Goal: Information Seeking & Learning: Learn about a topic

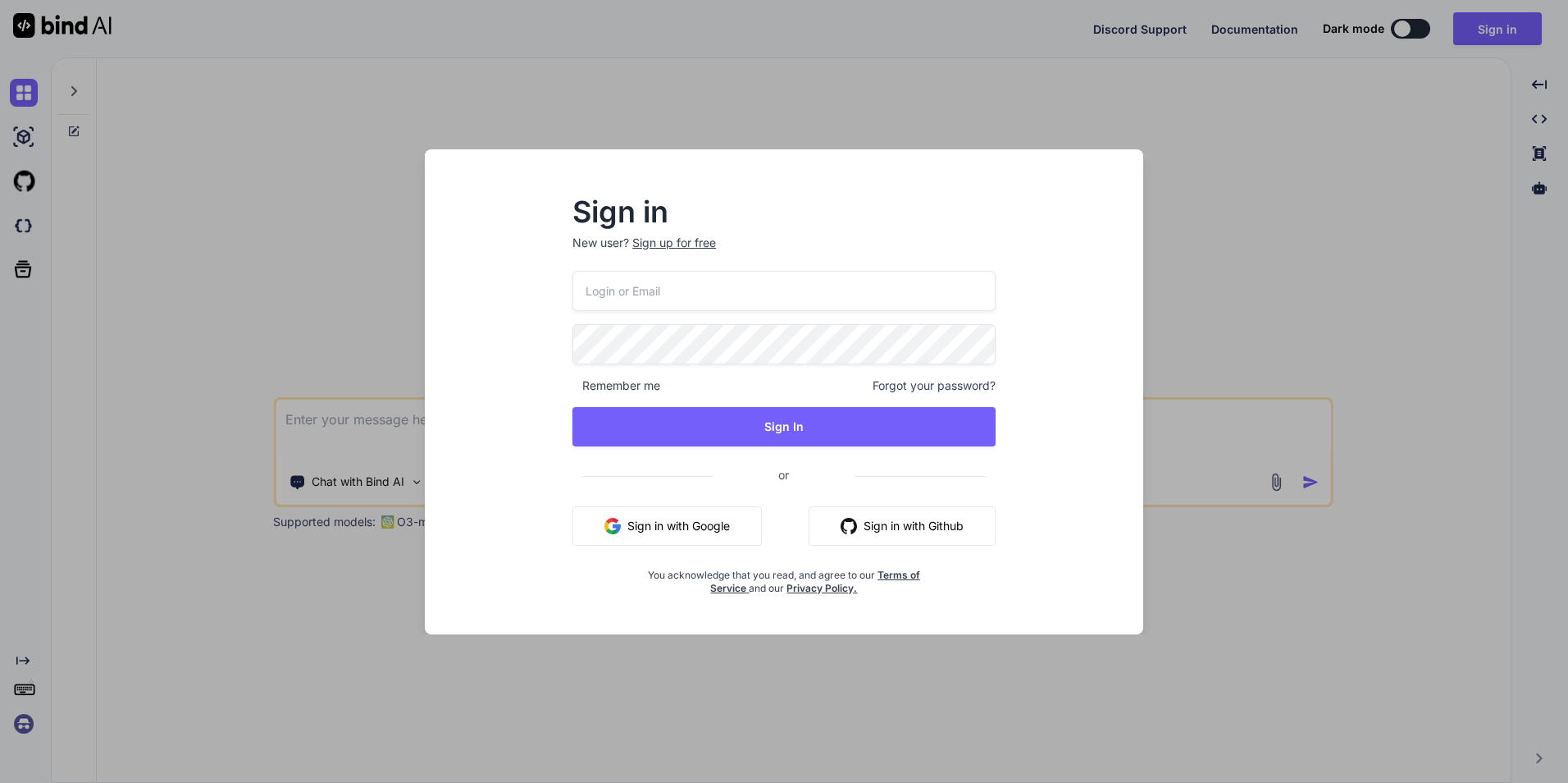
click at [651, 289] on input "email" at bounding box center [784, 291] width 424 height 40
type input "amank@chetu.com"
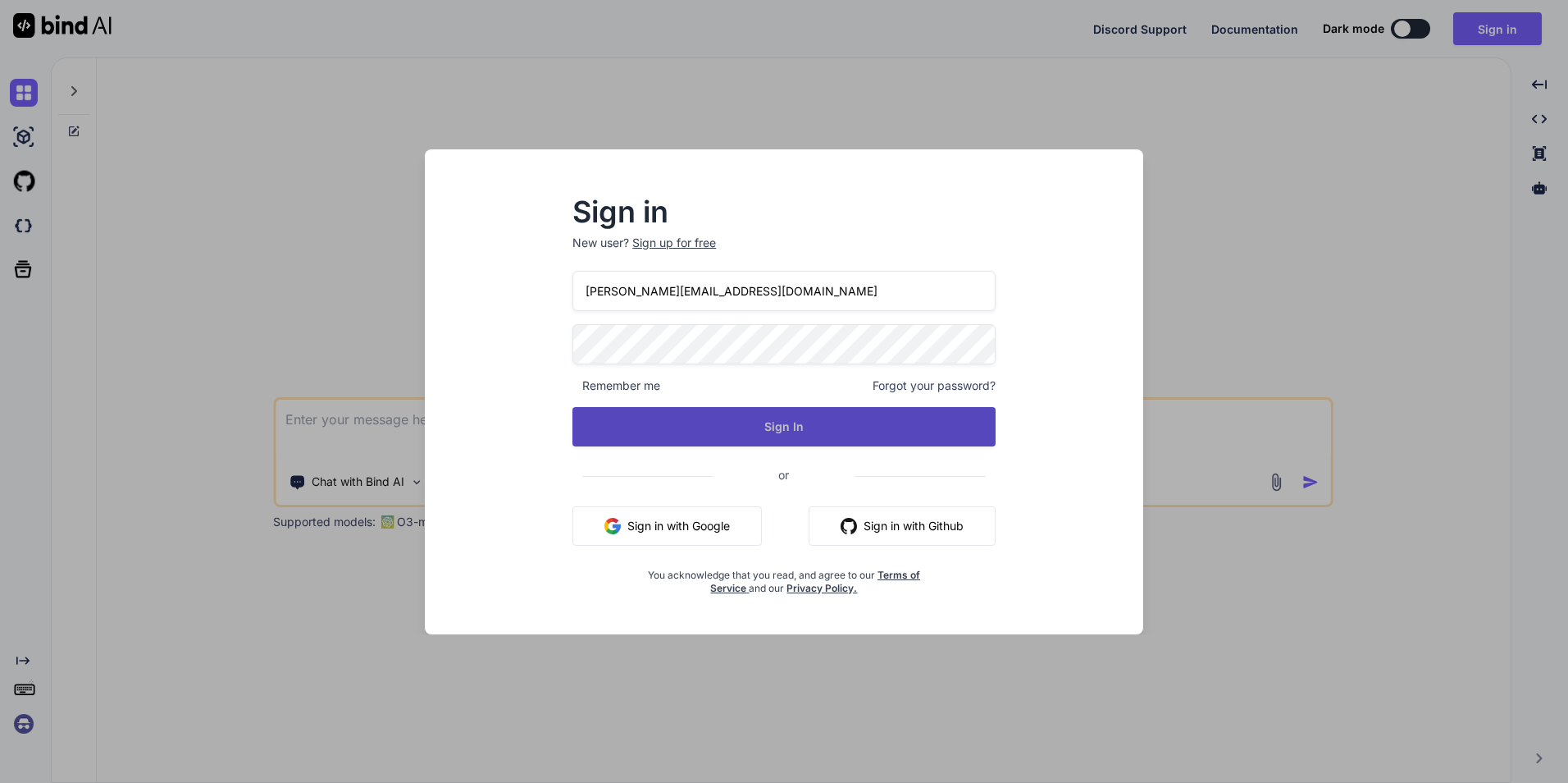
click at [778, 436] on button "Sign In" at bounding box center [784, 426] width 424 height 40
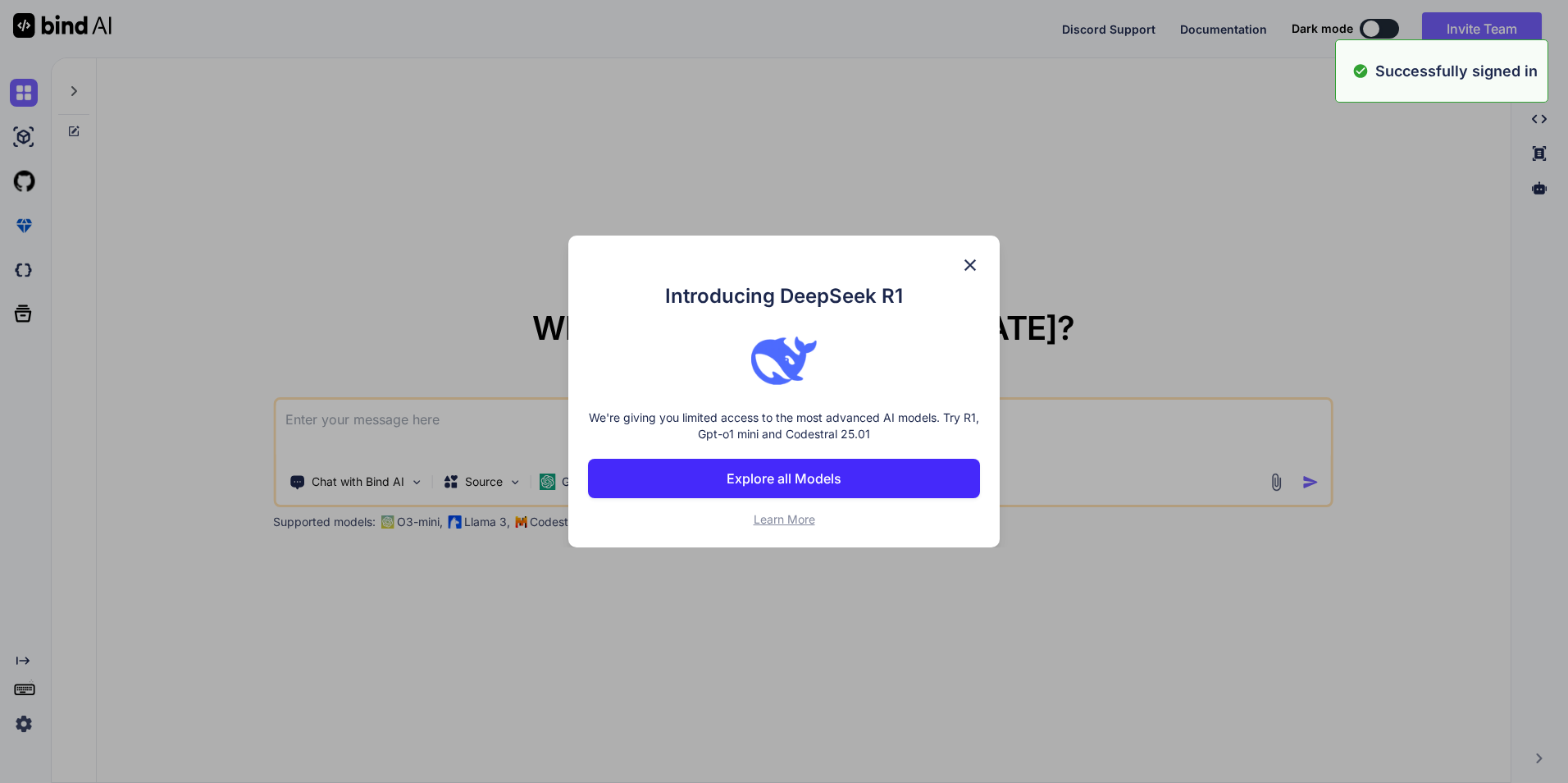
type textarea "x"
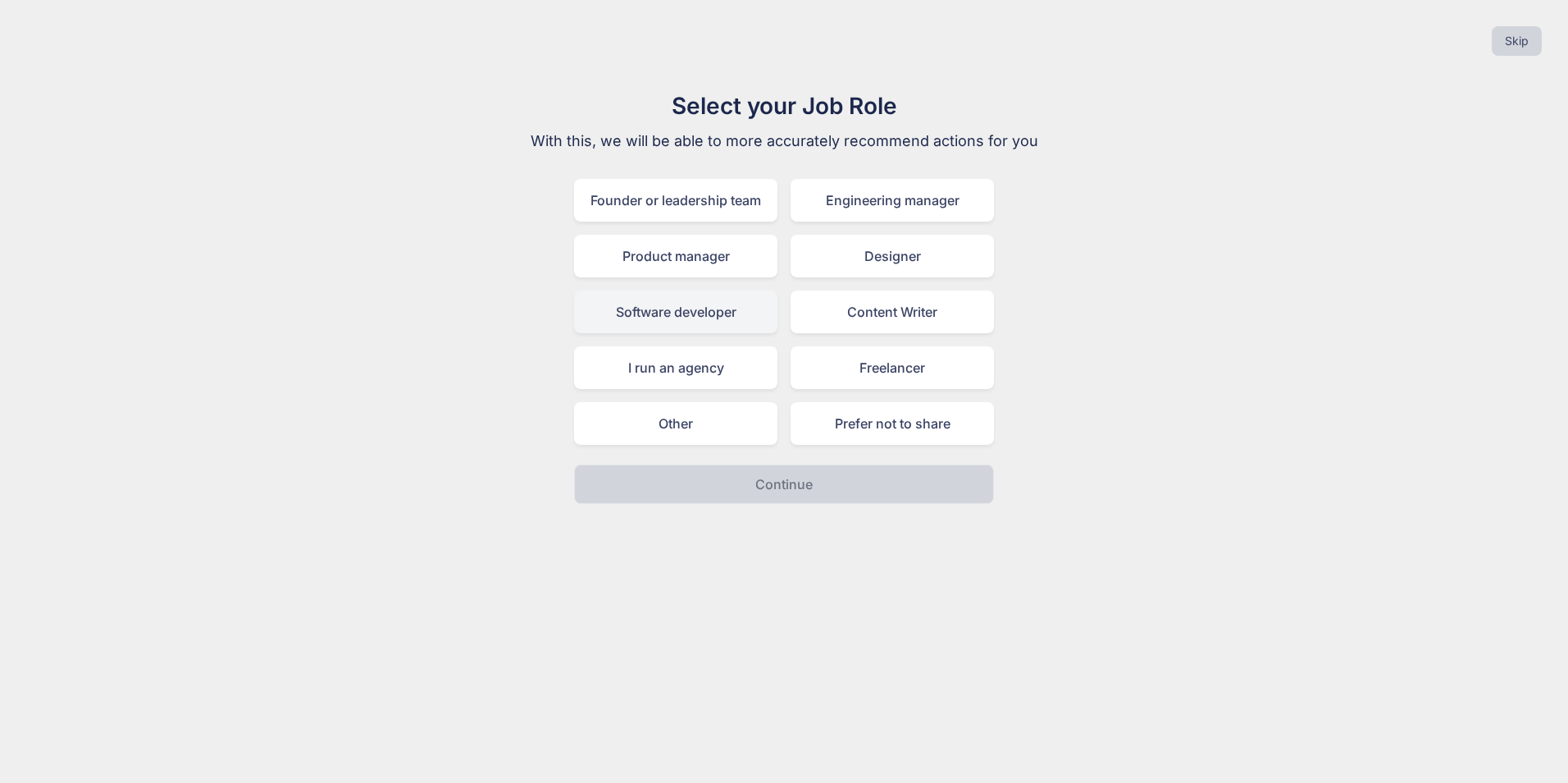
click at [713, 316] on div "Software developer" at bounding box center [675, 312] width 204 height 43
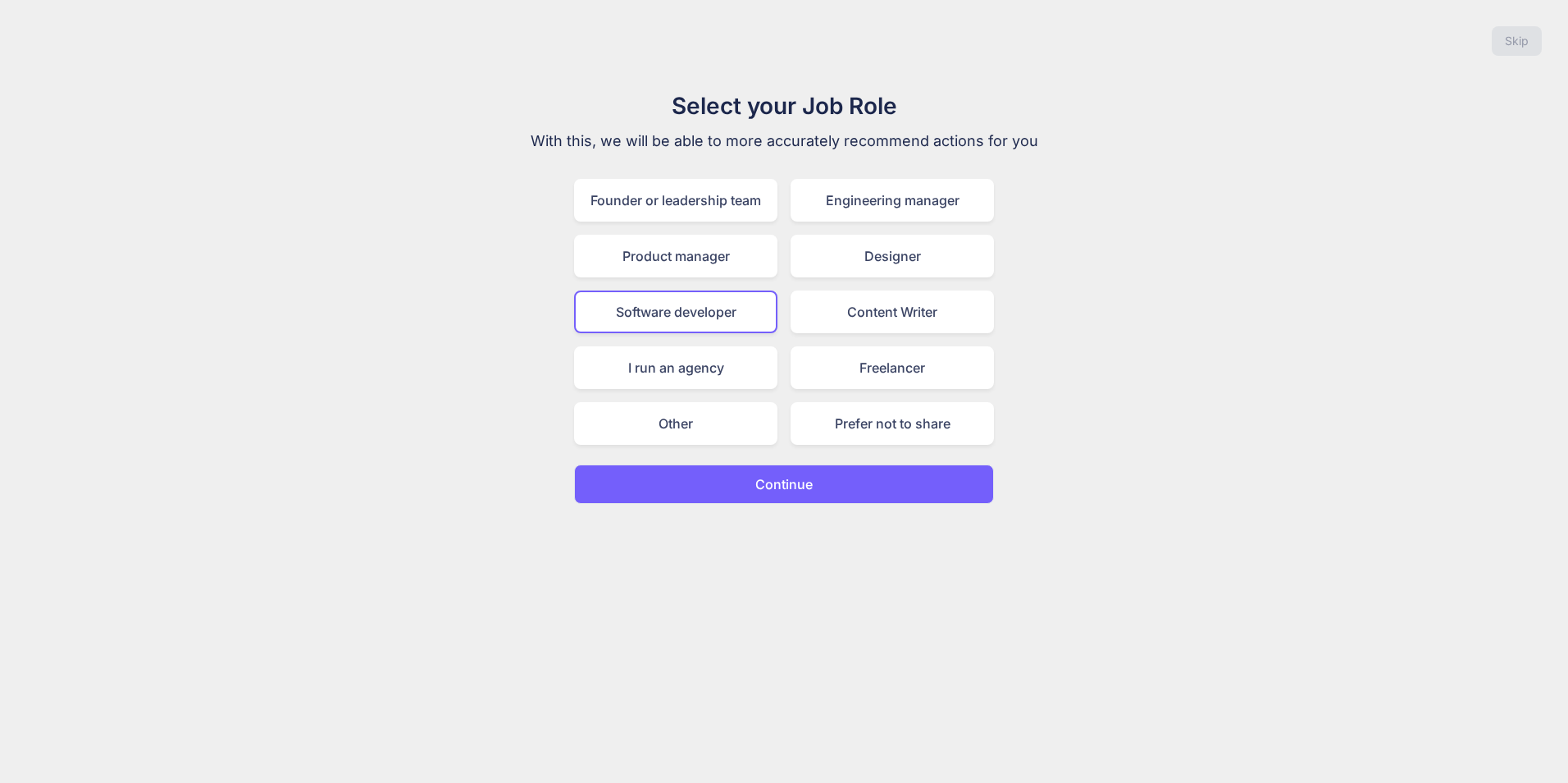
click at [742, 483] on button "Continue" at bounding box center [784, 484] width 420 height 40
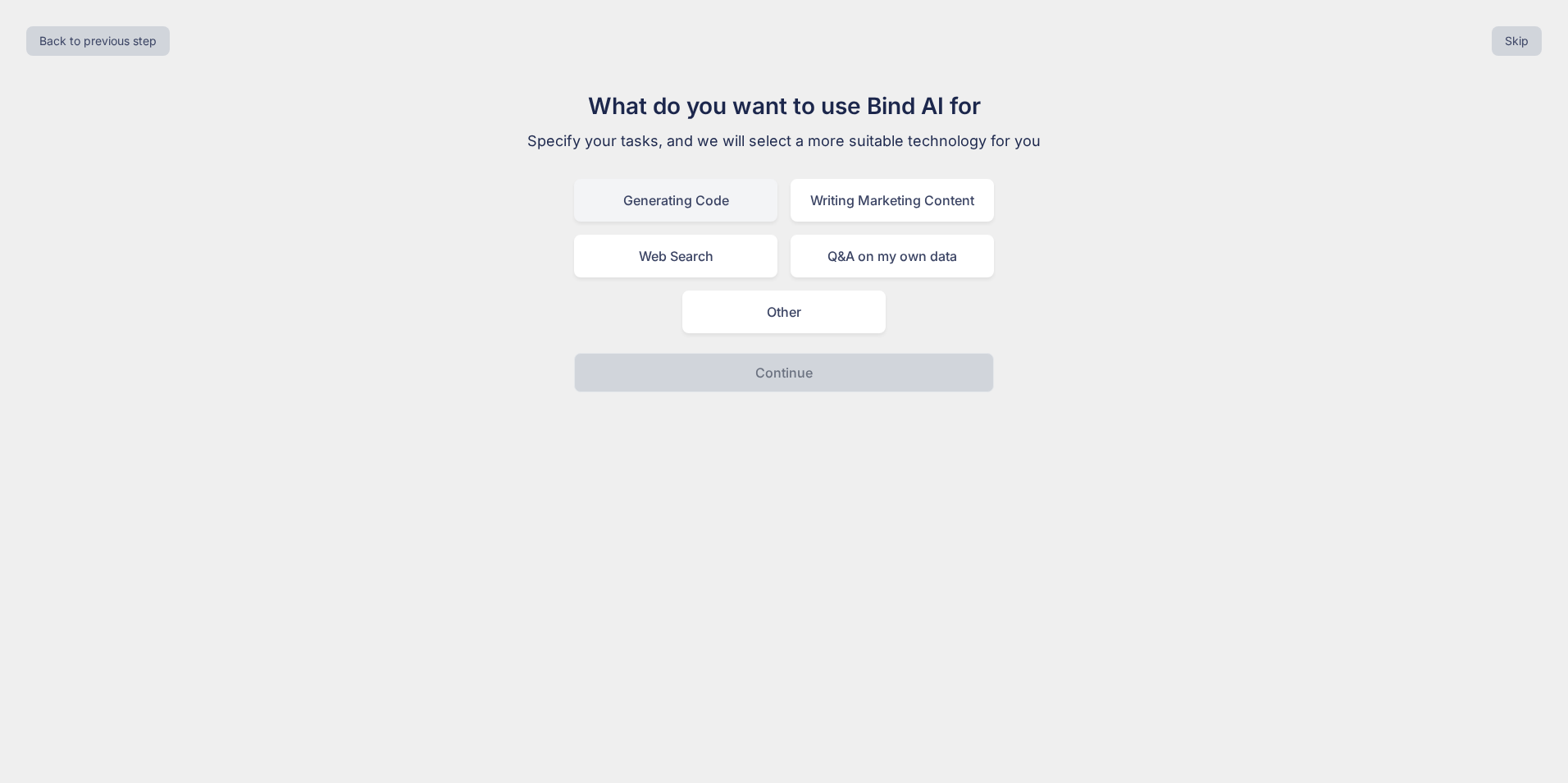
click at [718, 211] on div "Generating Code" at bounding box center [675, 200] width 204 height 43
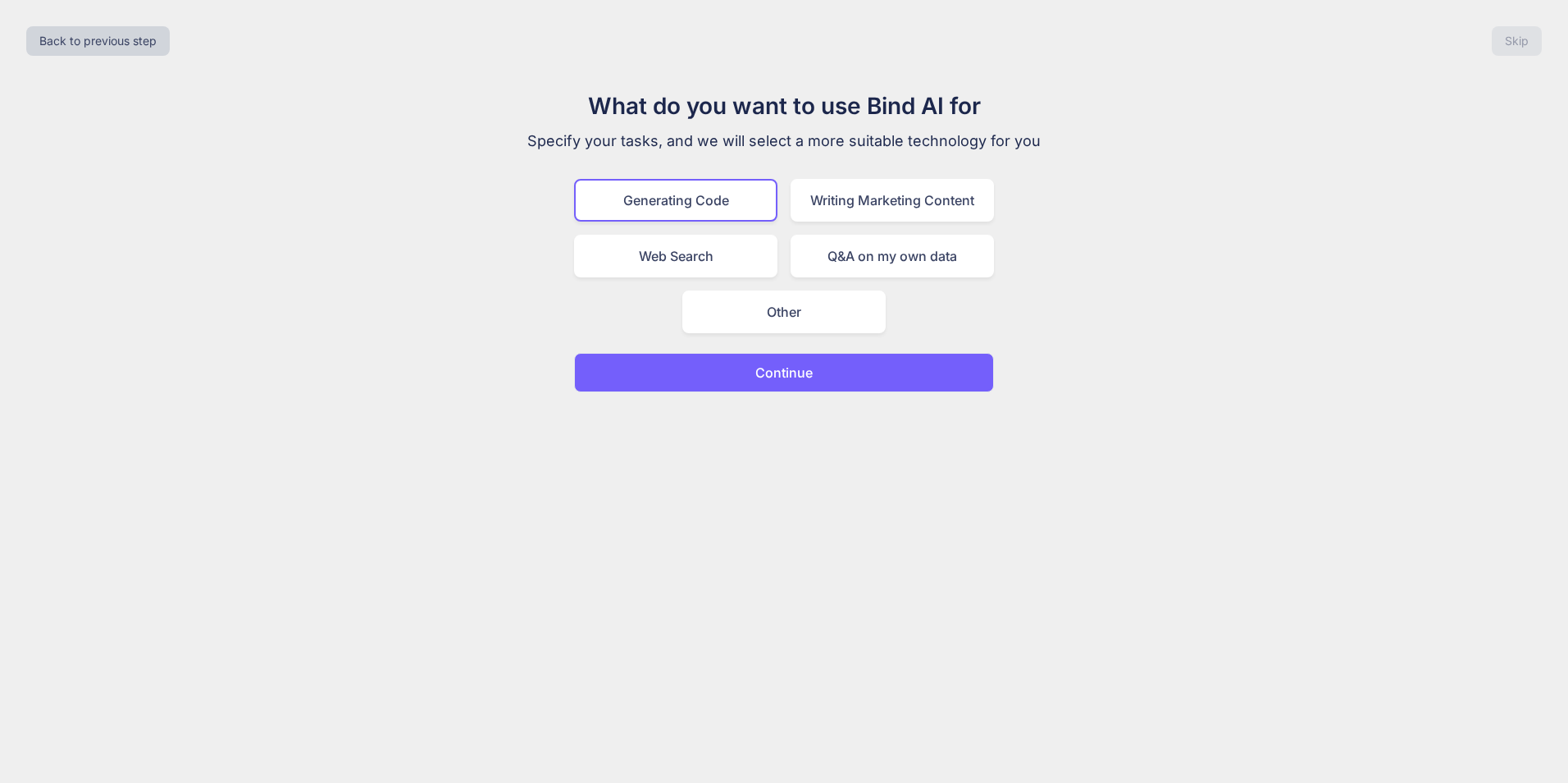
click at [771, 363] on p "Continue" at bounding box center [784, 372] width 58 height 20
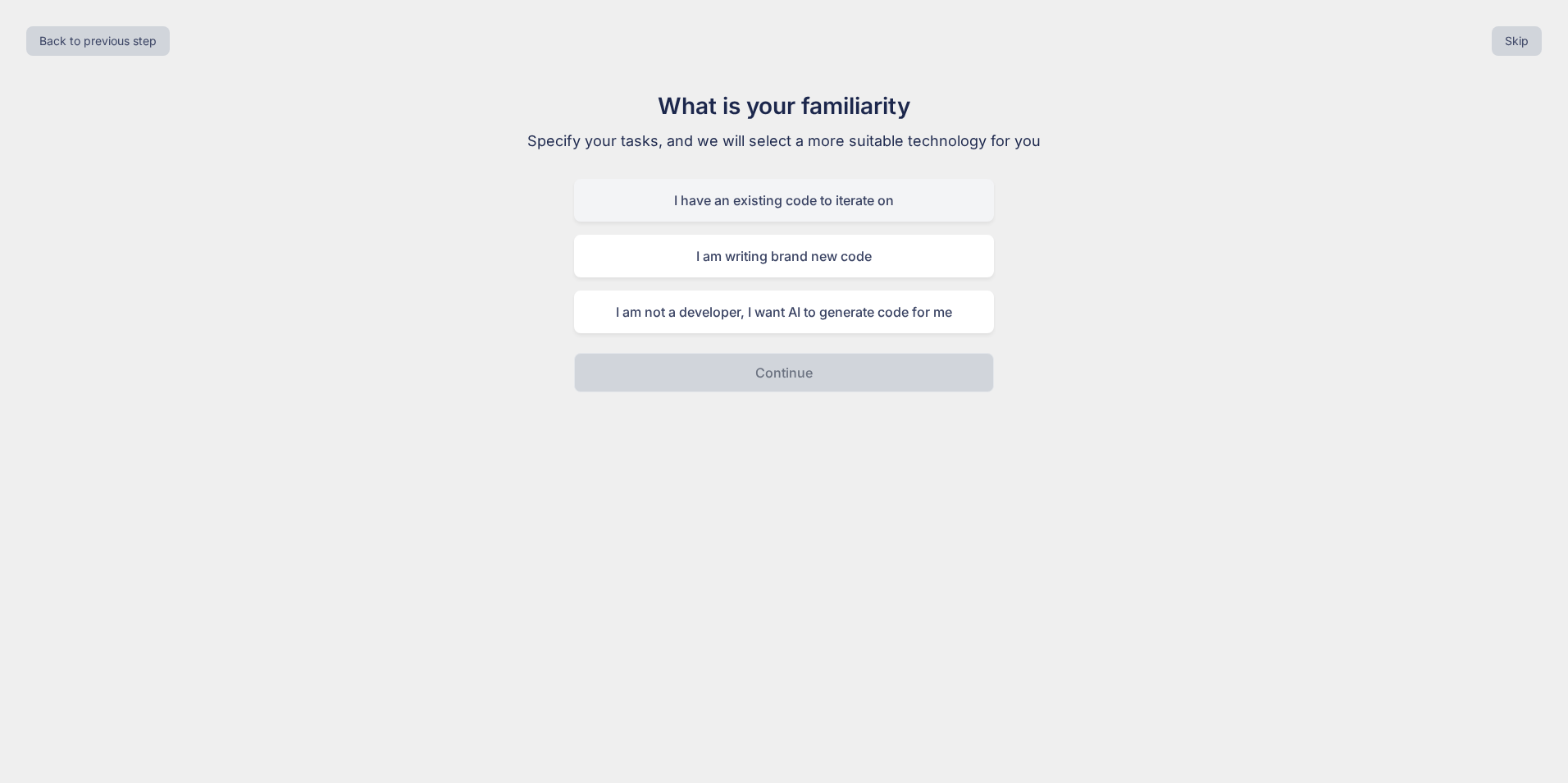
click at [821, 204] on div "I have an existing code to iterate on" at bounding box center [784, 200] width 420 height 43
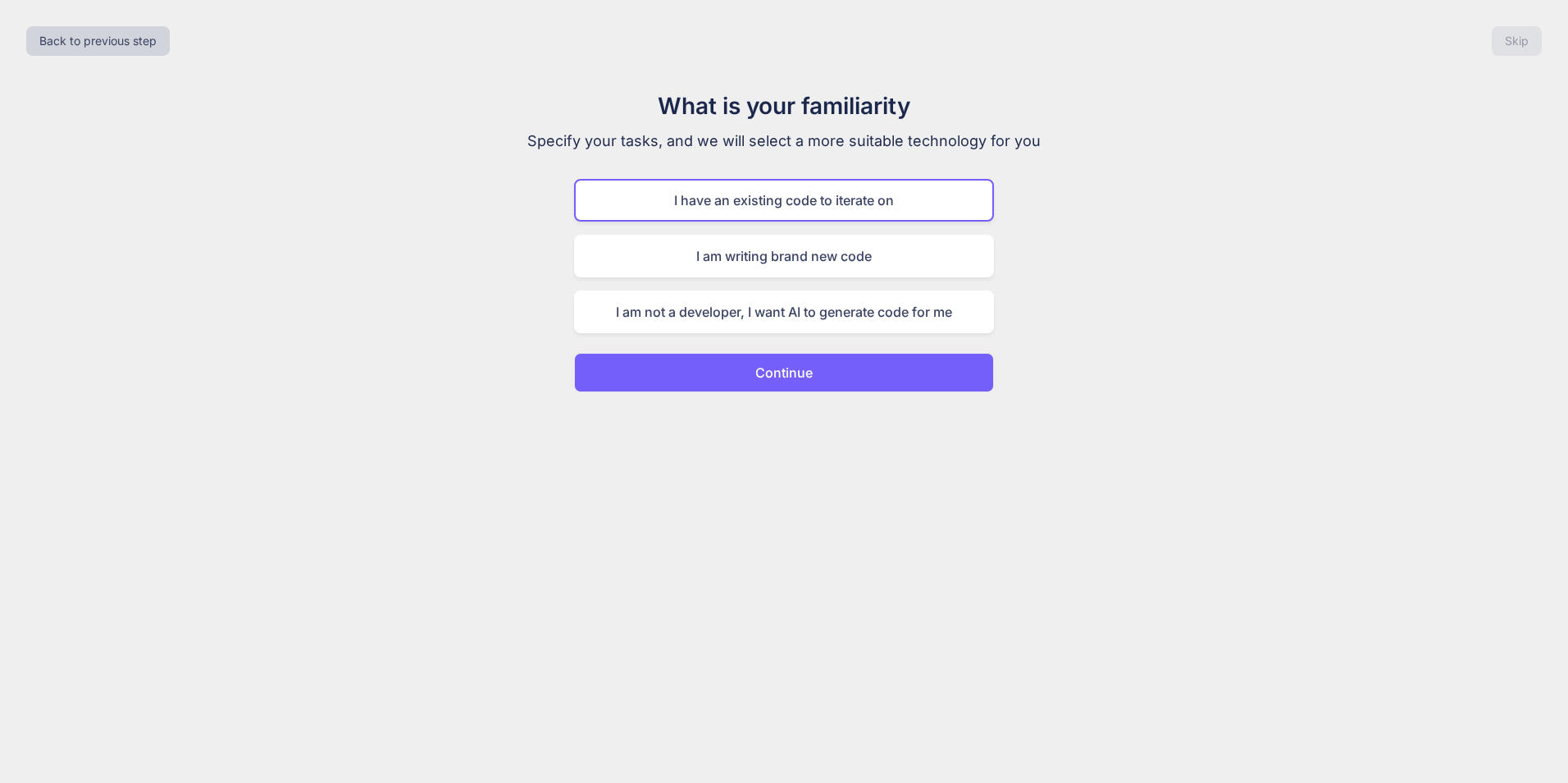
click at [775, 369] on p "Continue" at bounding box center [784, 372] width 58 height 20
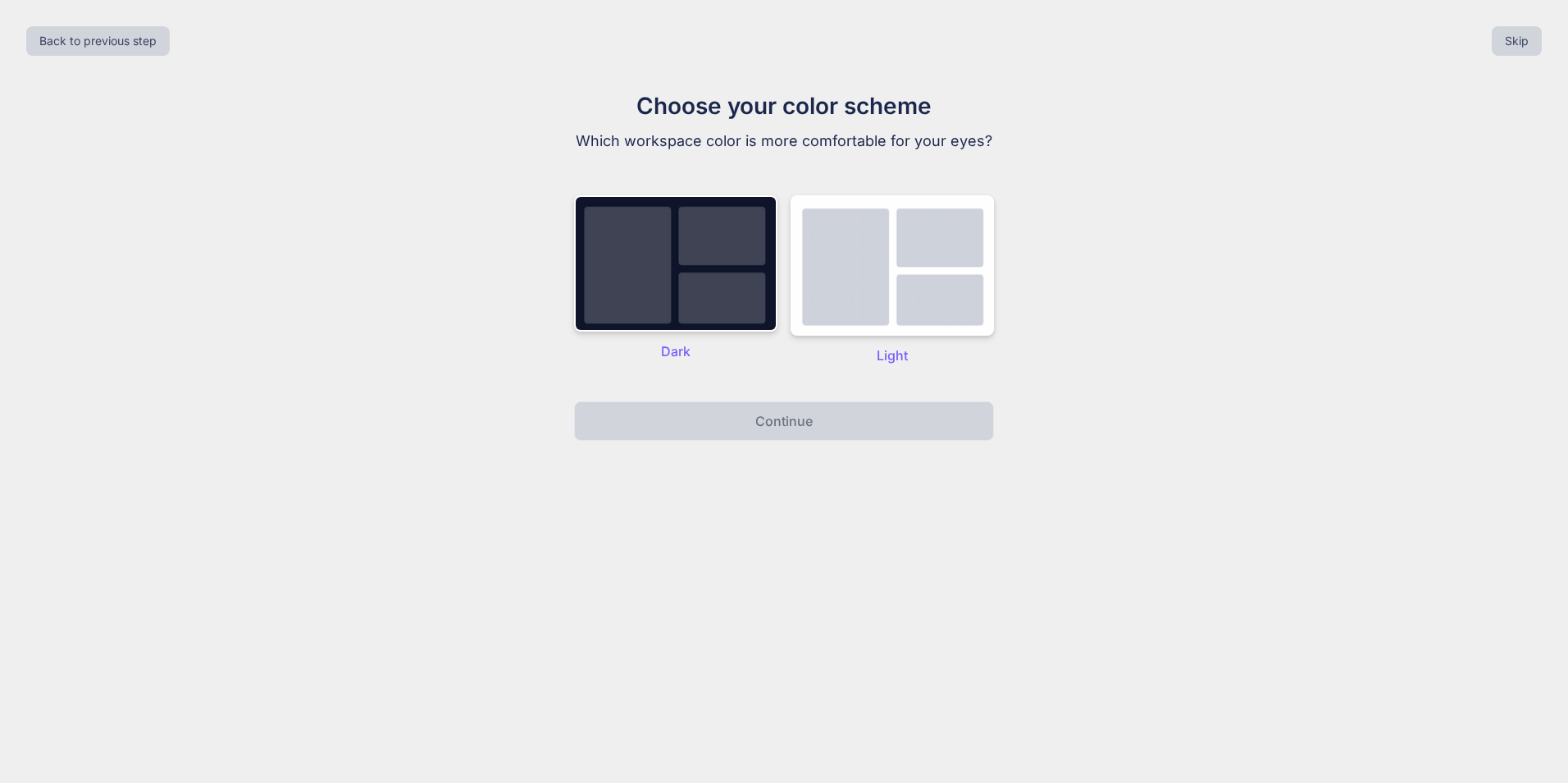
click at [723, 381] on div "Dark Light" at bounding box center [784, 280] width 420 height 203
click at [743, 306] on img at bounding box center [675, 263] width 204 height 136
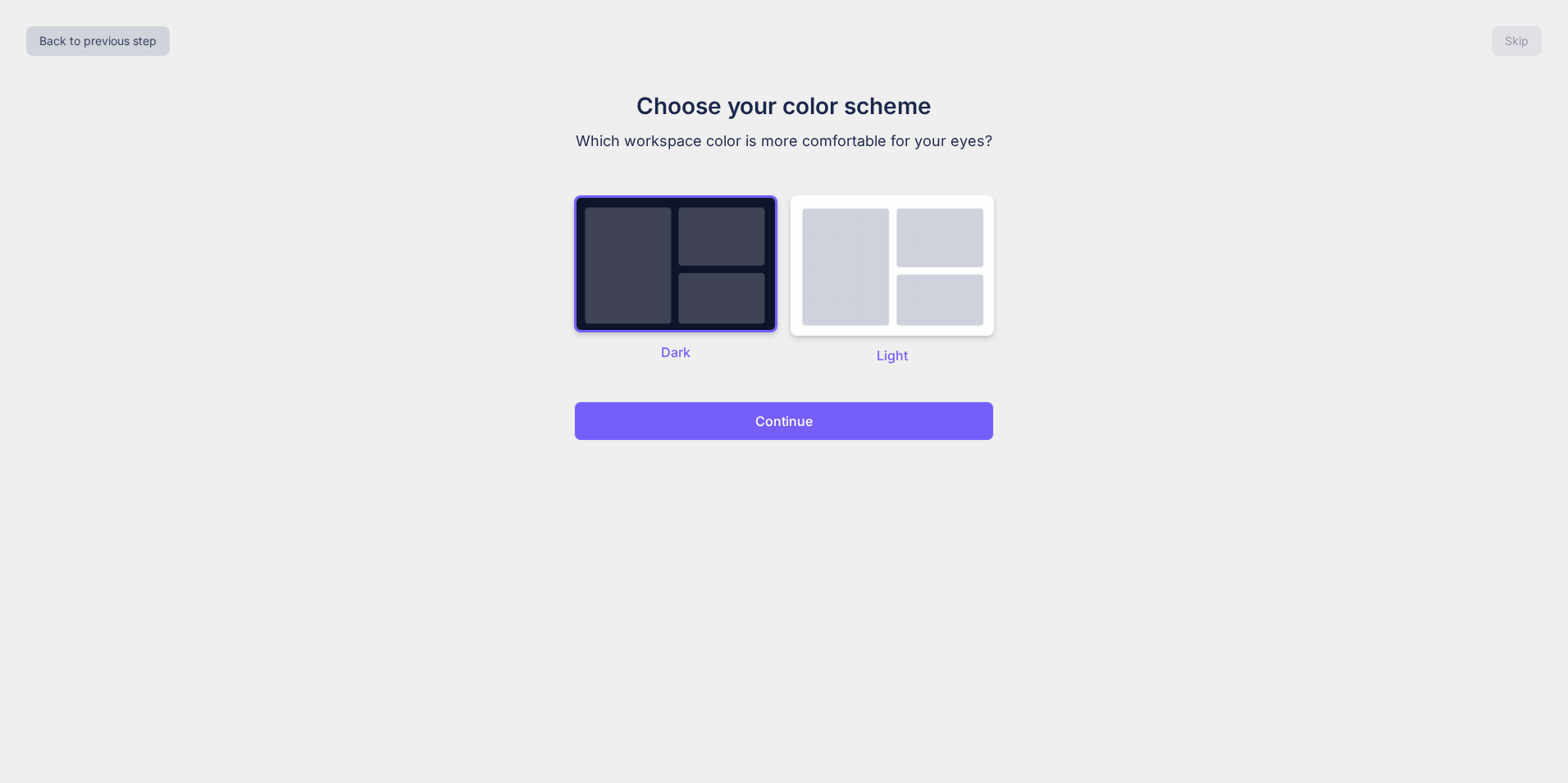
click at [746, 419] on button "Continue" at bounding box center [784, 421] width 420 height 40
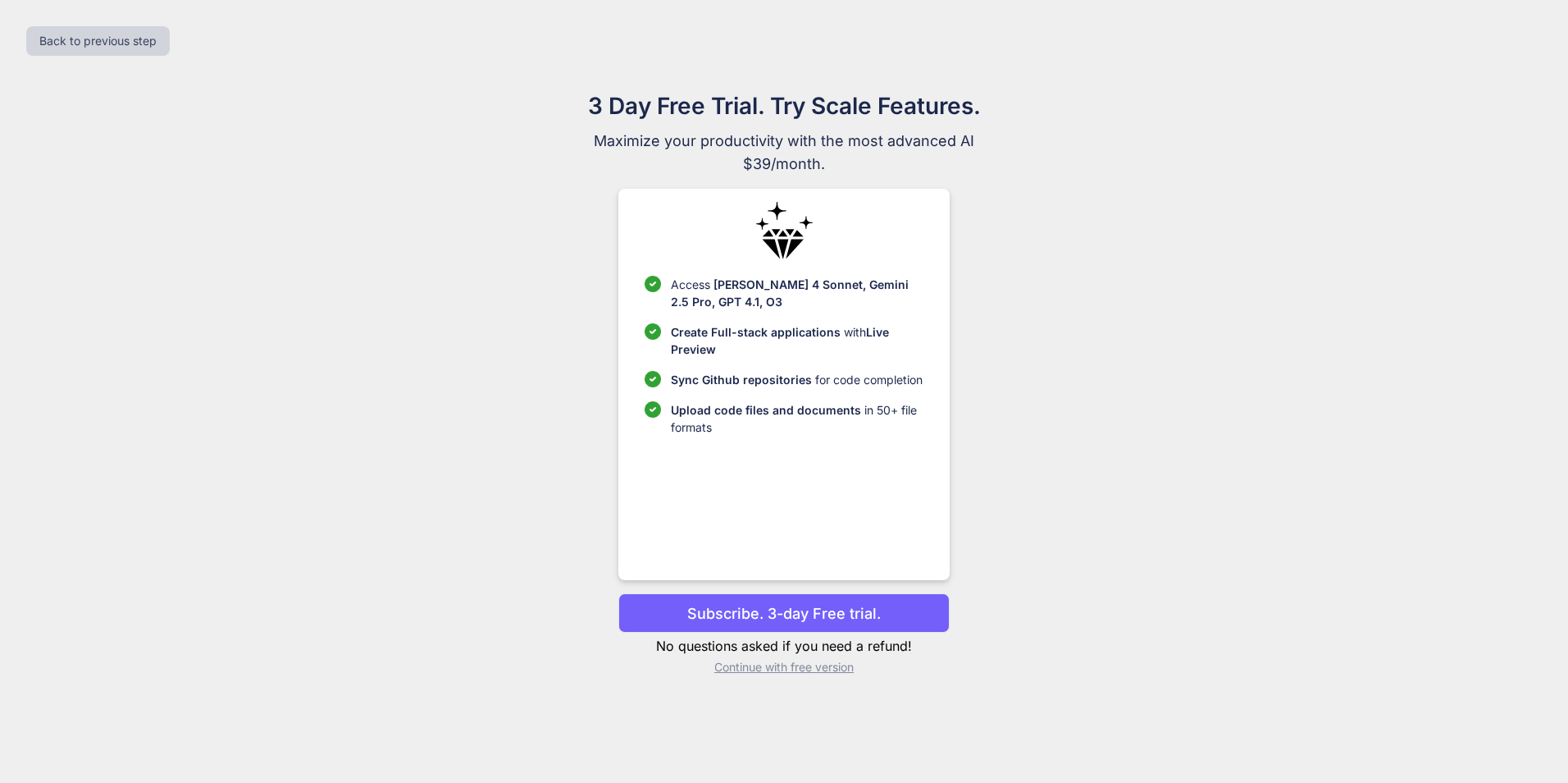
click at [826, 614] on p "Subscribe. 3-day Free trial." at bounding box center [784, 614] width 193 height 22
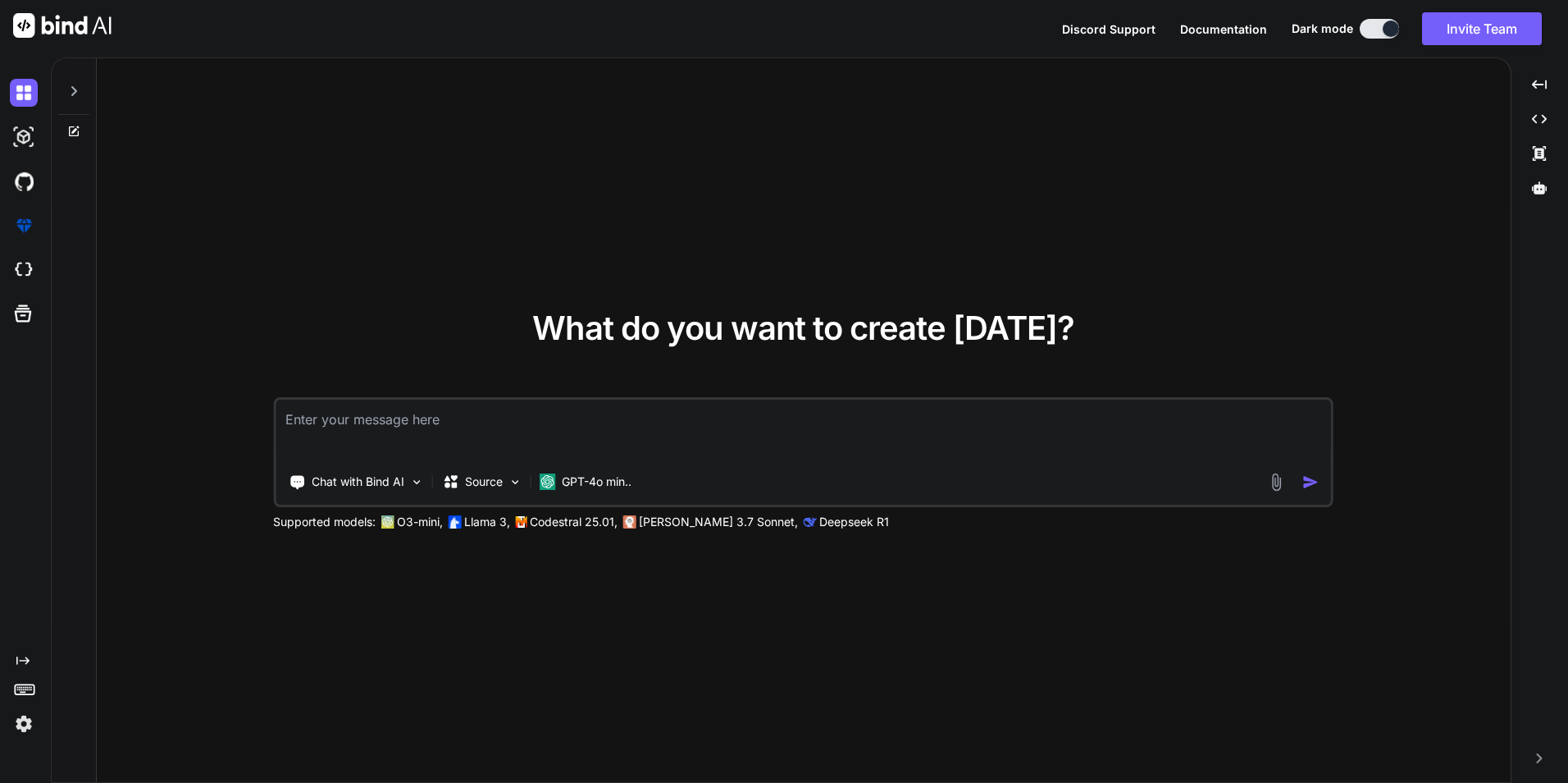
type textarea "x"
paste textarea "Sign in public async Task<GetSMSMessageInfoResponse?> SendText(string toNumber,…"
click at [686, 413] on textarea at bounding box center [803, 430] width 1056 height 61
type textarea "Sign in public async Task<GetSMSMessageInfoResponse?> SendText(string toNumber,…"
type textarea "x"
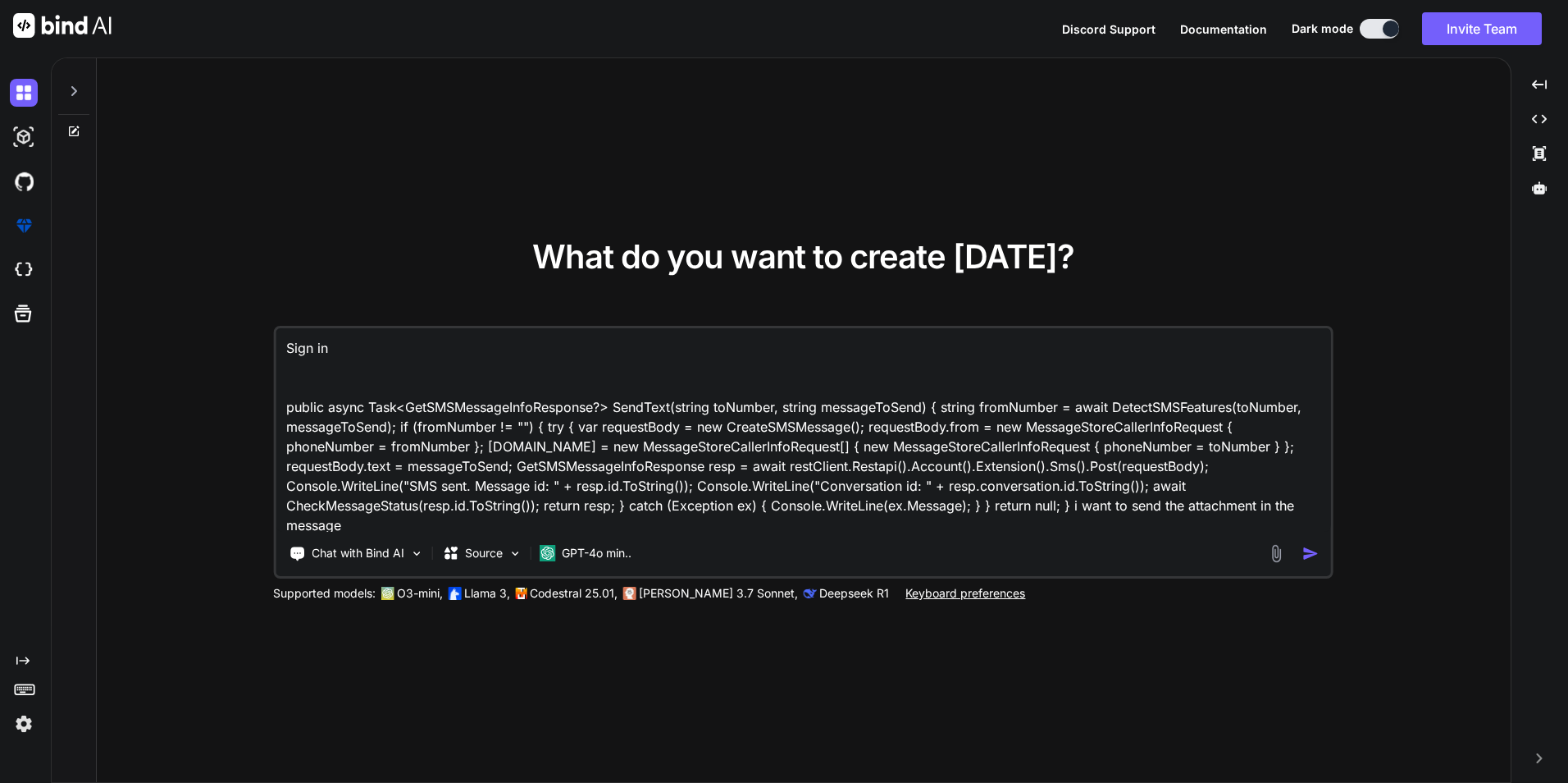
drag, startPoint x: 363, startPoint y: 364, endPoint x: 256, endPoint y: 340, distance: 109.7
click at [256, 340] on div "What do you want to create today? Sign in public async Task<GetSMSMessageInfoRe…" at bounding box center [804, 421] width 1414 height 725
type textarea "public async Task<GetSMSMessageInfoResponse?> SendText(string toNumber, string …"
type textarea "x"
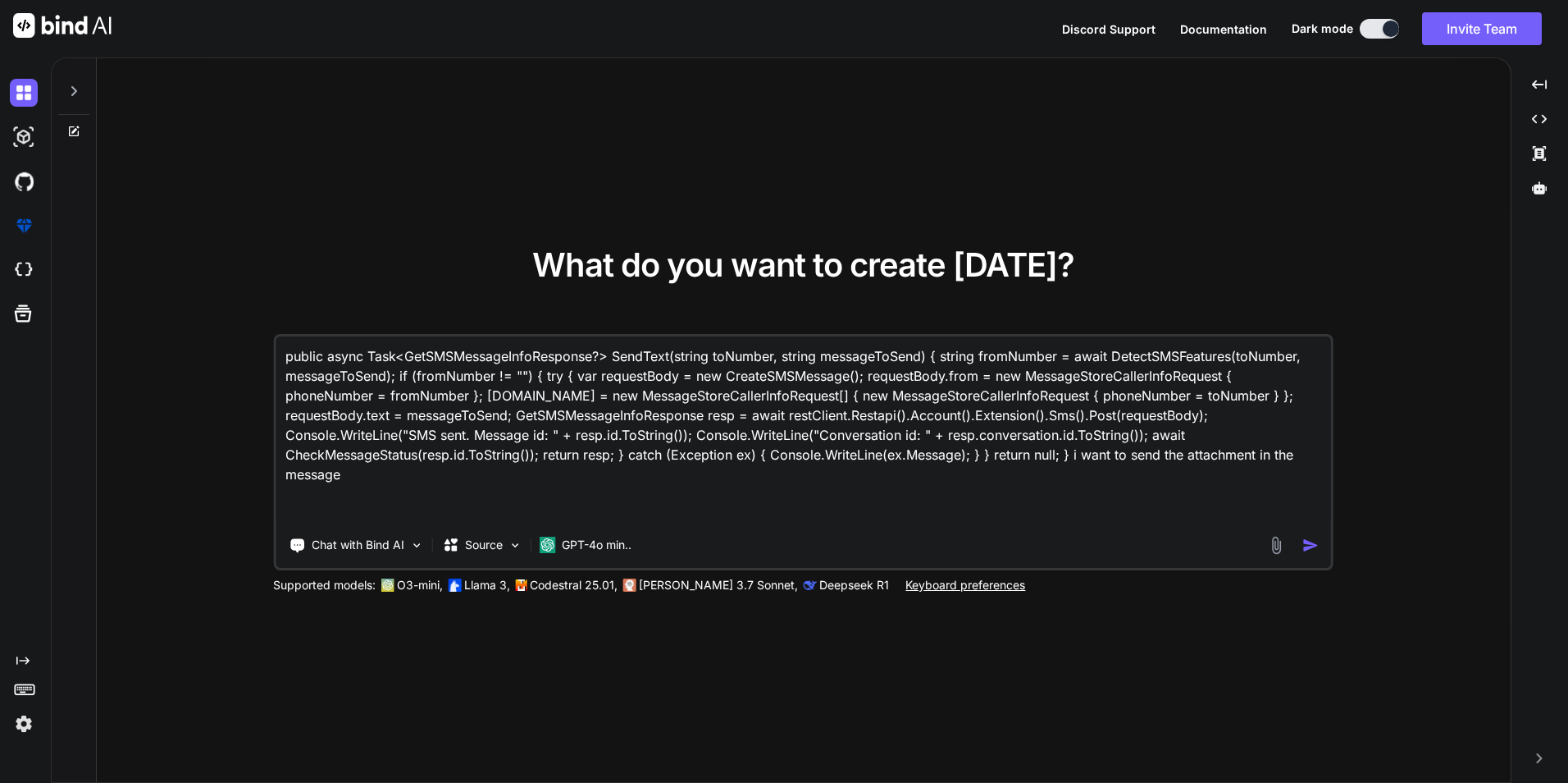
click at [324, 368] on textarea "public async Task<GetSMSMessageInfoResponse?> SendText(string toNumber, string …" at bounding box center [803, 430] width 1056 height 187
type textarea "public async Task<GetSMSMessageInfoResponse?> SendText(string toNumber, string …"
type textarea "x"
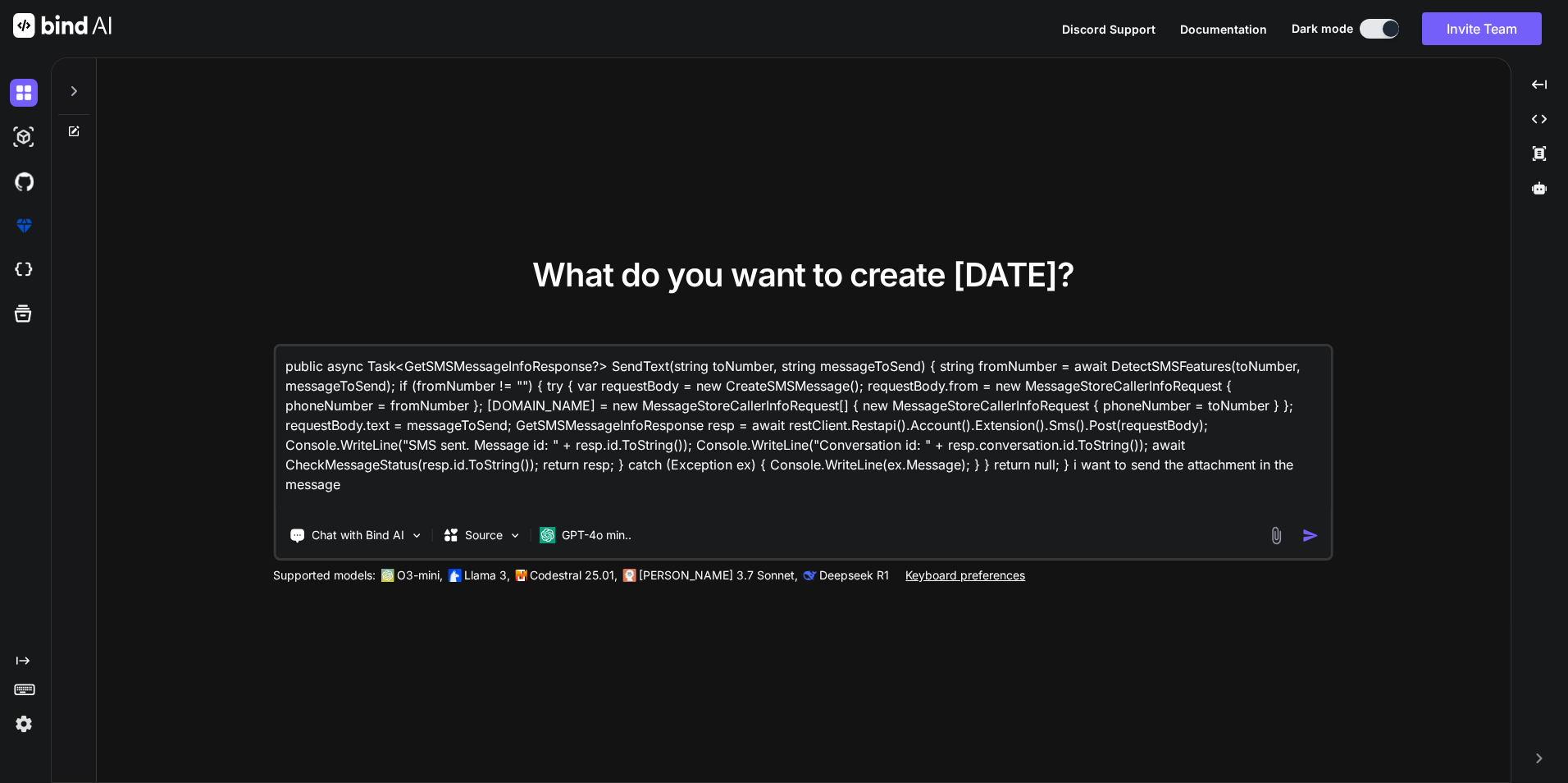
click at [284, 387] on textarea "public async Task<GetSMSMessageInfoResponse?> SendText(string toNumber, string …" at bounding box center [803, 430] width 1056 height 168
type textarea "public async Task<GetSMSMessageInfoResponse?> SendText(string toNumber, string …"
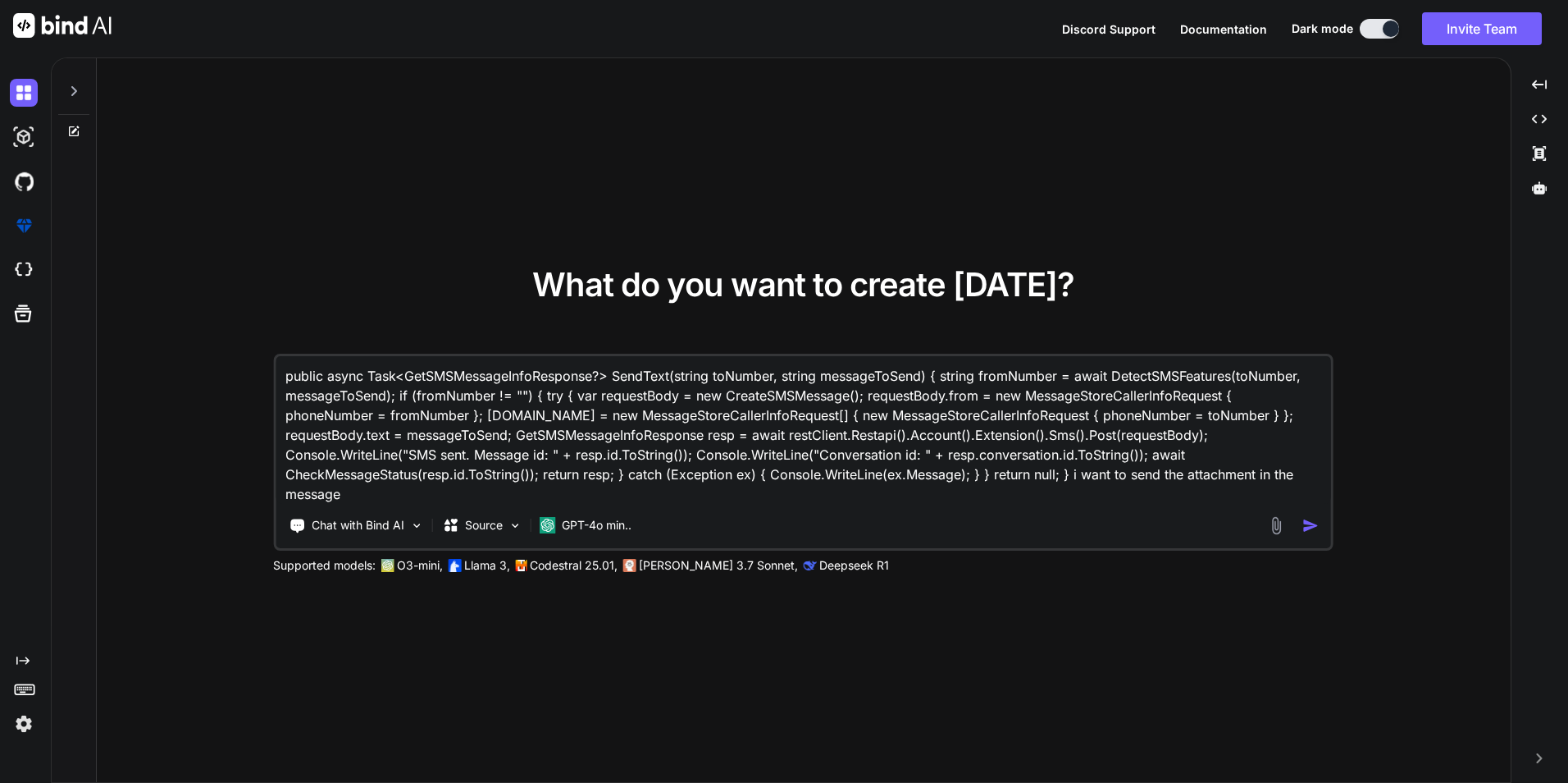
click at [354, 491] on textarea "public async Task<GetSMSMessageInfoResponse?> SendText(string toNumber, string …" at bounding box center [803, 430] width 1056 height 148
type textarea "x"
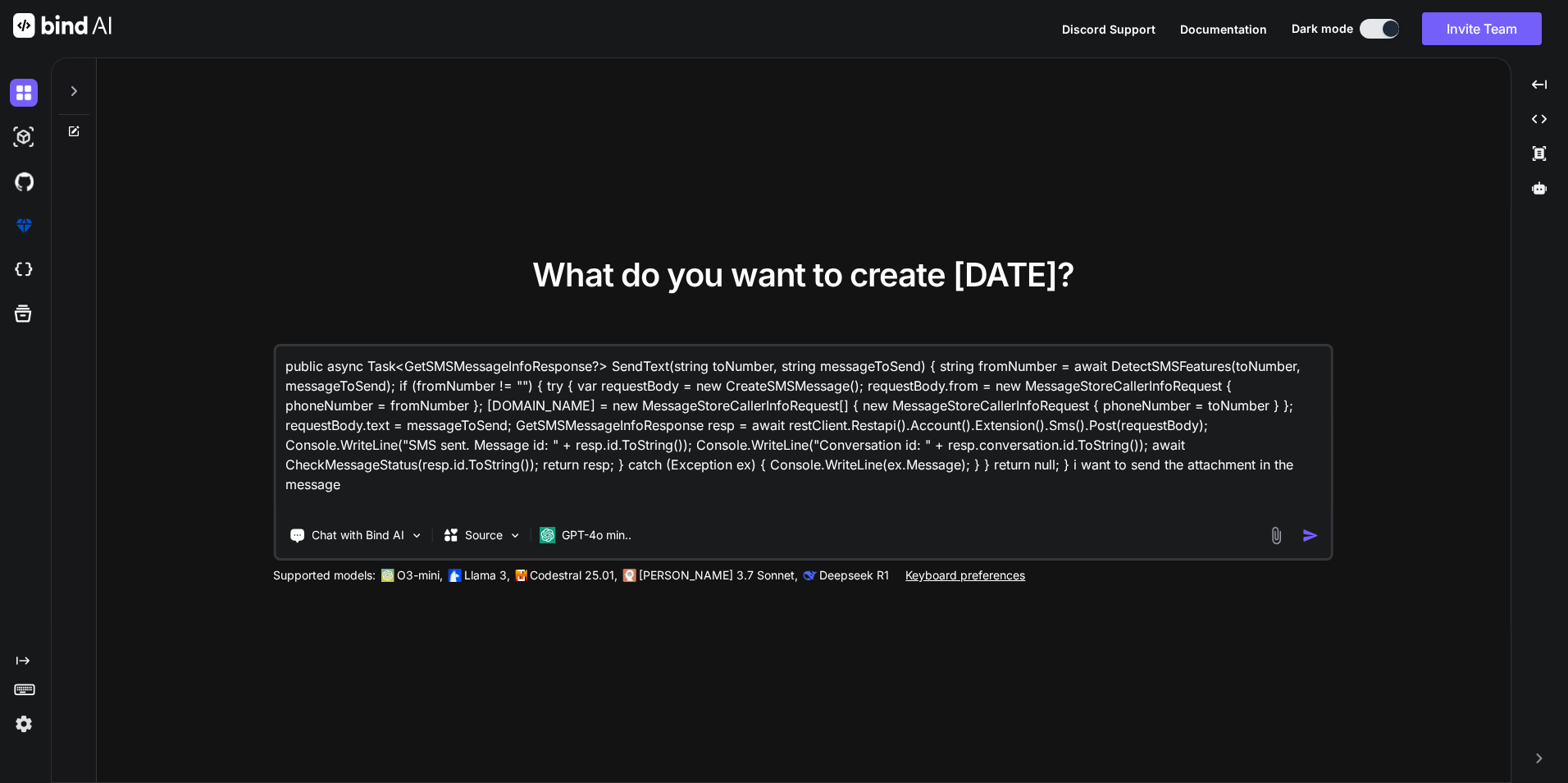
type textarea "public async Task<GetSMSMessageInfoResponse?> SendText(string toNumber, string …"
type textarea "x"
type textarea "public async Task<GetSMSMessageInfoResponse?> SendText(string toNumber, string …"
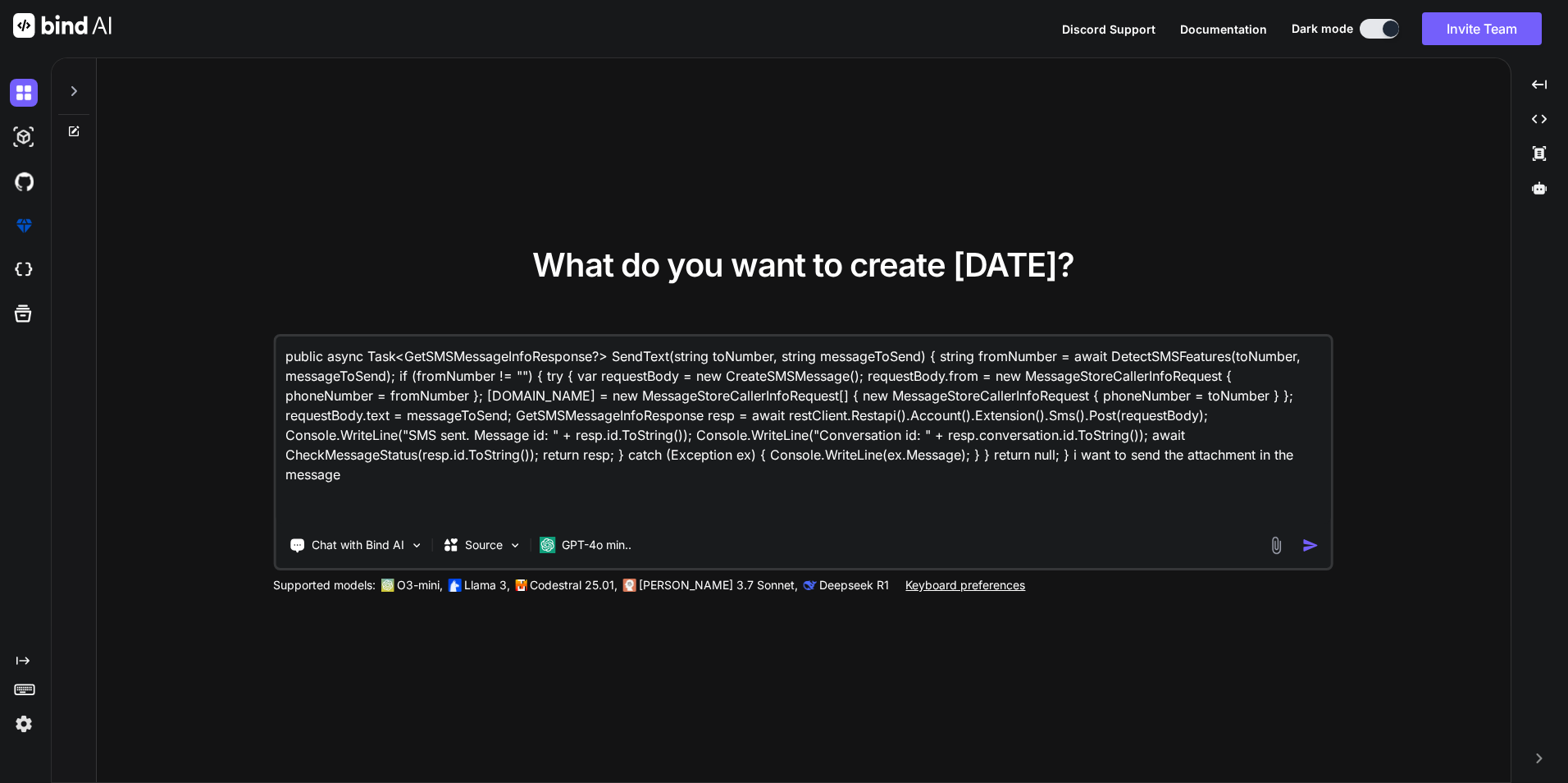
type textarea "x"
type textarea "public async Task<GetSMSMessageInfoResponse?> SendText(string toNumber, string …"
type textarea "x"
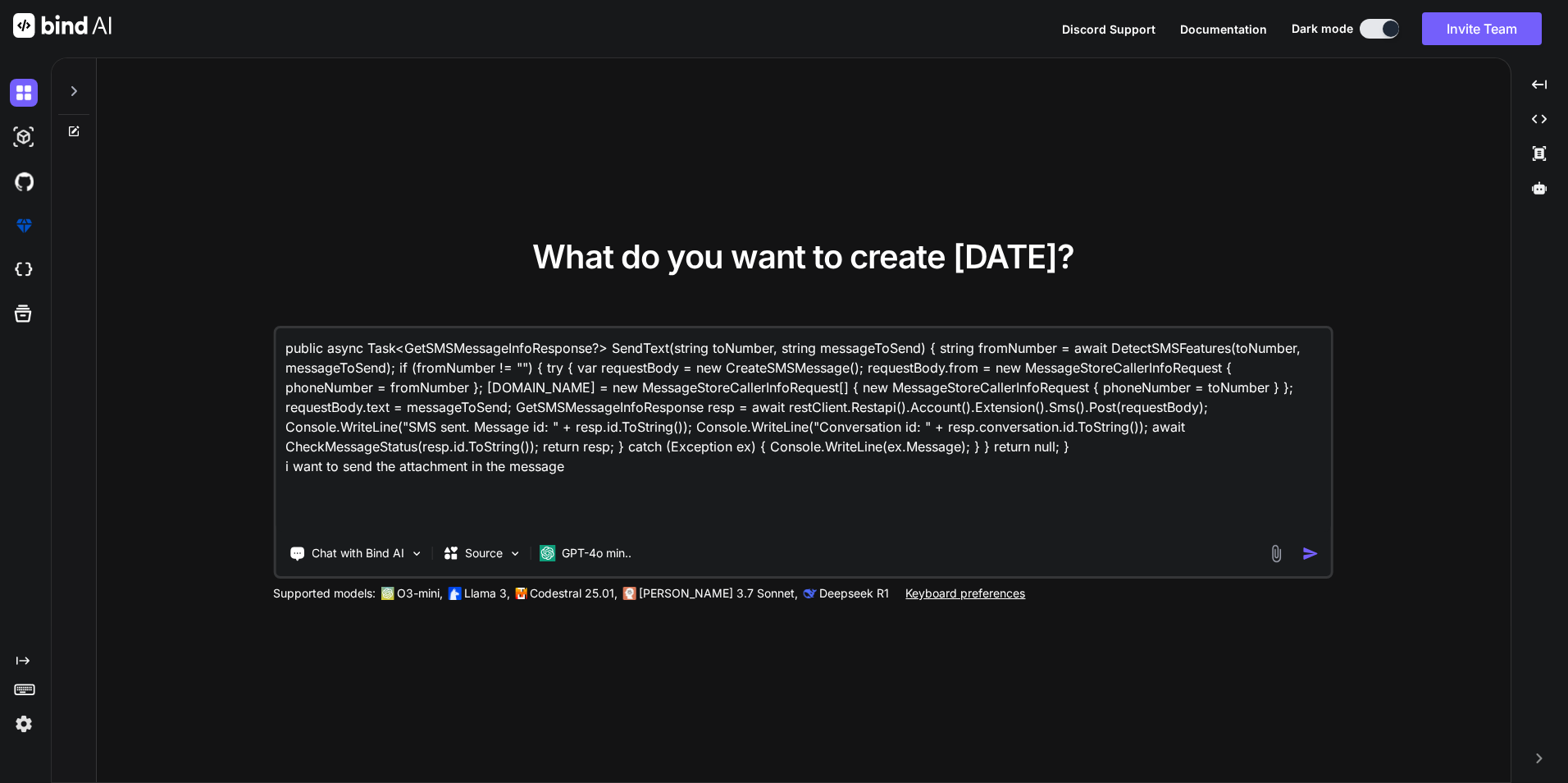
type textarea "public async Task<GetSMSMessageInfoResponse?> SendText(string toNumber, string …"
type textarea "x"
type textarea "public async Task<GetSMSMessageInfoResponse?> SendText(string toNumber, string …"
type textarea "x"
type textarea "public async Task<GetSMSMessageInfoResponse?> SendText(string toNumber, string …"
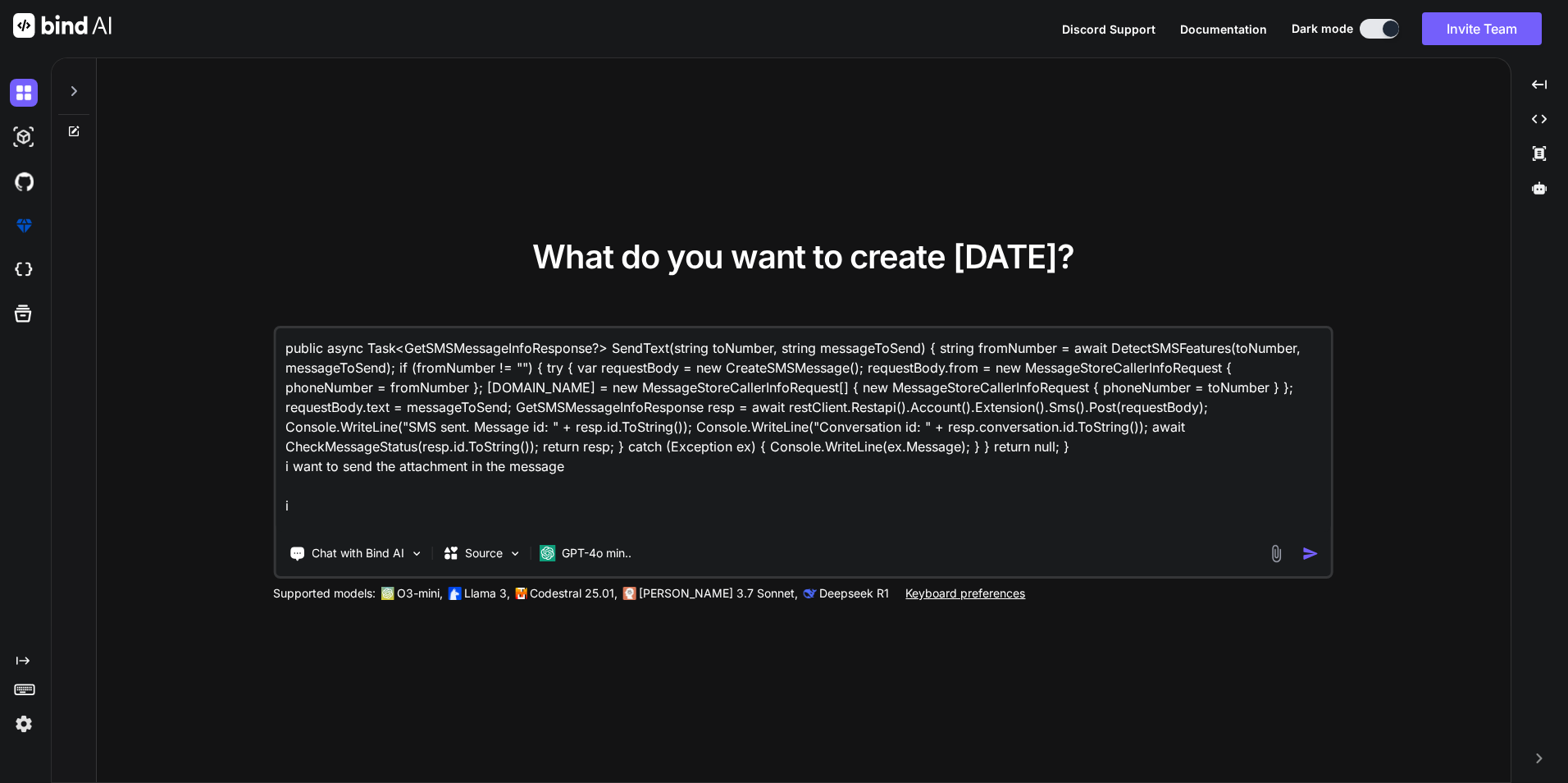
type textarea "x"
type textarea "public async Task<GetSMSMessageInfoResponse?> SendText(string toNumber, string …"
type textarea "x"
type textarea "public async Task<GetSMSMessageInfoResponse?> SendText(string toNumber, string …"
type textarea "x"
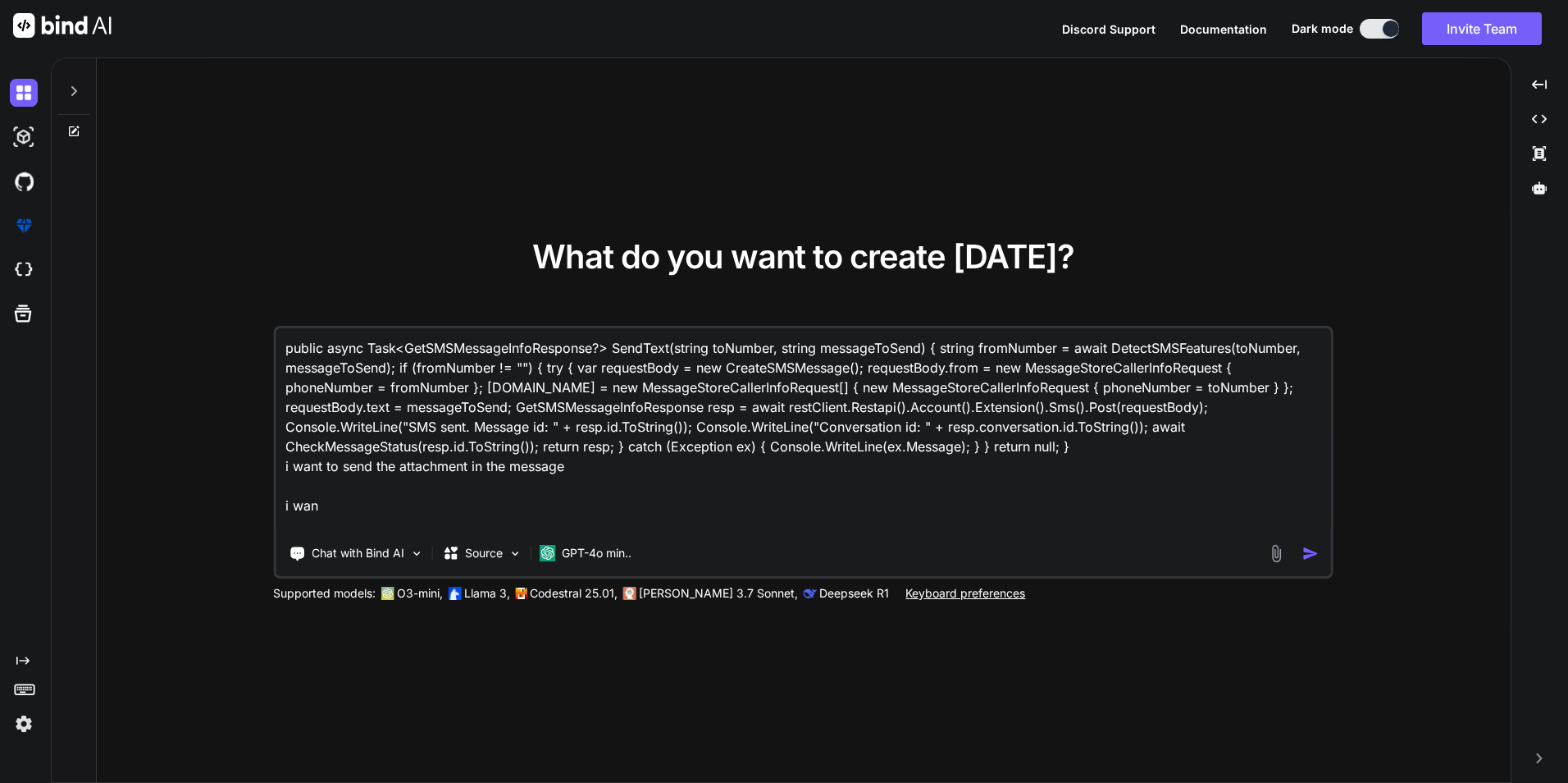
type textarea "public async Task<GetSMSMessageInfoResponse?> SendText(string toNumber, string …"
type textarea "x"
type textarea "public async Task<GetSMSMessageInfoResponse?> SendText(string toNumber, string …"
type textarea "x"
type textarea "public async Task<GetSMSMessageInfoResponse?> SendText(string toNumber, string …"
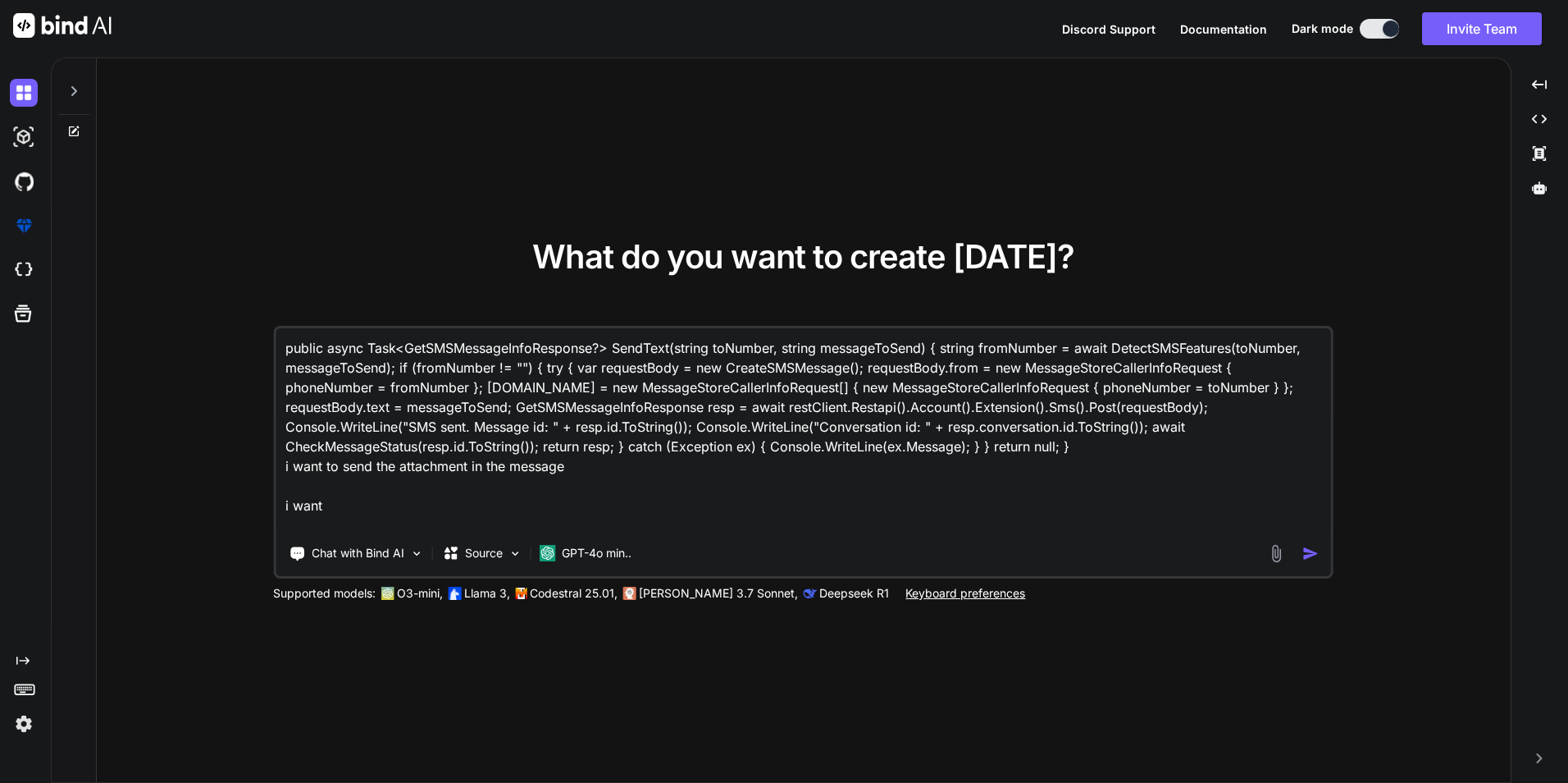
type textarea "x"
type textarea "public async Task<GetSMSMessageInfoResponse?> SendText(string toNumber, string …"
type textarea "x"
type textarea "public async Task<GetSMSMessageInfoResponse?> SendText(string toNumber, string …"
type textarea "x"
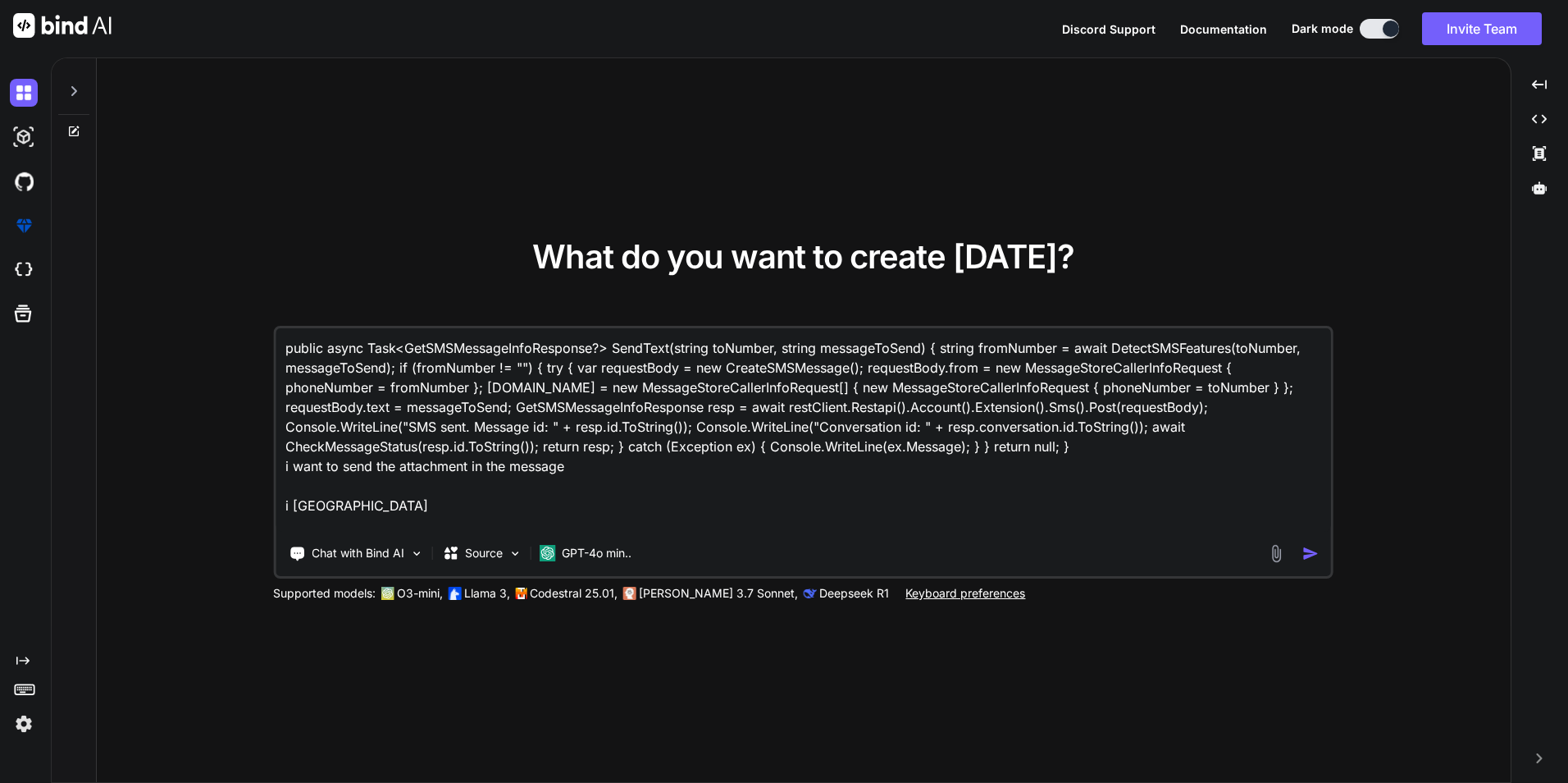
type textarea "public async Task<GetSMSMessageInfoResponse?> SendText(string toNumber, string …"
type textarea "x"
type textarea "public async Task<GetSMSMessageInfoResponse?> SendText(string toNumber, string …"
type textarea "x"
type textarea "public async Task<GetSMSMessageInfoResponse?> SendText(string toNumber, string …"
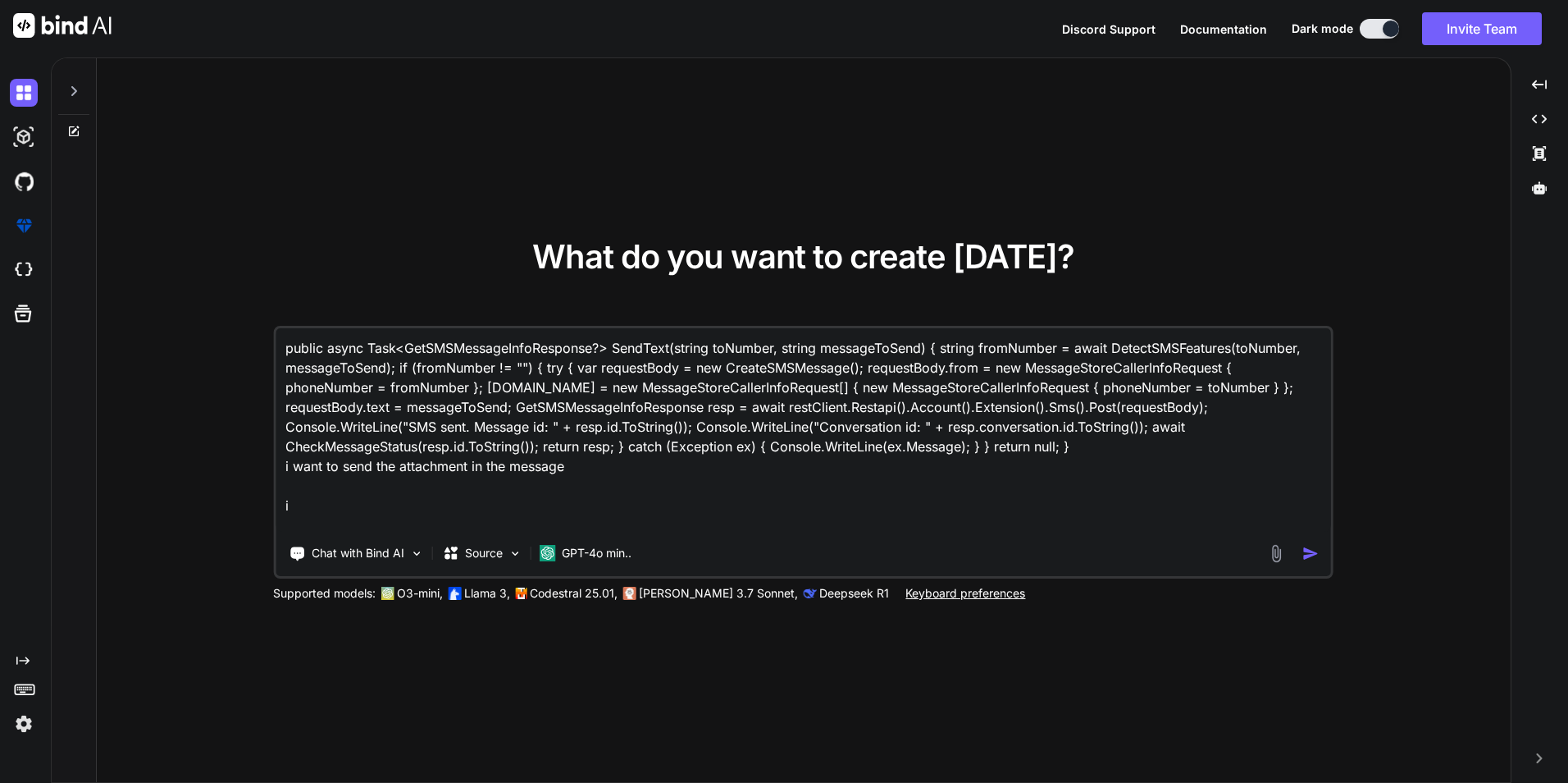
type textarea "x"
type textarea "public async Task<GetSMSMessageInfoResponse?> SendText(string toNumber, string …"
type textarea "x"
type textarea "public async Task<GetSMSMessageInfoResponse?> SendText(string toNumber, string …"
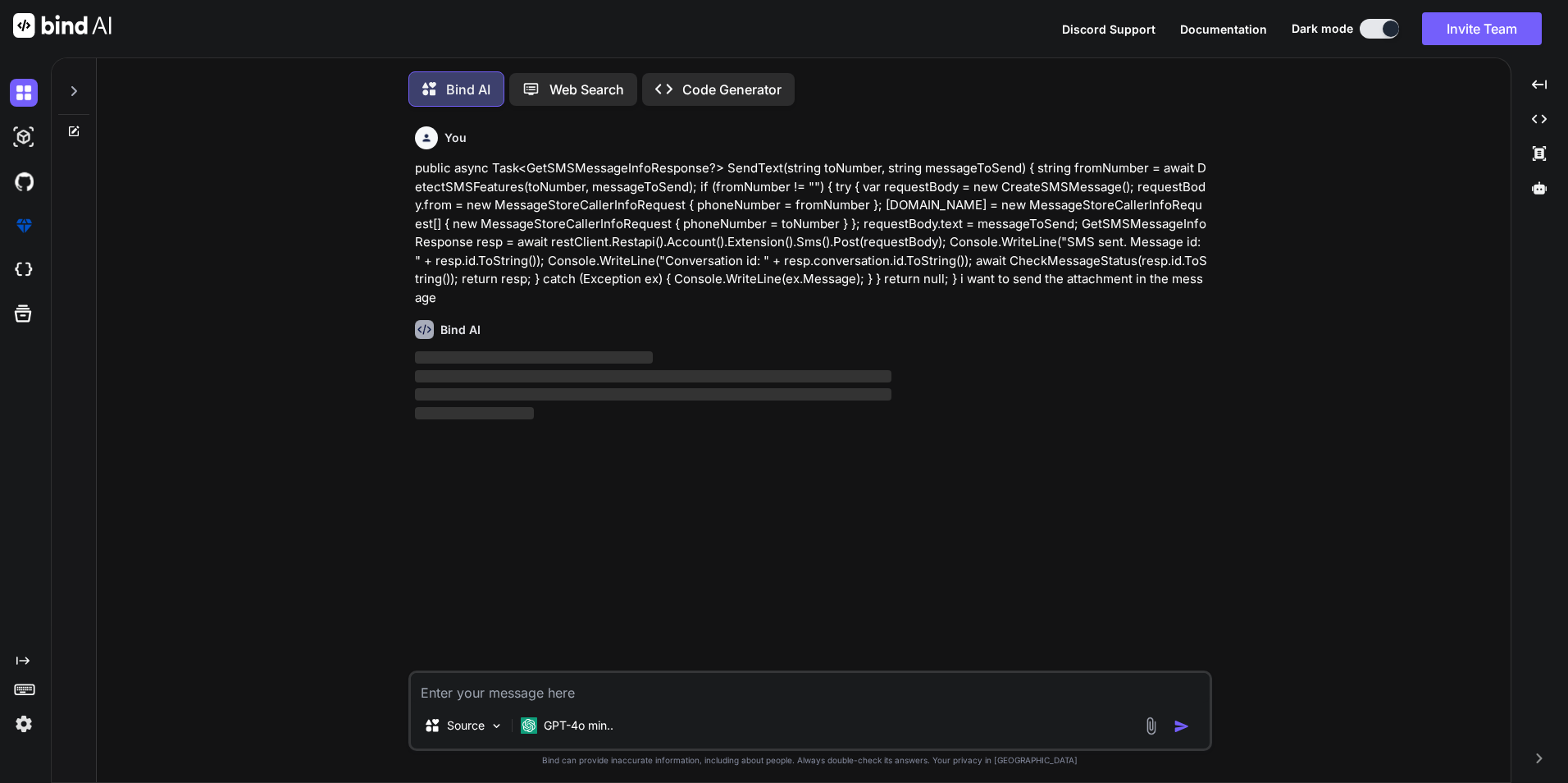
scroll to position [9, 0]
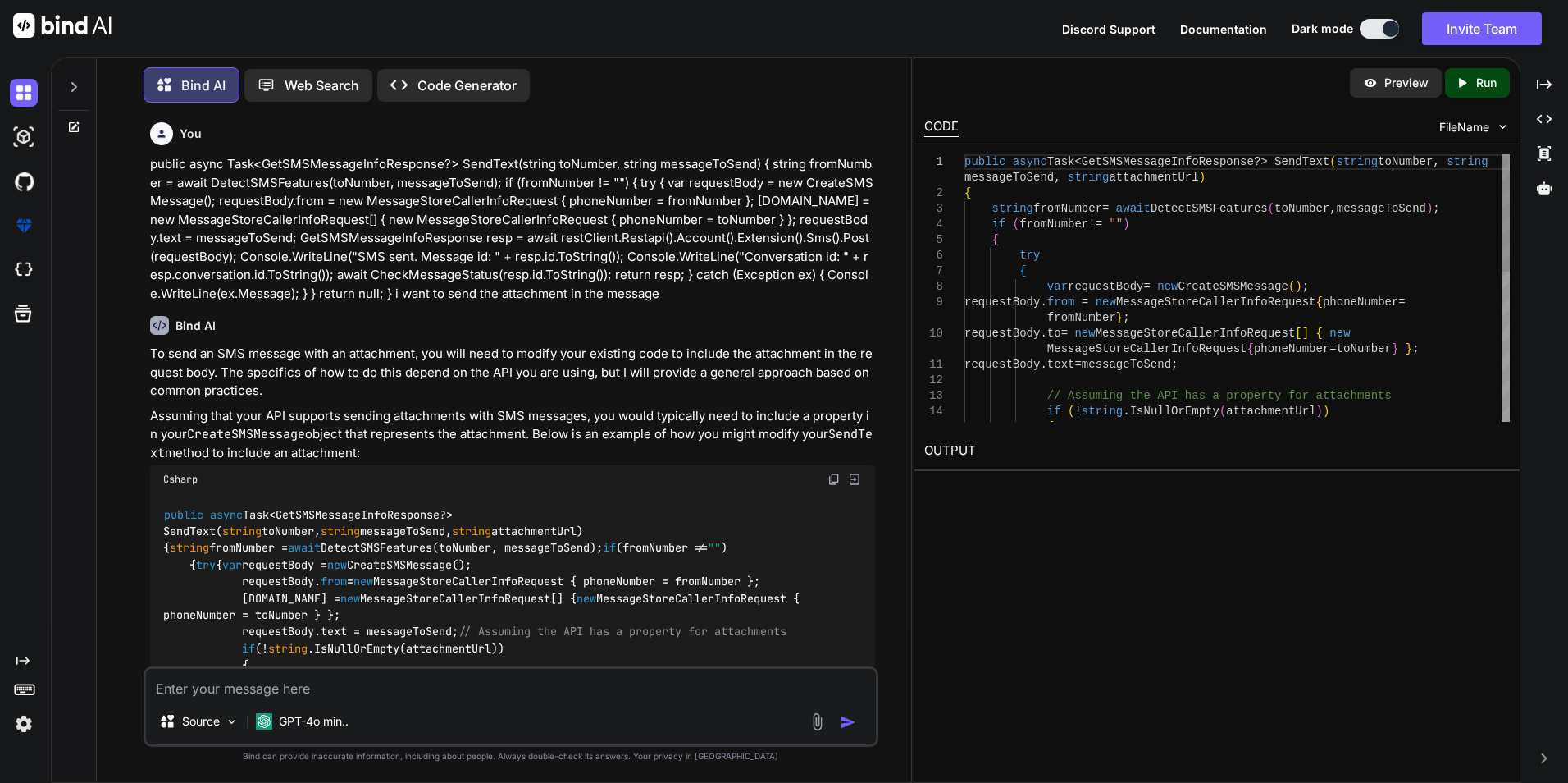
type textarea "x"
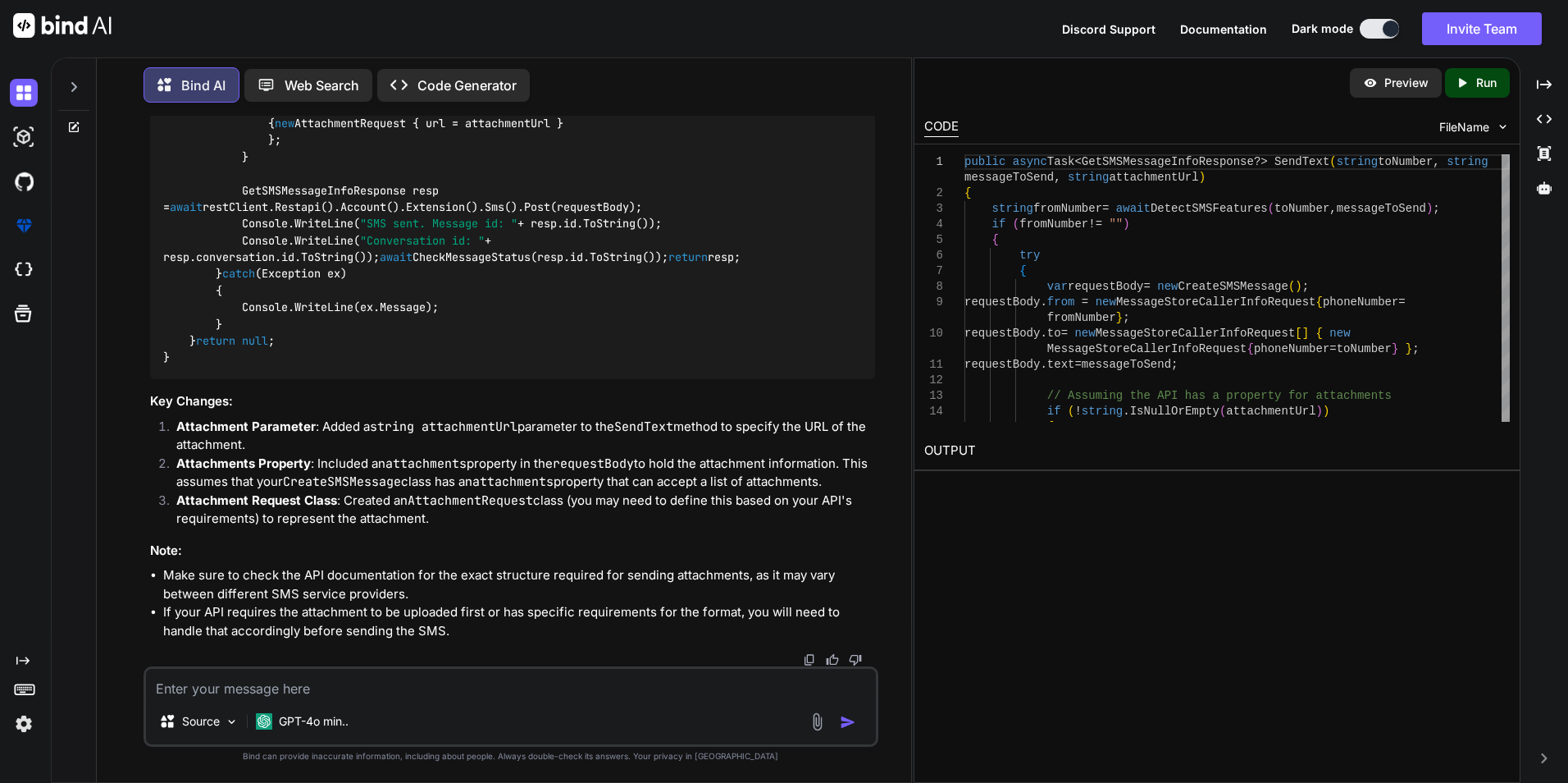
scroll to position [431, 0]
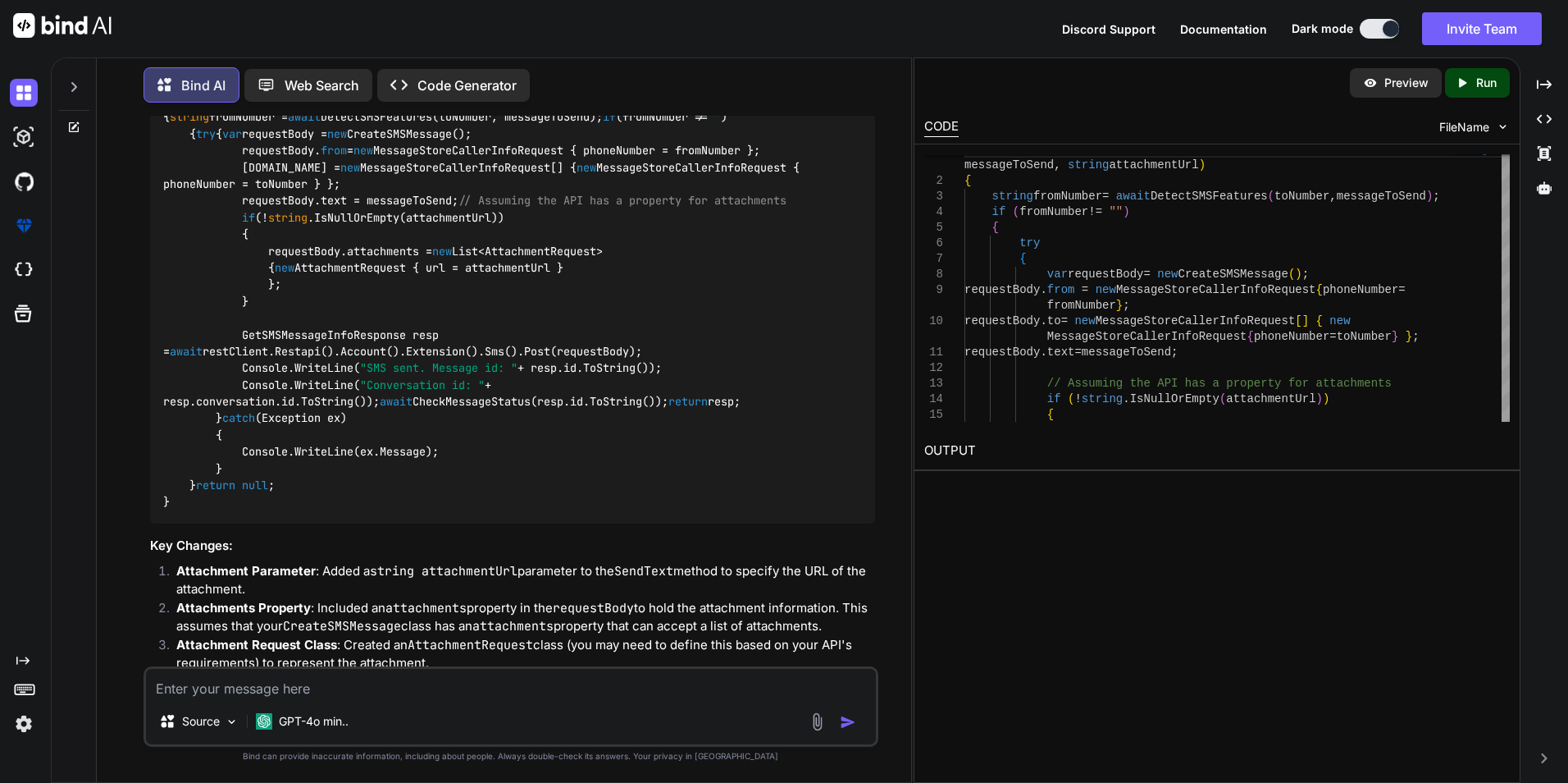
drag, startPoint x: 912, startPoint y: 542, endPoint x: 1325, endPoint y: 540, distance: 413.0
click at [1325, 540] on div "Bind AI Web Search Created with Pixso. Code Generator You public async Task<Get…" at bounding box center [809, 420] width 1517 height 725
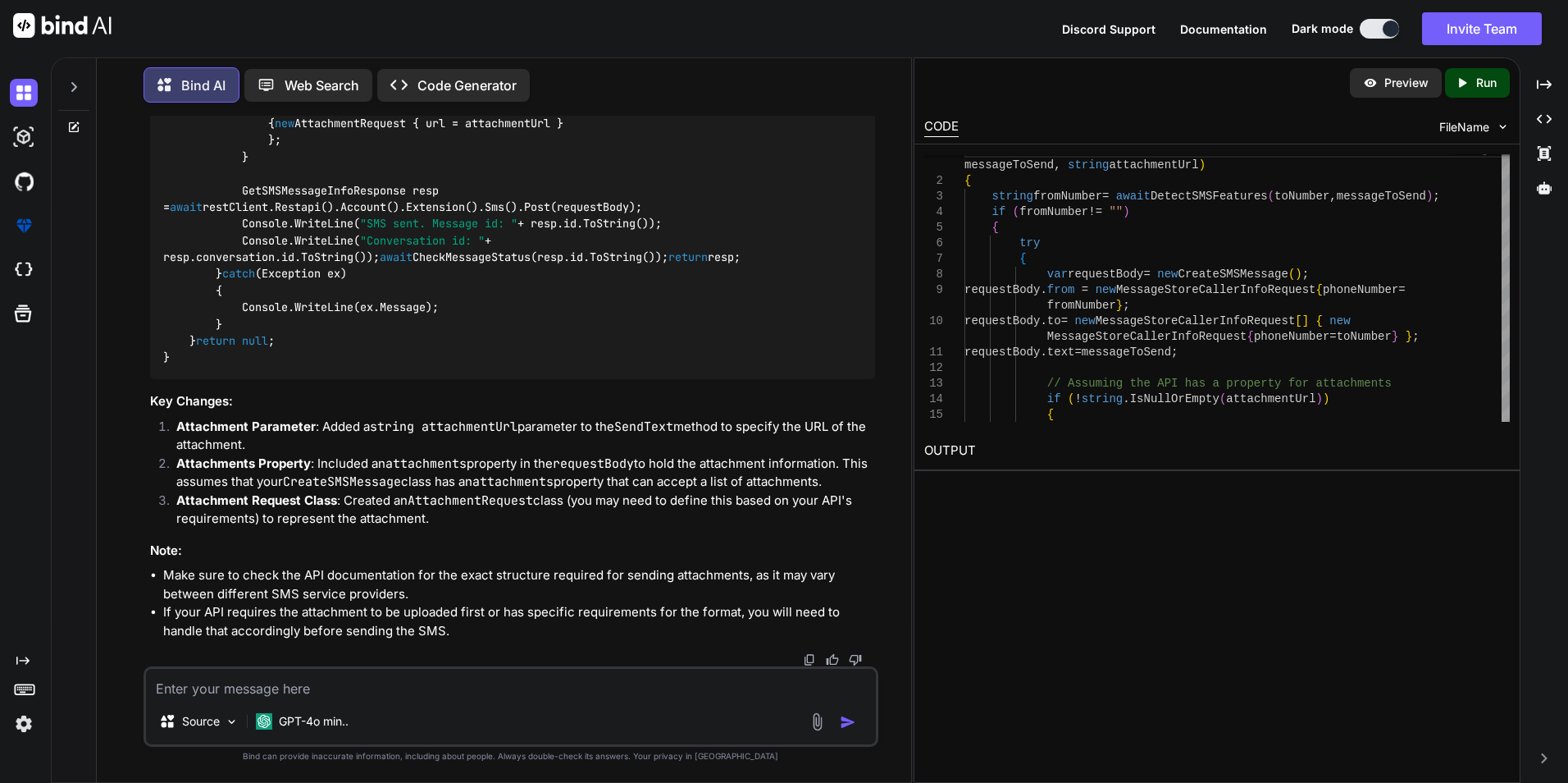
click at [548, 533] on div "To send an SMS message with an attachment, you will need to modify your existin…" at bounding box center [513, 205] width 725 height 871
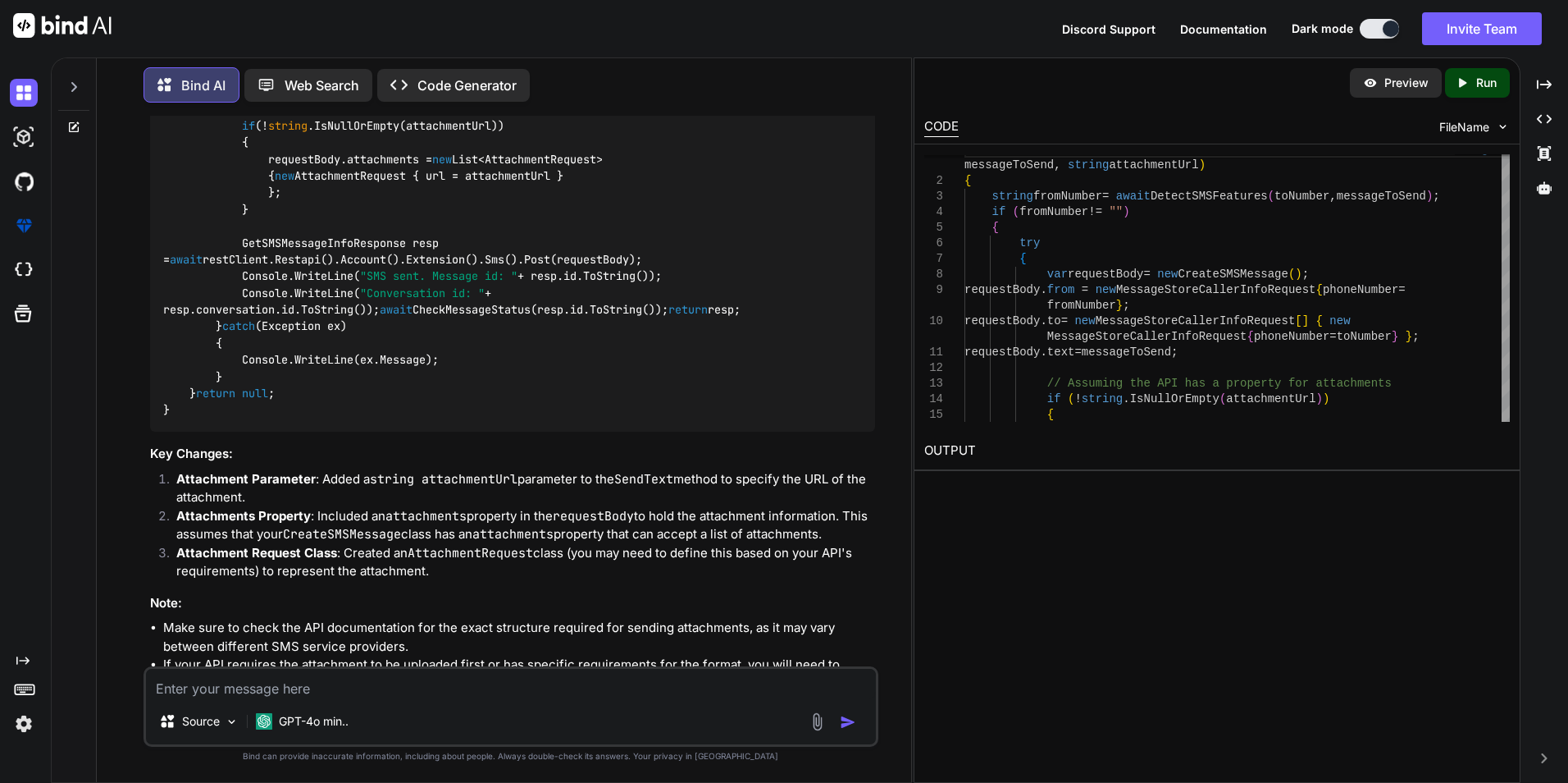
scroll to position [266, 0]
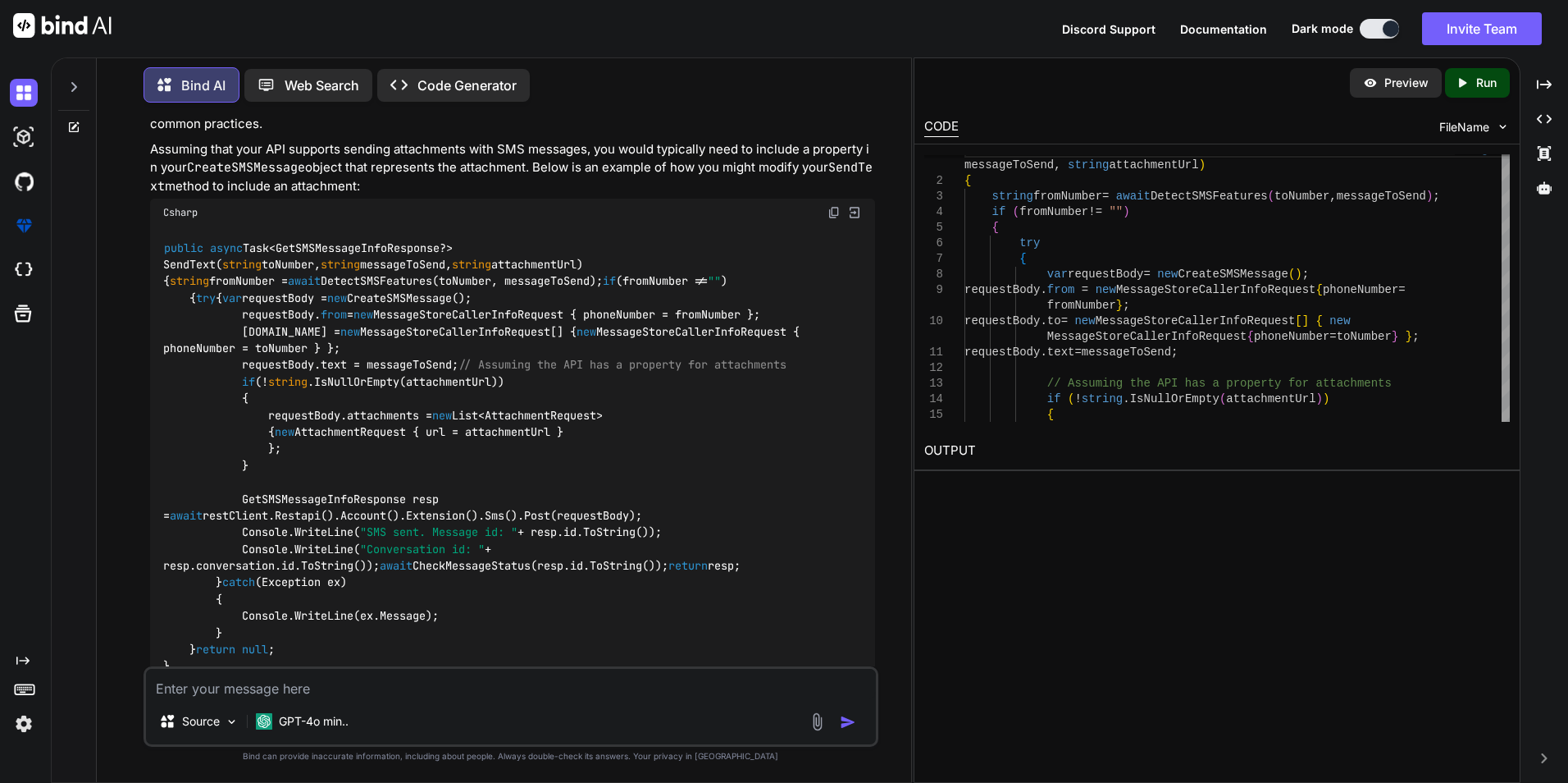
click at [835, 208] on img at bounding box center [833, 212] width 13 height 13
click at [1224, 665] on div "Preview Created with Pixso. Run CODE FileName 14 15 11 12 13 10 8 9 6 7 3 4 5 1…" at bounding box center [1217, 420] width 607 height 725
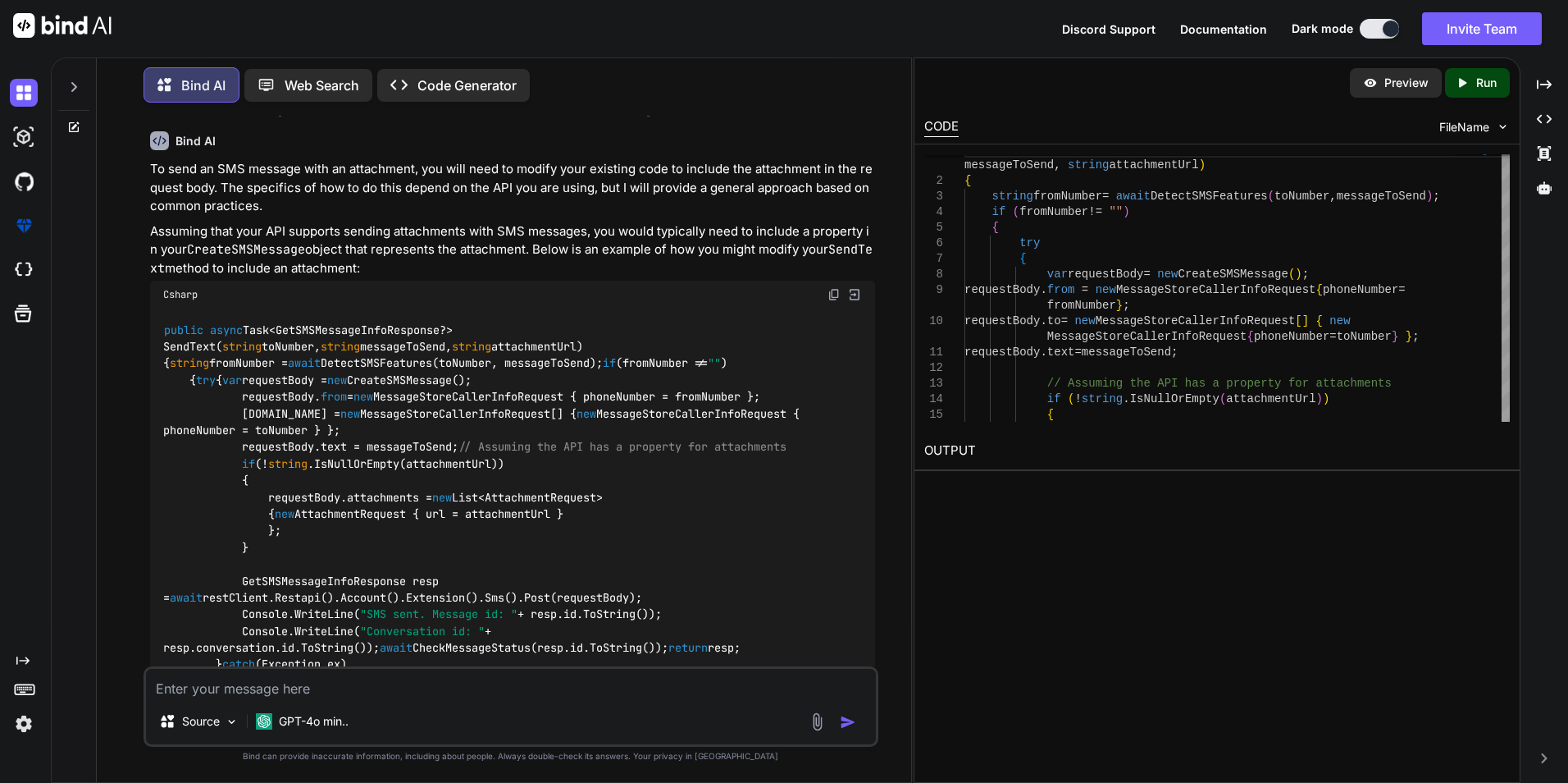
scroll to position [431, 0]
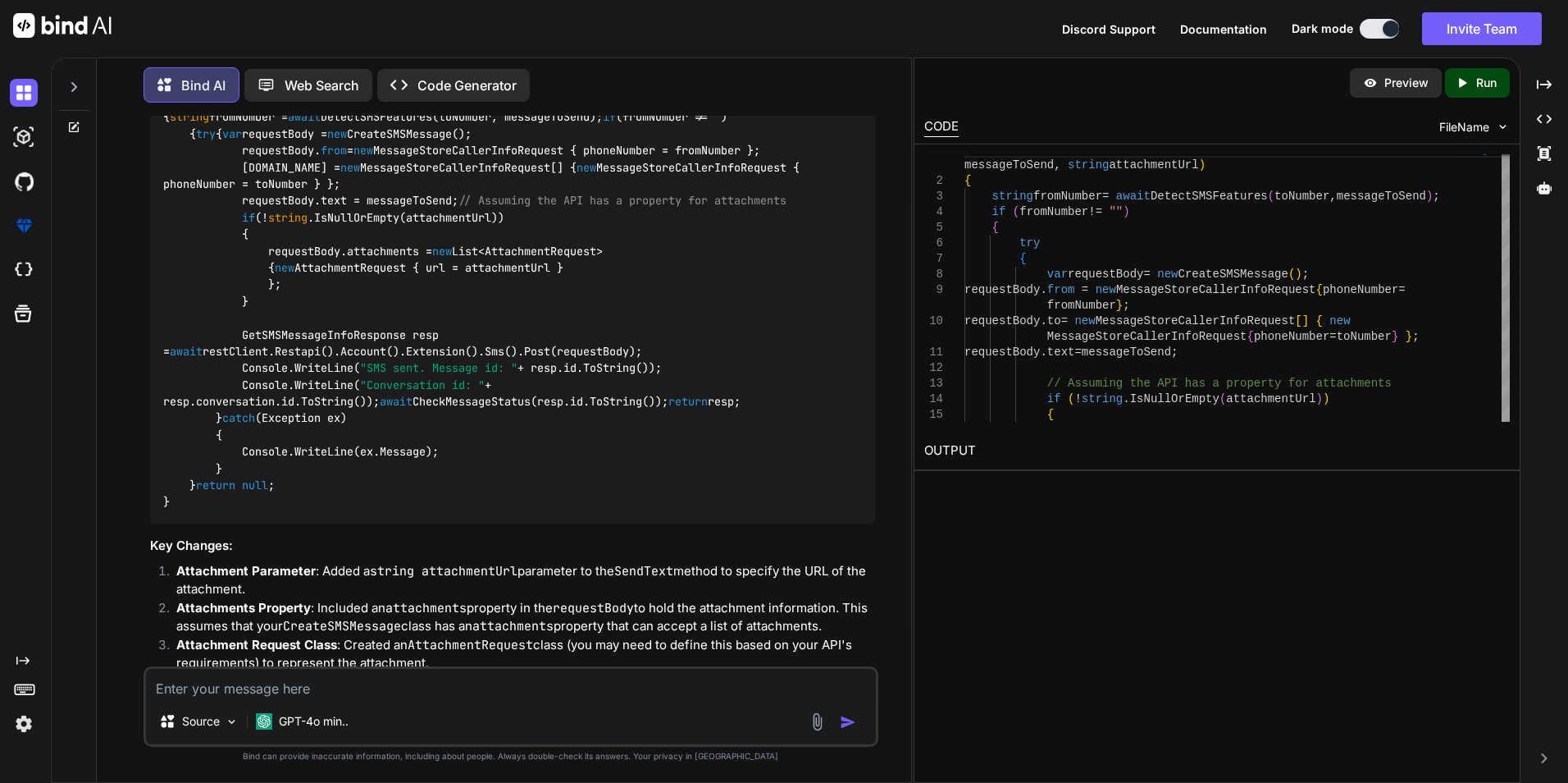
click at [435, 686] on textarea at bounding box center [511, 683] width 730 height 29
type textarea "x"
type textarea "i"
type textarea "x"
type textarea "i"
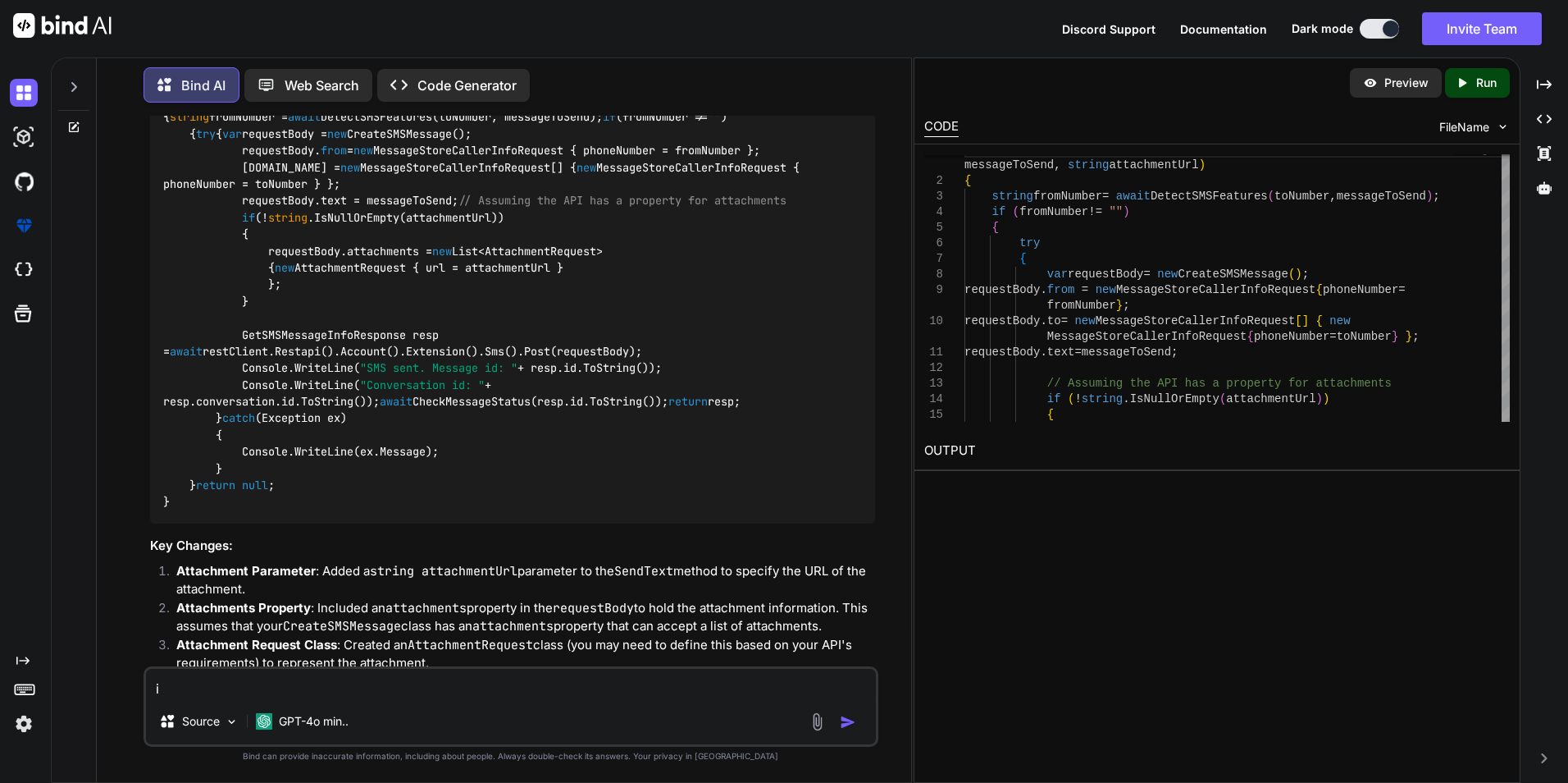
type textarea "x"
type textarea "i am"
type textarea "x"
type textarea "i am"
type textarea "x"
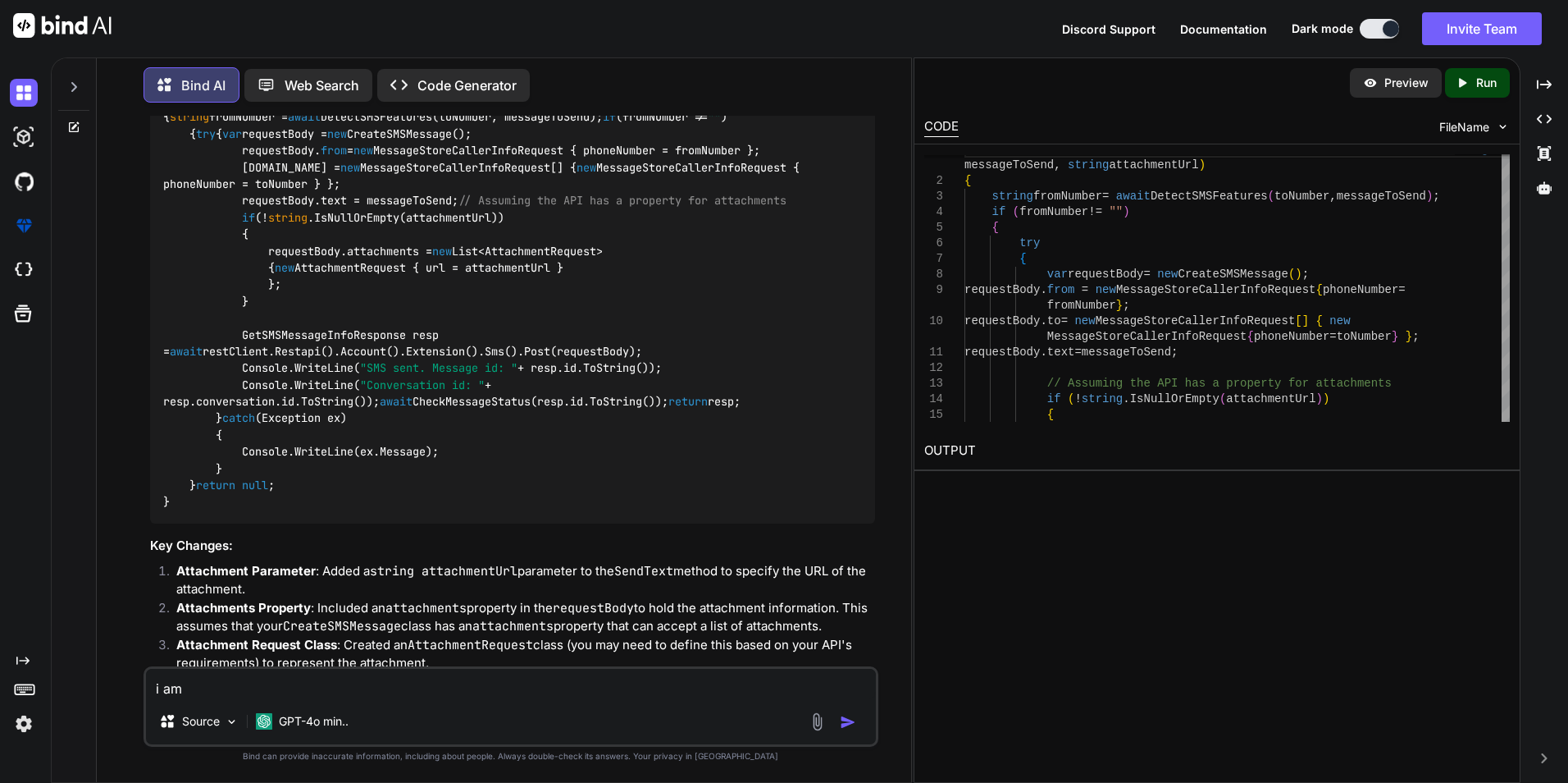
type textarea "i am u"
type textarea "x"
type textarea "i am us"
type textarea "x"
type textarea "i am usi"
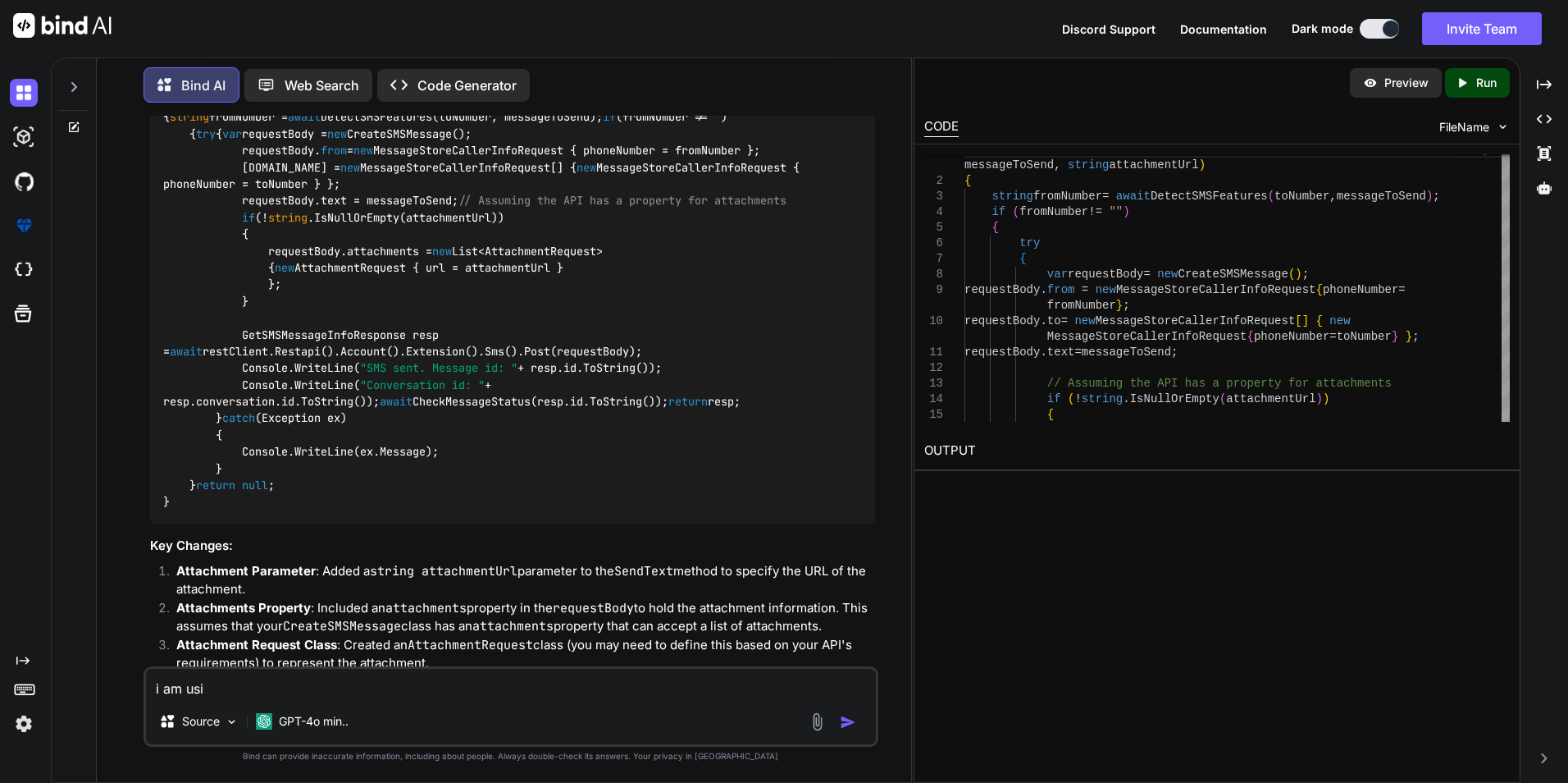
type textarea "x"
type textarea "i am usin"
type textarea "x"
type textarea "i am using"
type textarea "x"
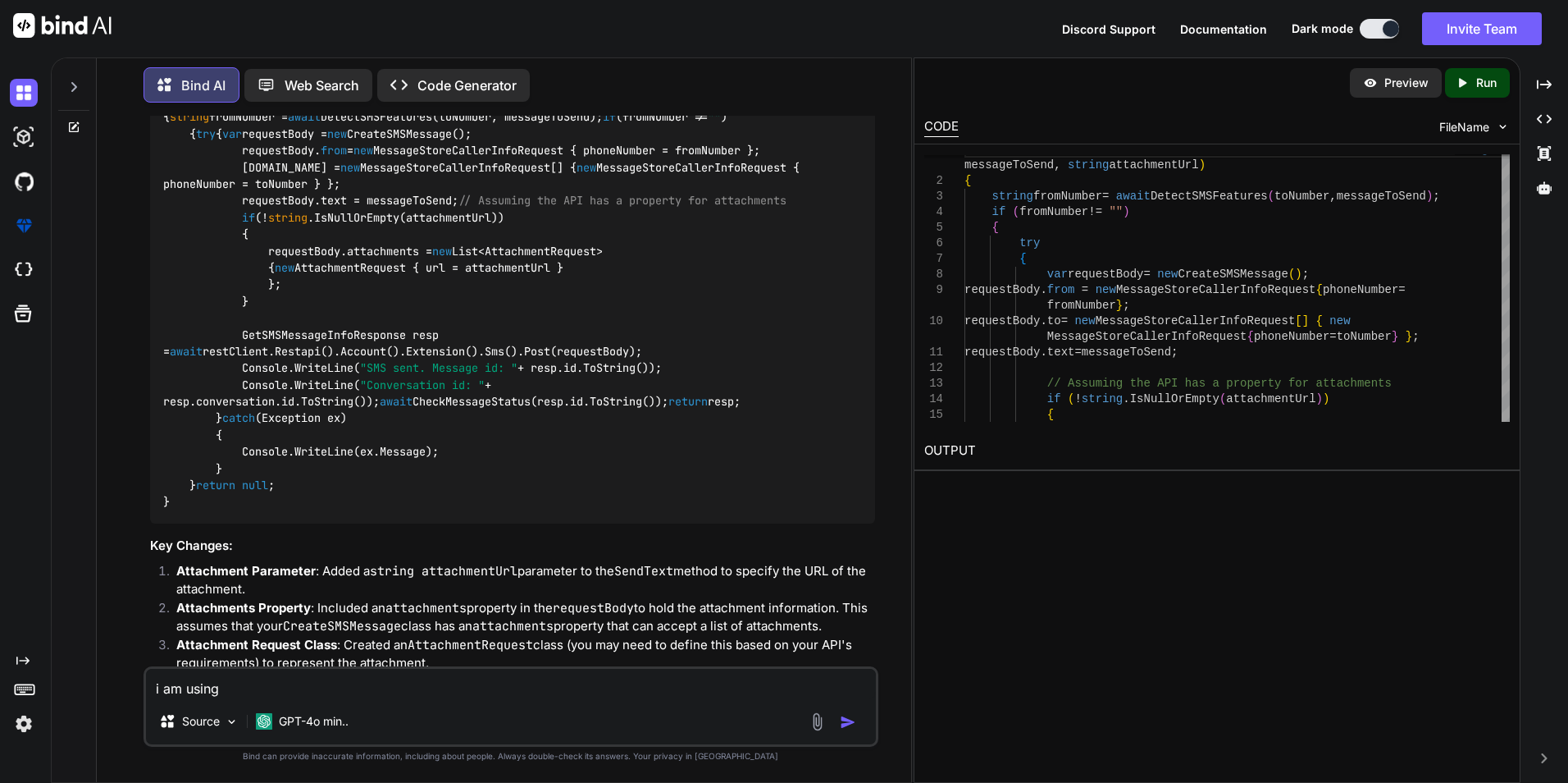
type textarea "i am using"
type textarea "x"
type textarea "i am using r"
type textarea "x"
type textarea "i am using ri"
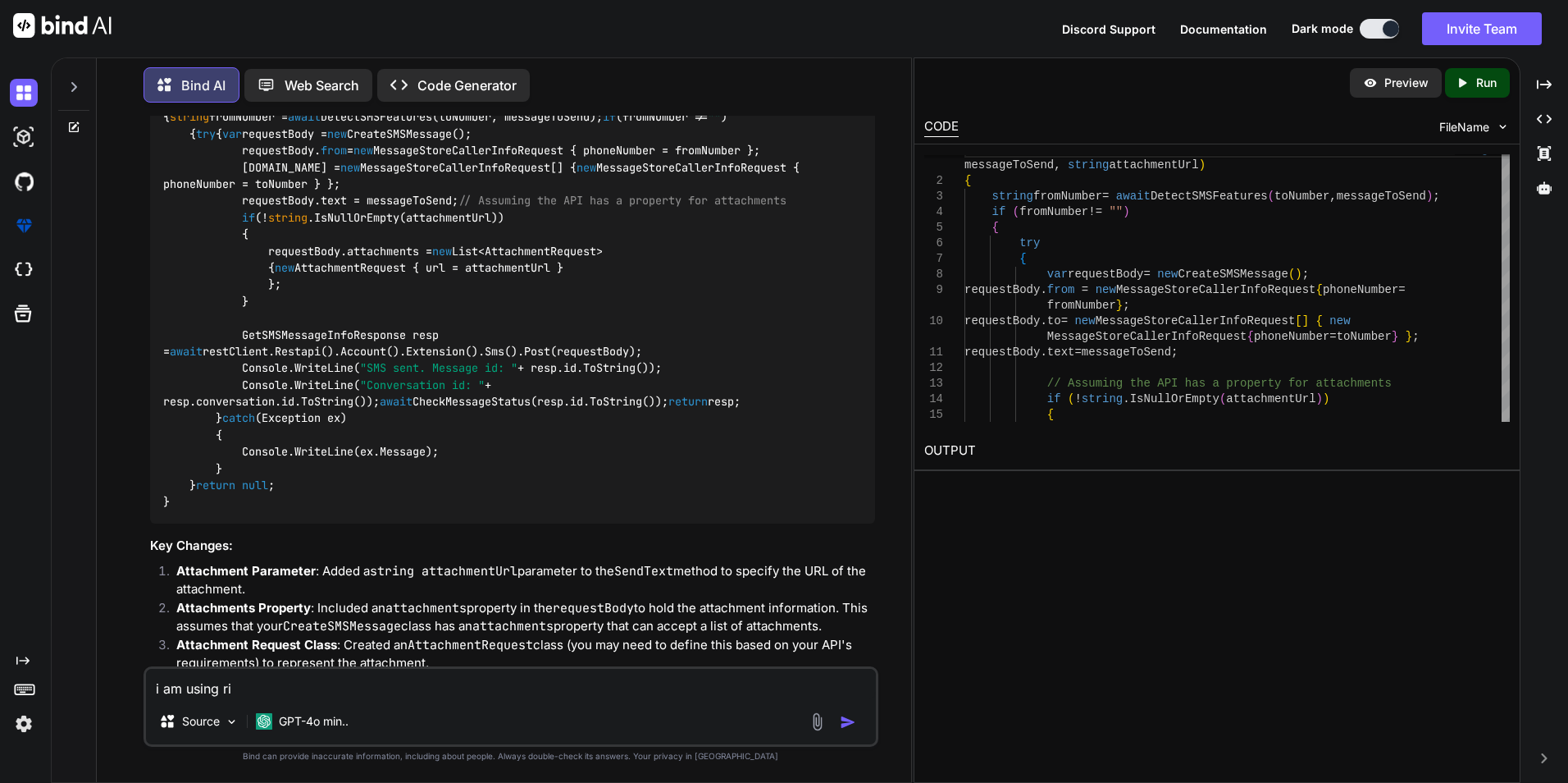
type textarea "x"
type textarea "i am using rin"
type textarea "x"
type textarea "i am using ring"
type textarea "x"
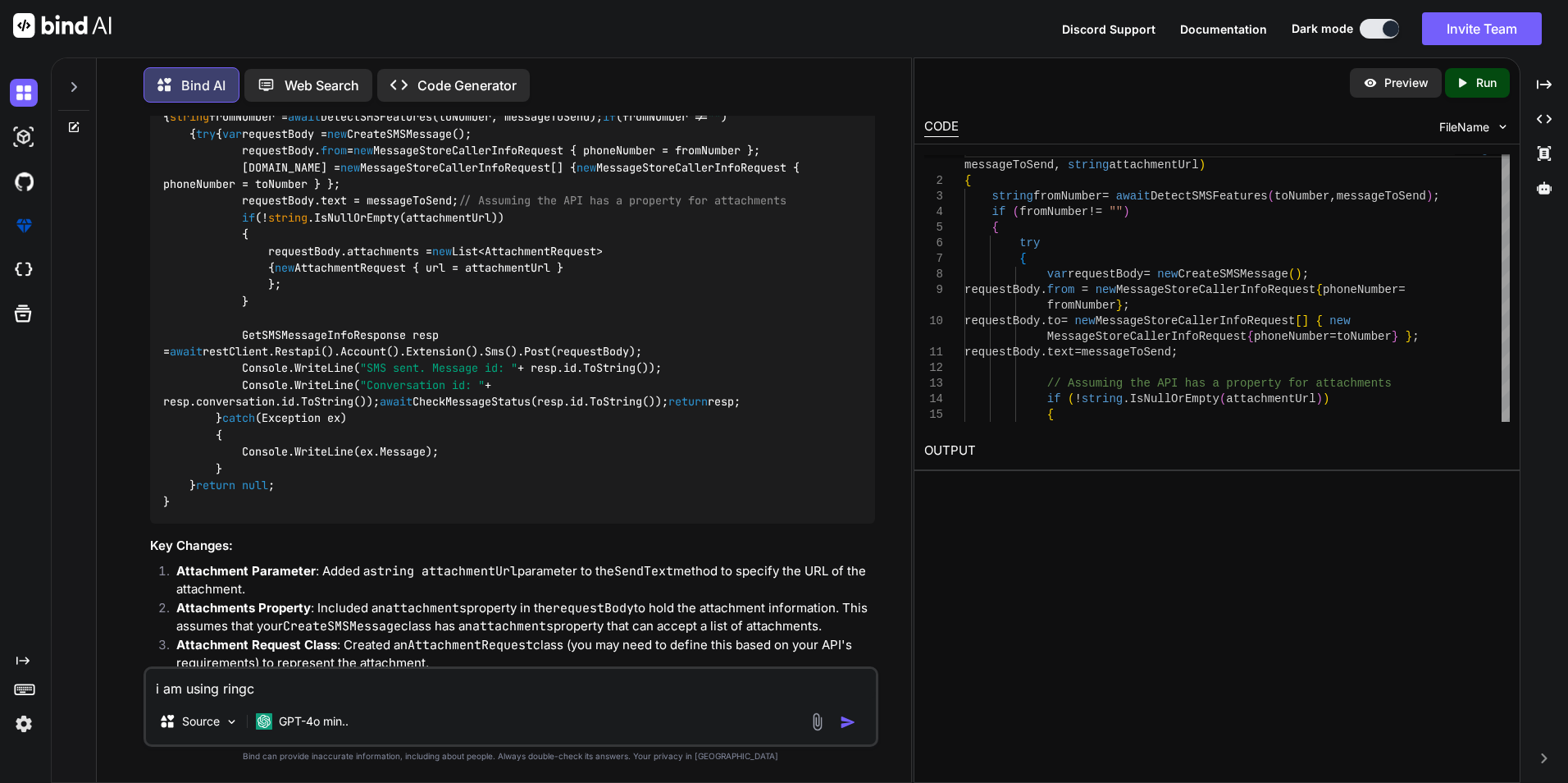
type textarea "i am using ringce"
type textarea "x"
type textarea "i am using ringcen"
type textarea "x"
type textarea "i am using ringcent"
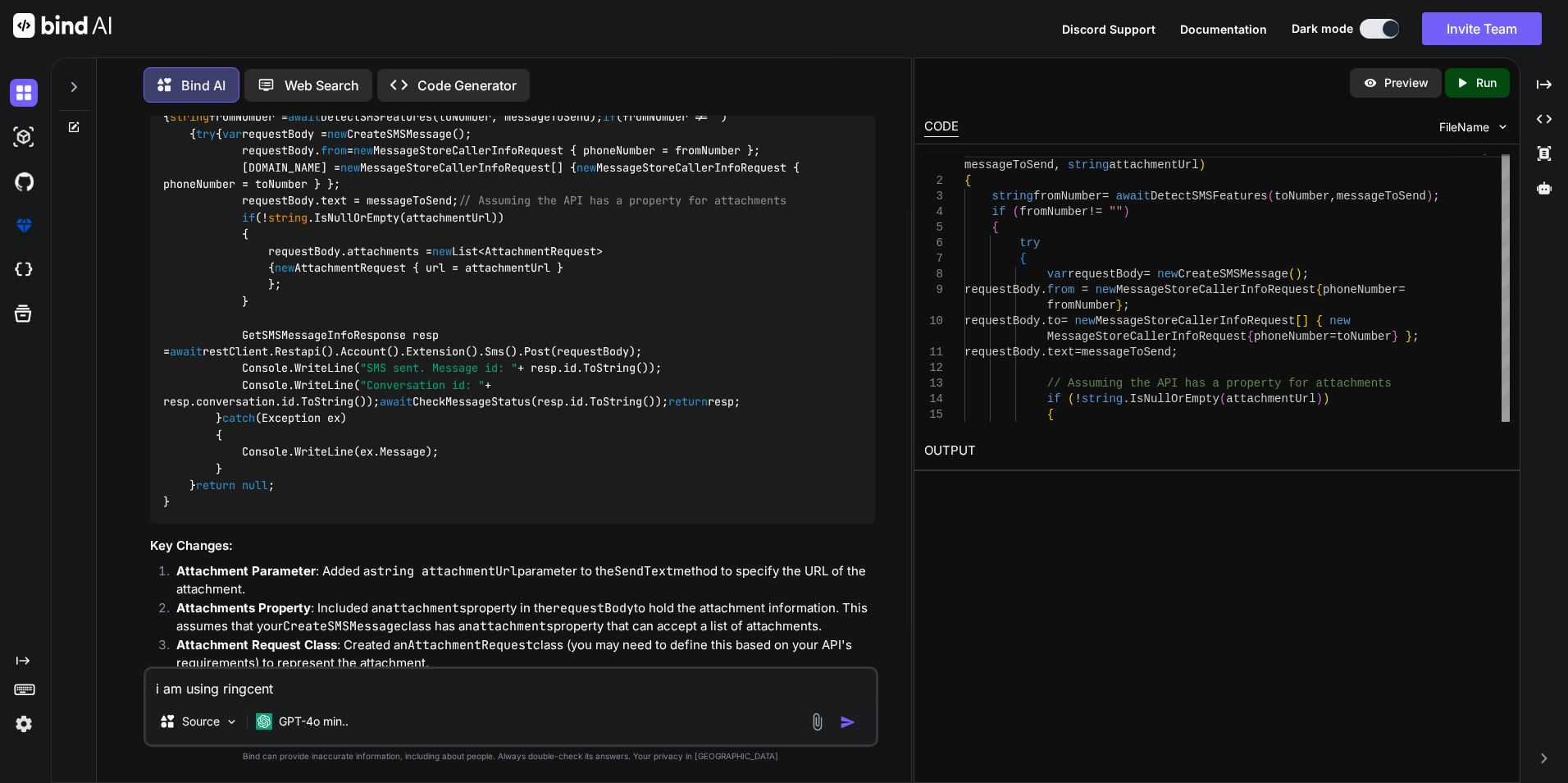
type textarea "x"
type textarea "i am using ringcentr"
type textarea "x"
type textarea "i am using ringcentra"
type textarea "x"
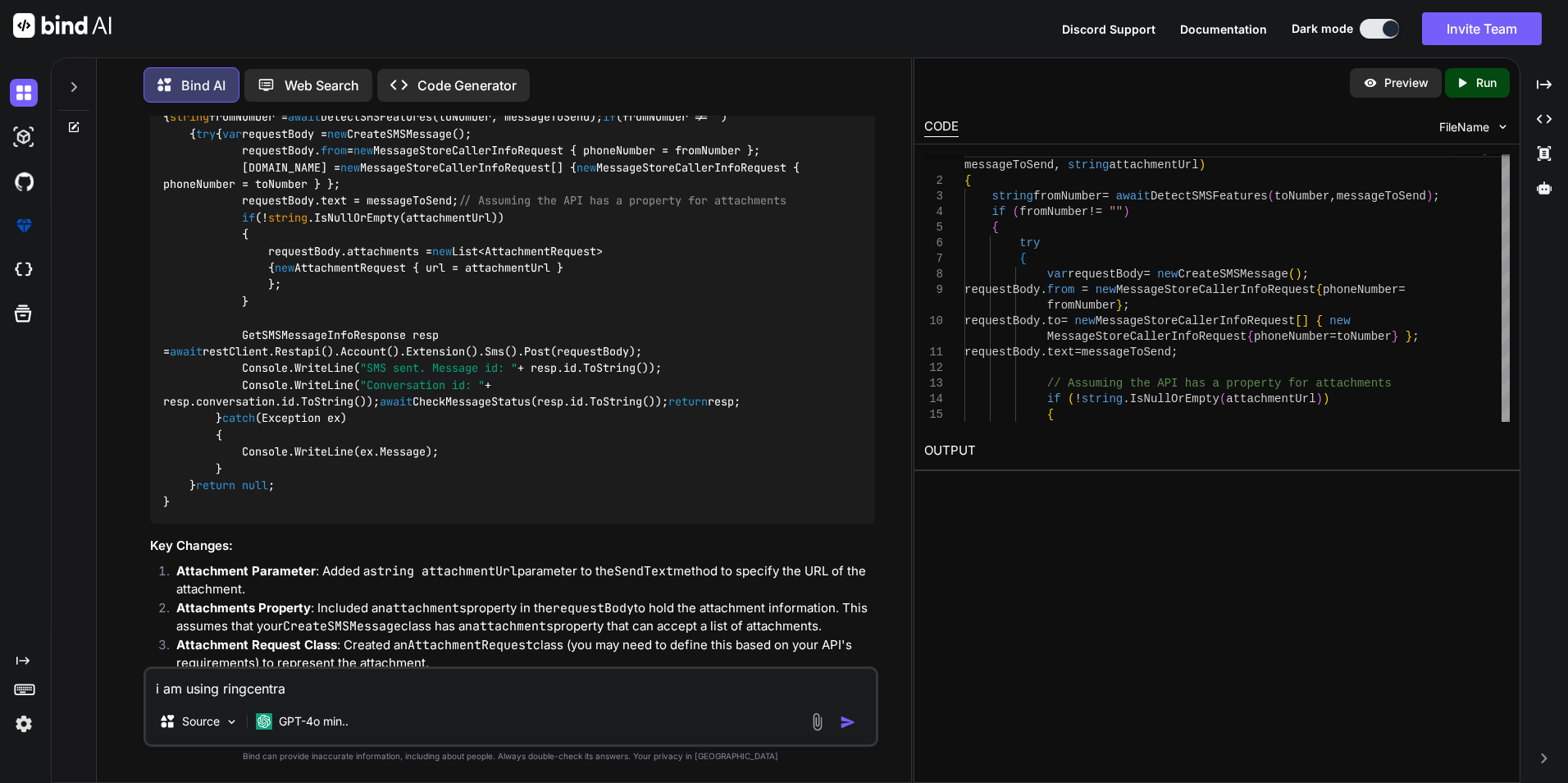
type textarea "i am using ringcentral"
type textarea "x"
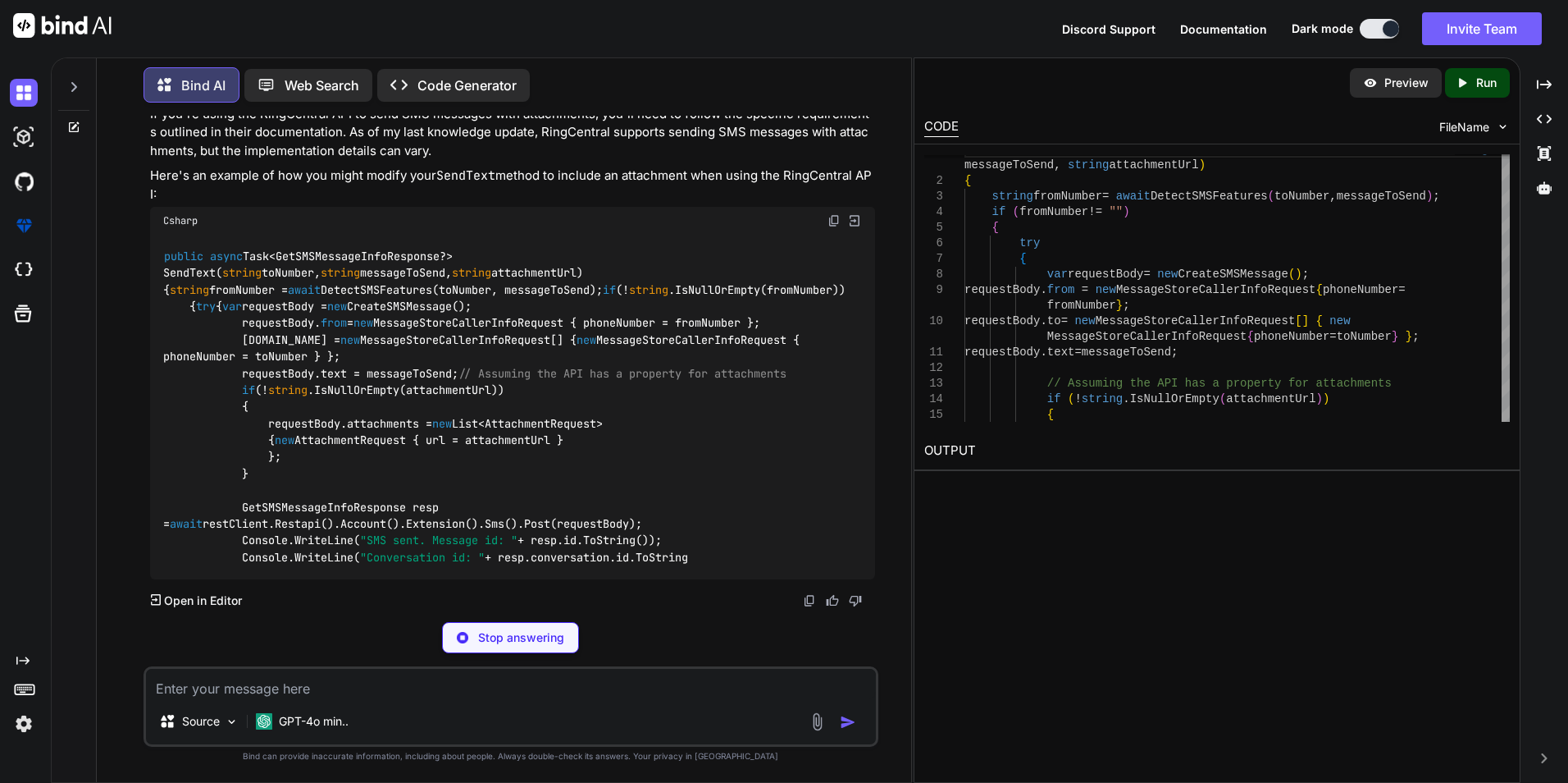
scroll to position [1554, 0]
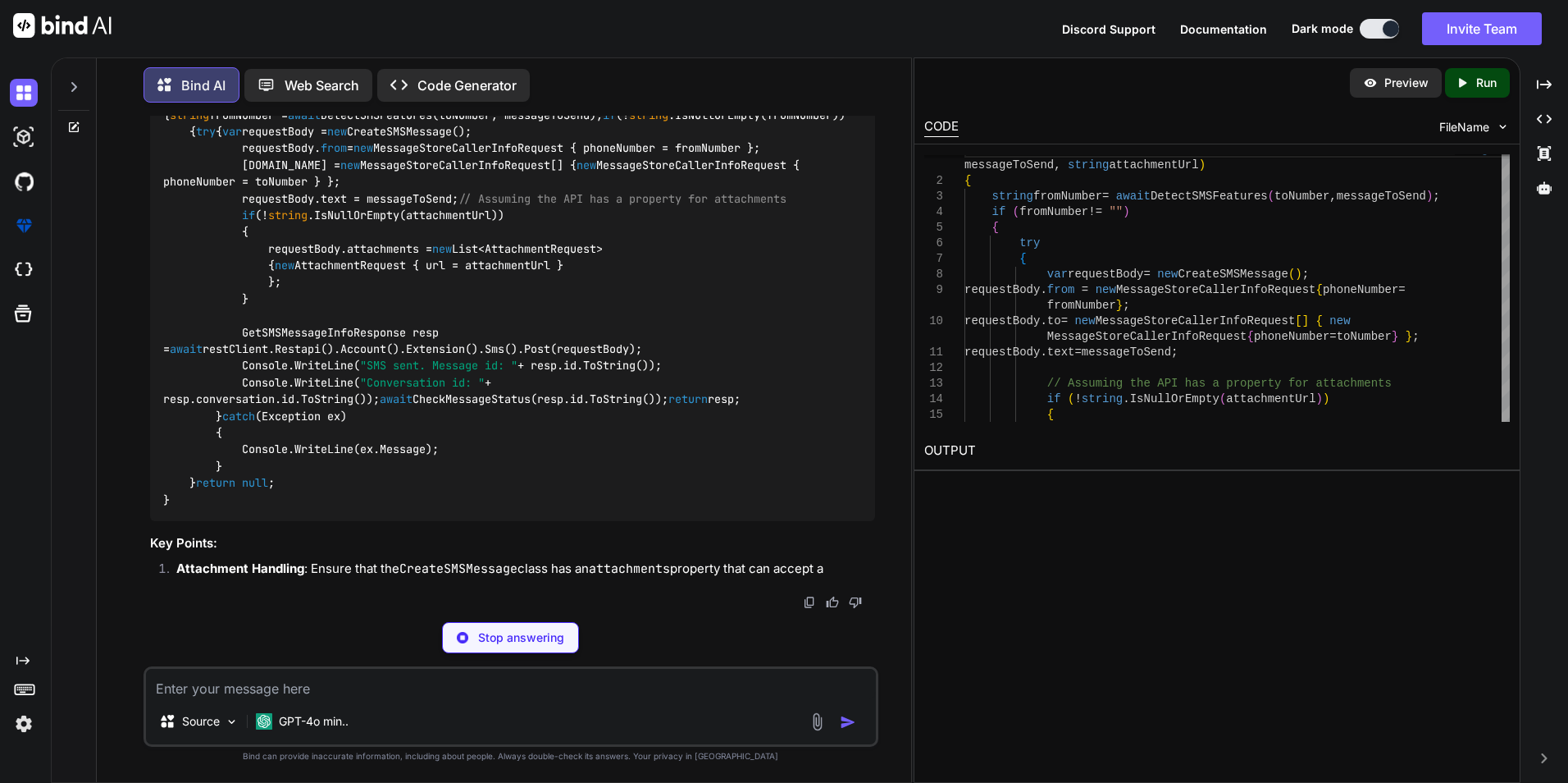
click at [370, 438] on code "public async Task<GetSMSMessageInfoResponse?> SendText( string toNumber, string…" at bounding box center [508, 291] width 689 height 435
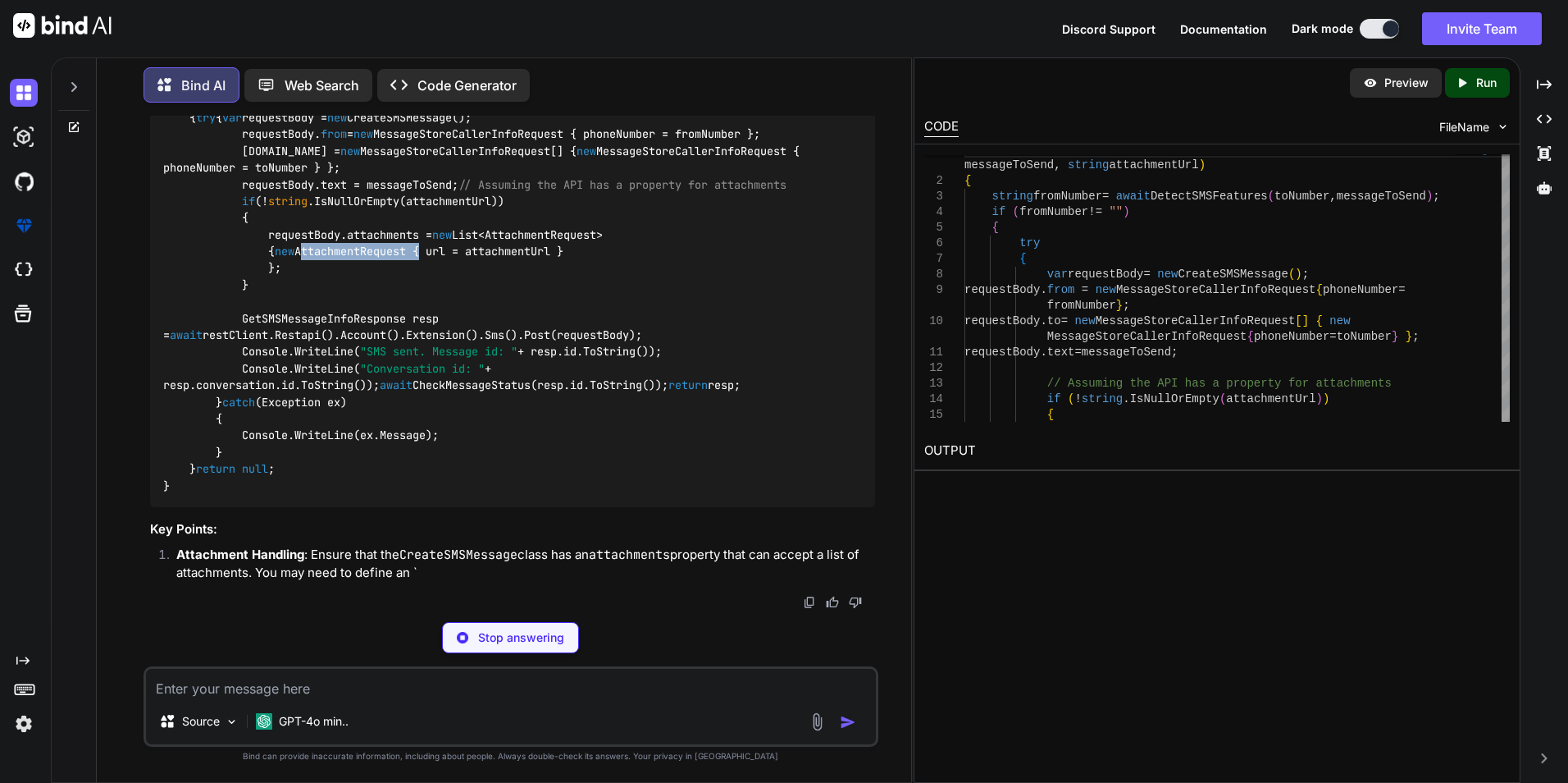
click at [370, 438] on code "public async Task<GetSMSMessageInfoResponse?> SendText( string toNumber, string…" at bounding box center [508, 277] width 689 height 435
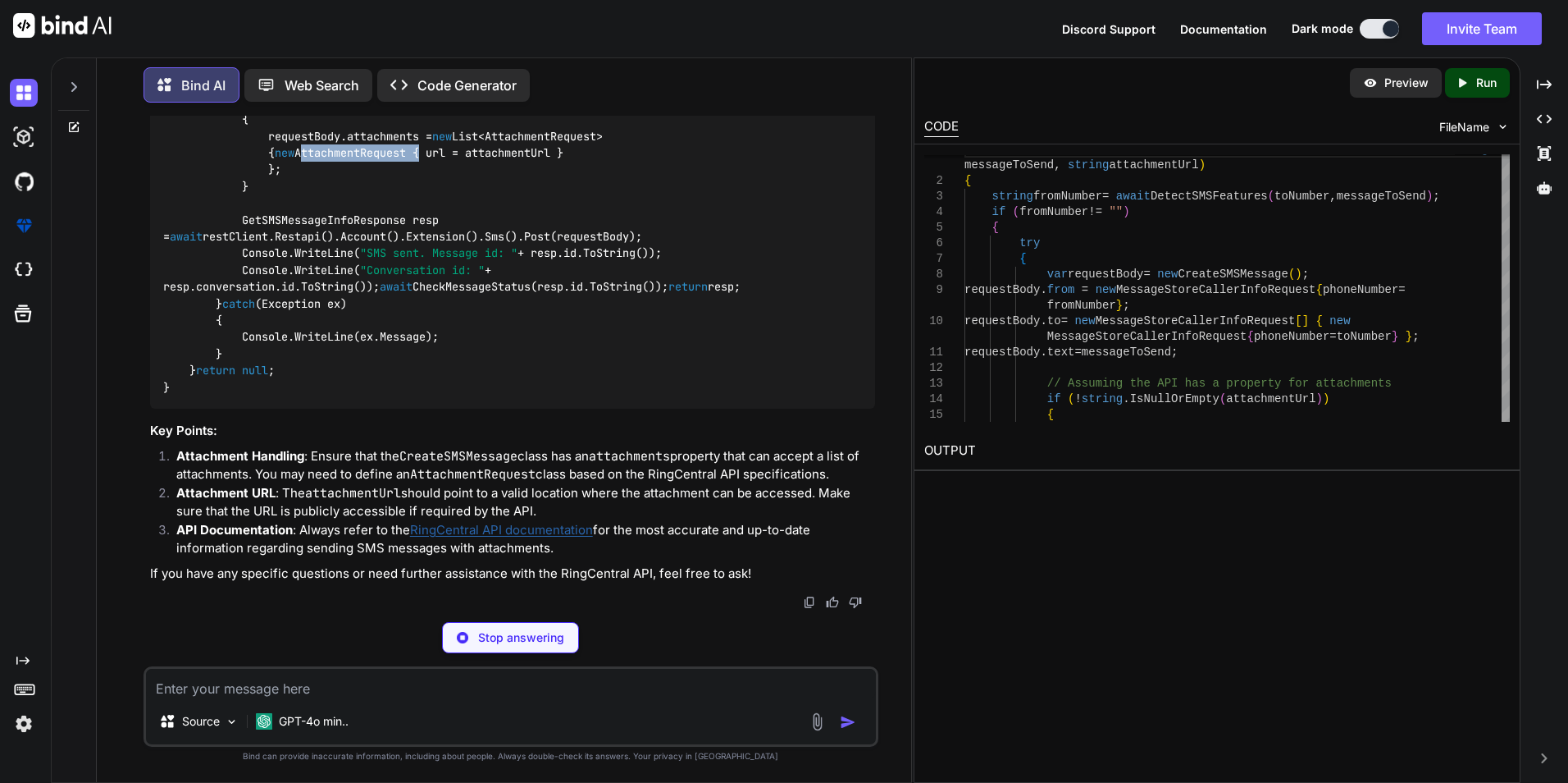
type textarea "x"
type textarea "return resp; } catch (Exception ex) { Console.WriteLine(ex.Message); } } return…"
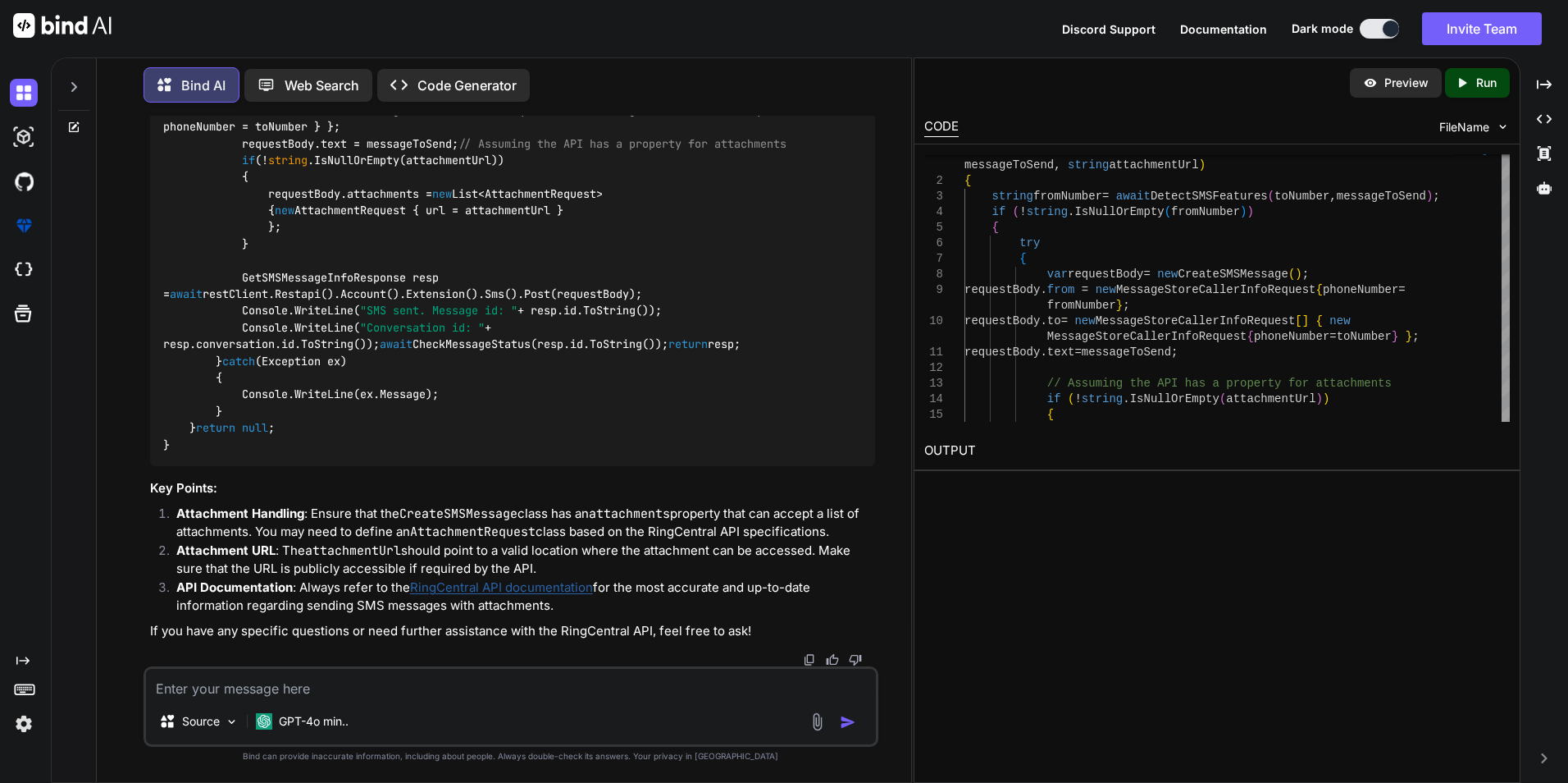
click at [313, 407] on code "public async Task<GetSMSMessageInfoResponse?> SendText( string toNumber, string…" at bounding box center [508, 236] width 689 height 435
drag, startPoint x: 313, startPoint y: 407, endPoint x: 518, endPoint y: 439, distance: 207.5
click at [518, 439] on code "public async Task<GetSMSMessageInfoResponse?> SendText( string toNumber, string…" at bounding box center [508, 236] width 689 height 435
click at [461, 258] on code "public async Task<GetSMSMessageInfoResponse?> SendText( string toNumber, string…" at bounding box center [508, 236] width 689 height 435
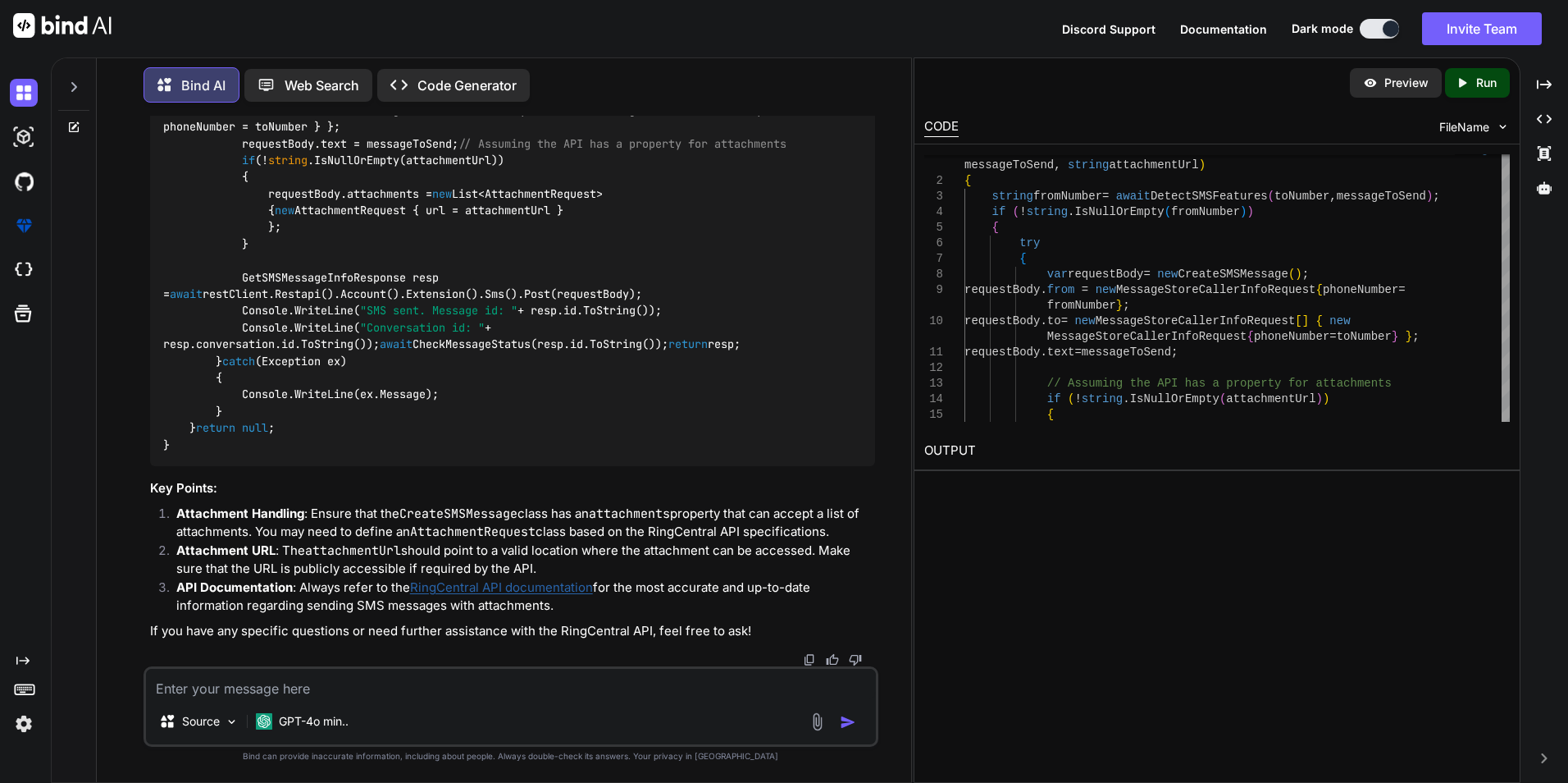
click at [461, 258] on code "public async Task<GetSMSMessageInfoResponse?> SendText( string toNumber, string…" at bounding box center [508, 236] width 689 height 435
copy code "CreateSMSMessage"
click at [353, 686] on textarea at bounding box center [511, 683] width 730 height 29
paste textarea "CreateSMSMessage"
type textarea "x"
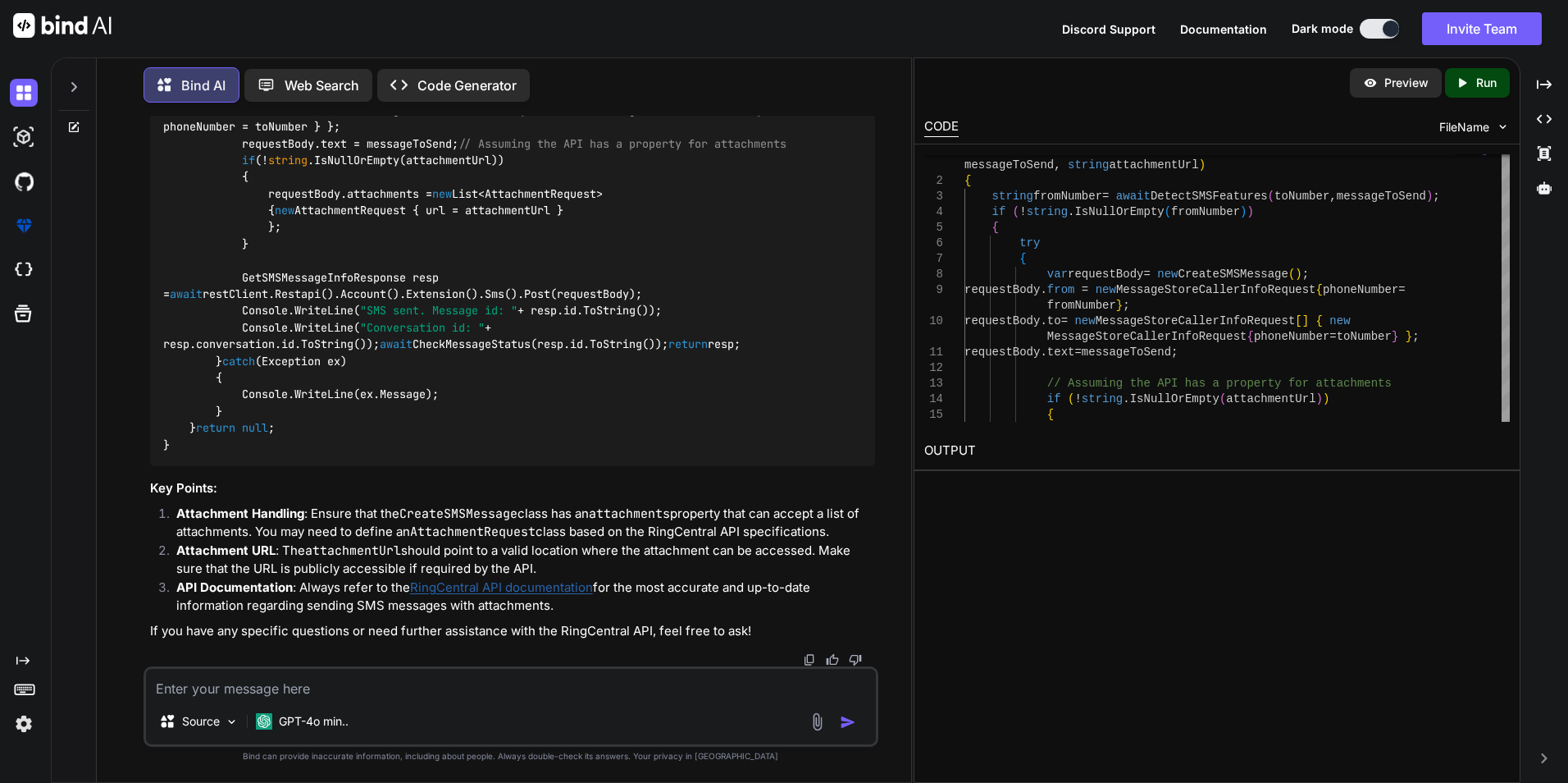
type textarea "CreateSMSMessage"
type textarea "x"
type textarea "CreateSMSMessage"
type textarea "x"
type textarea "CreateSMSMessage d"
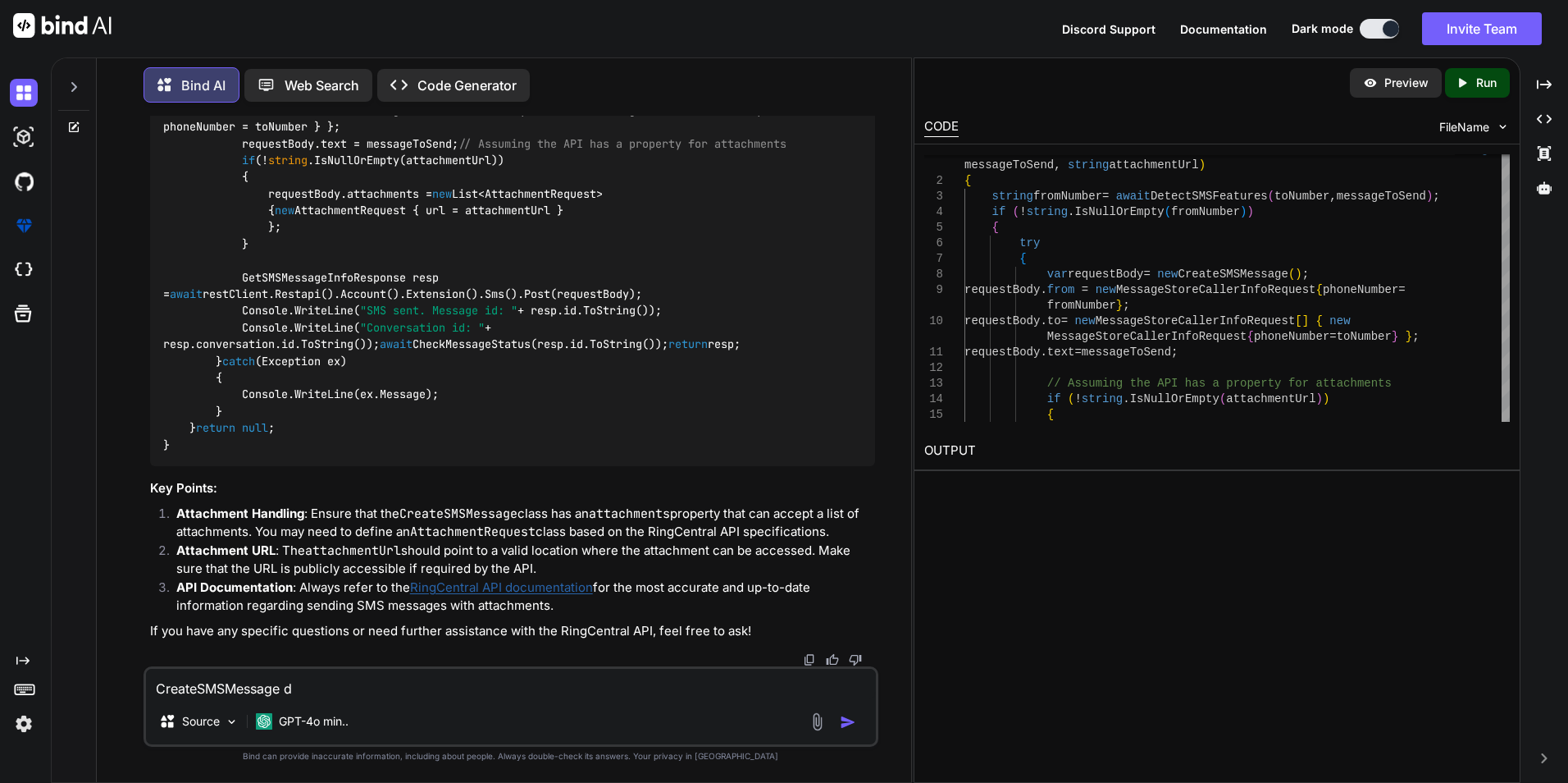
type textarea "x"
type textarea "CreateSMSMessage do"
type textarea "x"
type textarea "CreateSMSMessage doe"
type textarea "x"
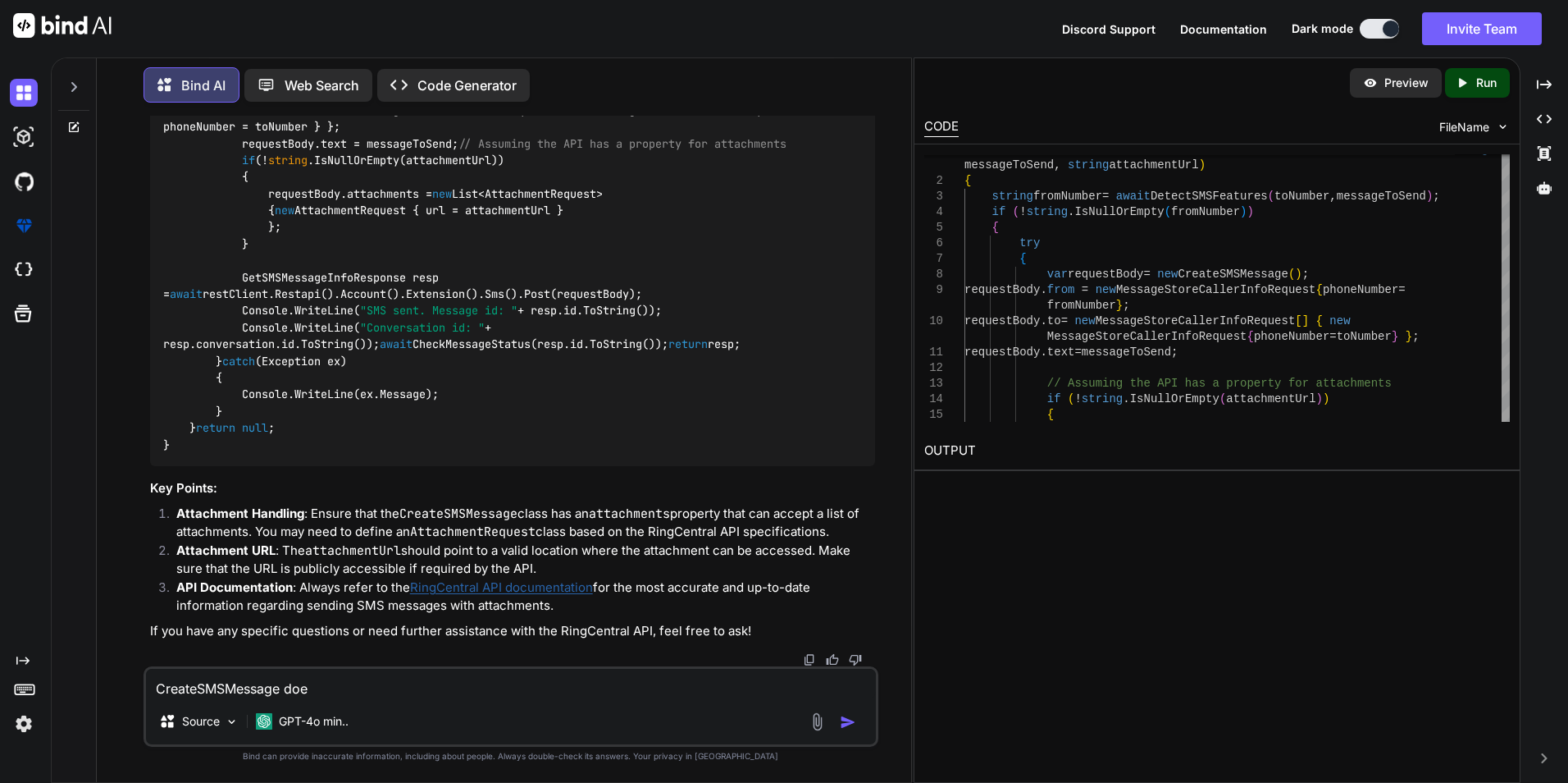
type textarea "CreateSMSMessage does"
type textarea "x"
type textarea "CreateSMSMessage does"
type textarea "x"
type textarea "CreateSMSMessage does n"
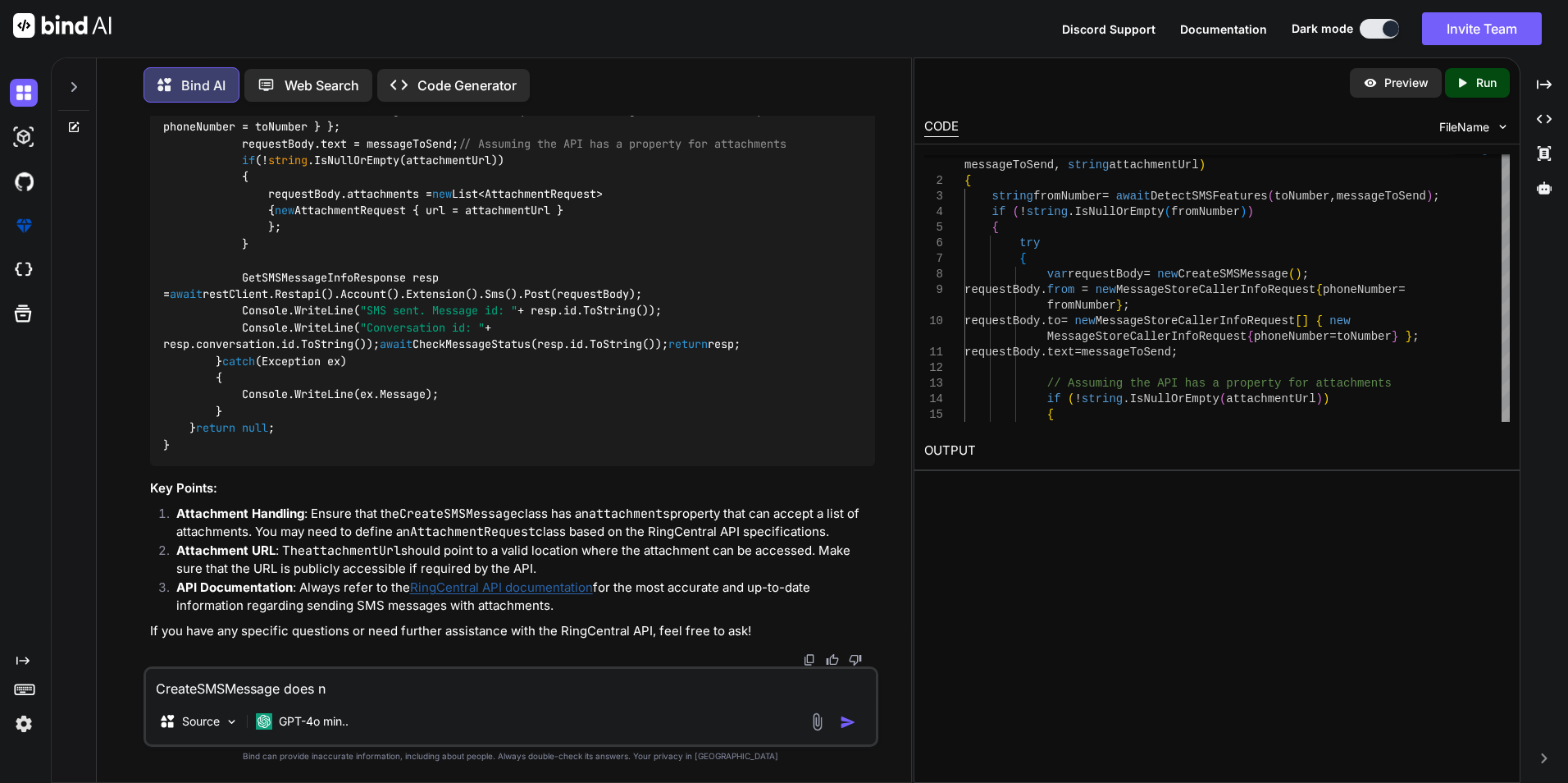
type textarea "x"
type textarea "CreateSMSMessage does no"
type textarea "x"
type textarea "CreateSMSMessage does not"
type textarea "x"
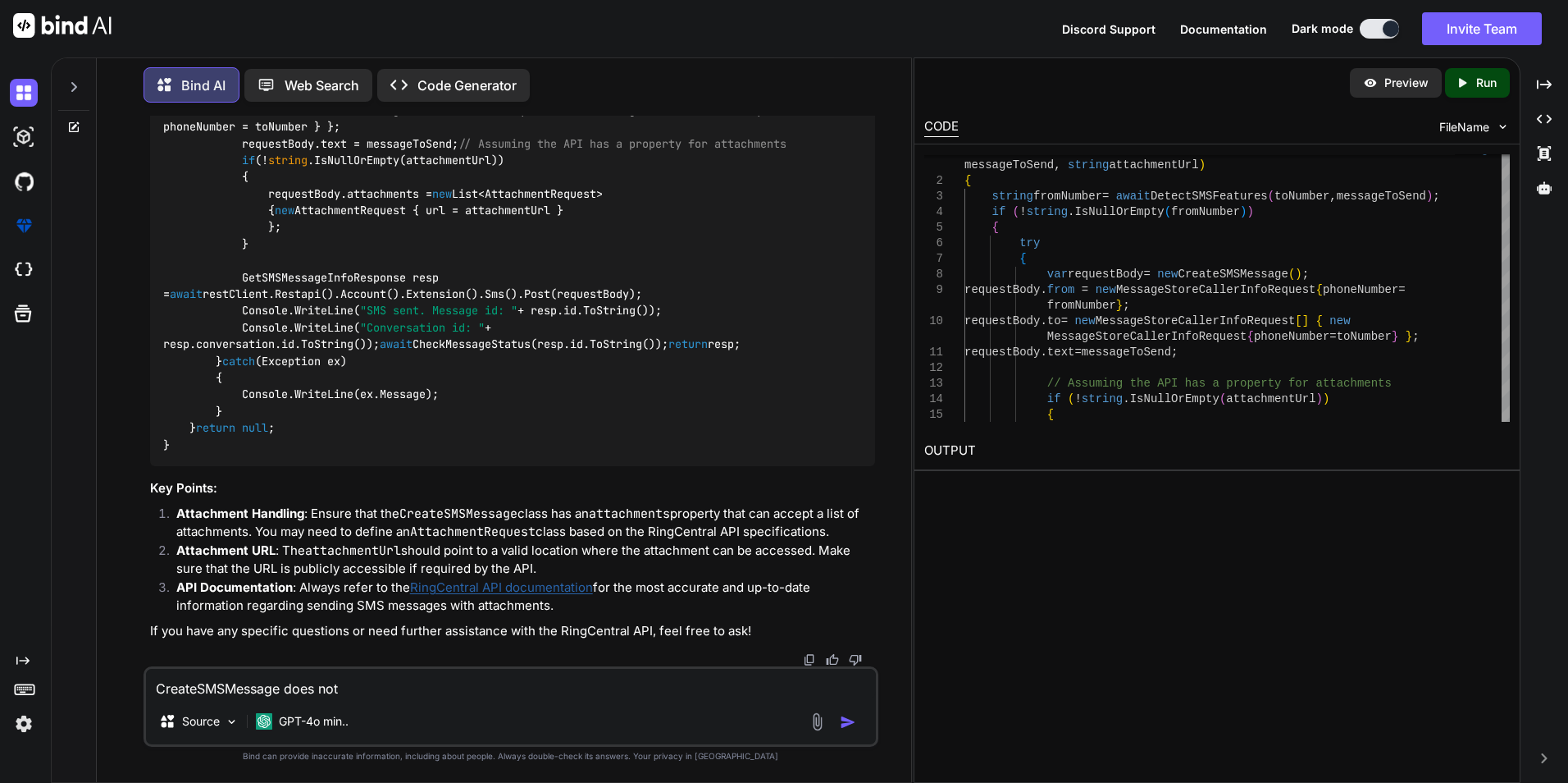
type textarea "CreateSMSMessage does not"
type textarea "x"
type textarea "CreateSMSMessage does not h"
type textarea "x"
type textarea "CreateSMSMessage does not ha"
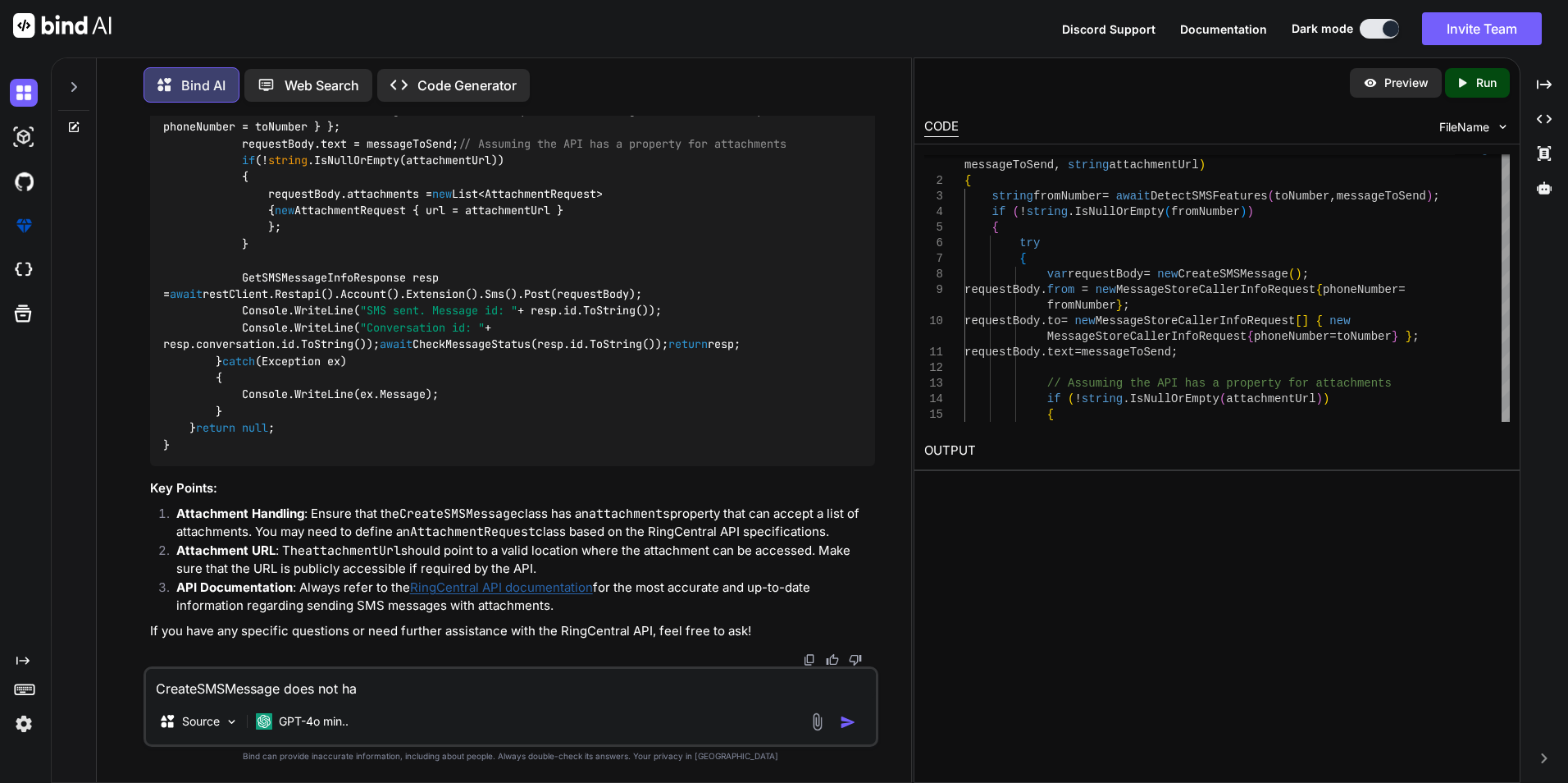
type textarea "x"
type textarea "CreateSMSMessage does not haa"
type textarea "x"
type textarea "CreateSMSMessage does not haav"
type textarea "x"
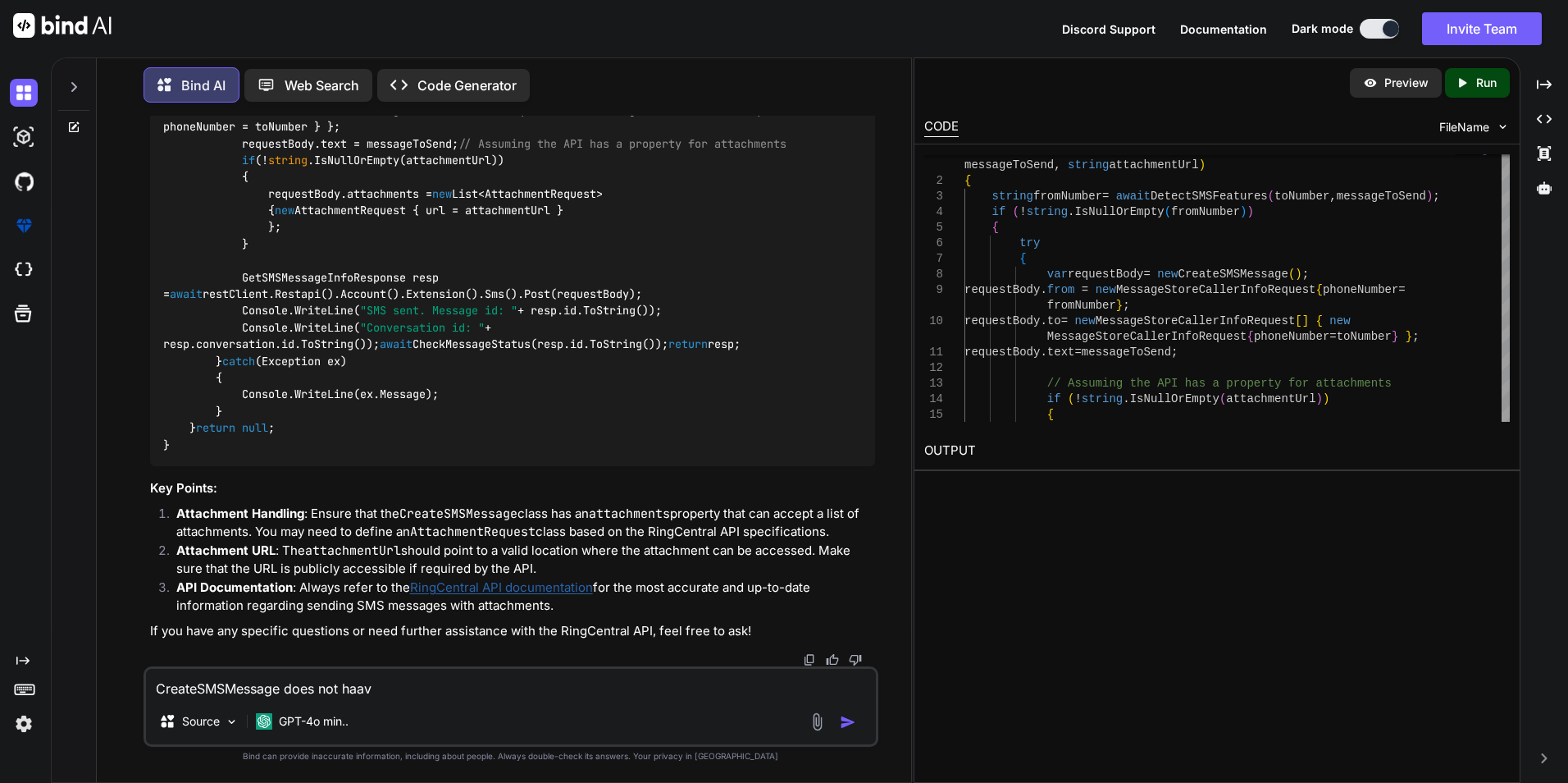
type textarea "CreateSMSMessage does not haa"
type textarea "x"
type textarea "CreateSMSMessage does not ha"
type textarea "x"
type textarea "CreateSMSMessage does not hav"
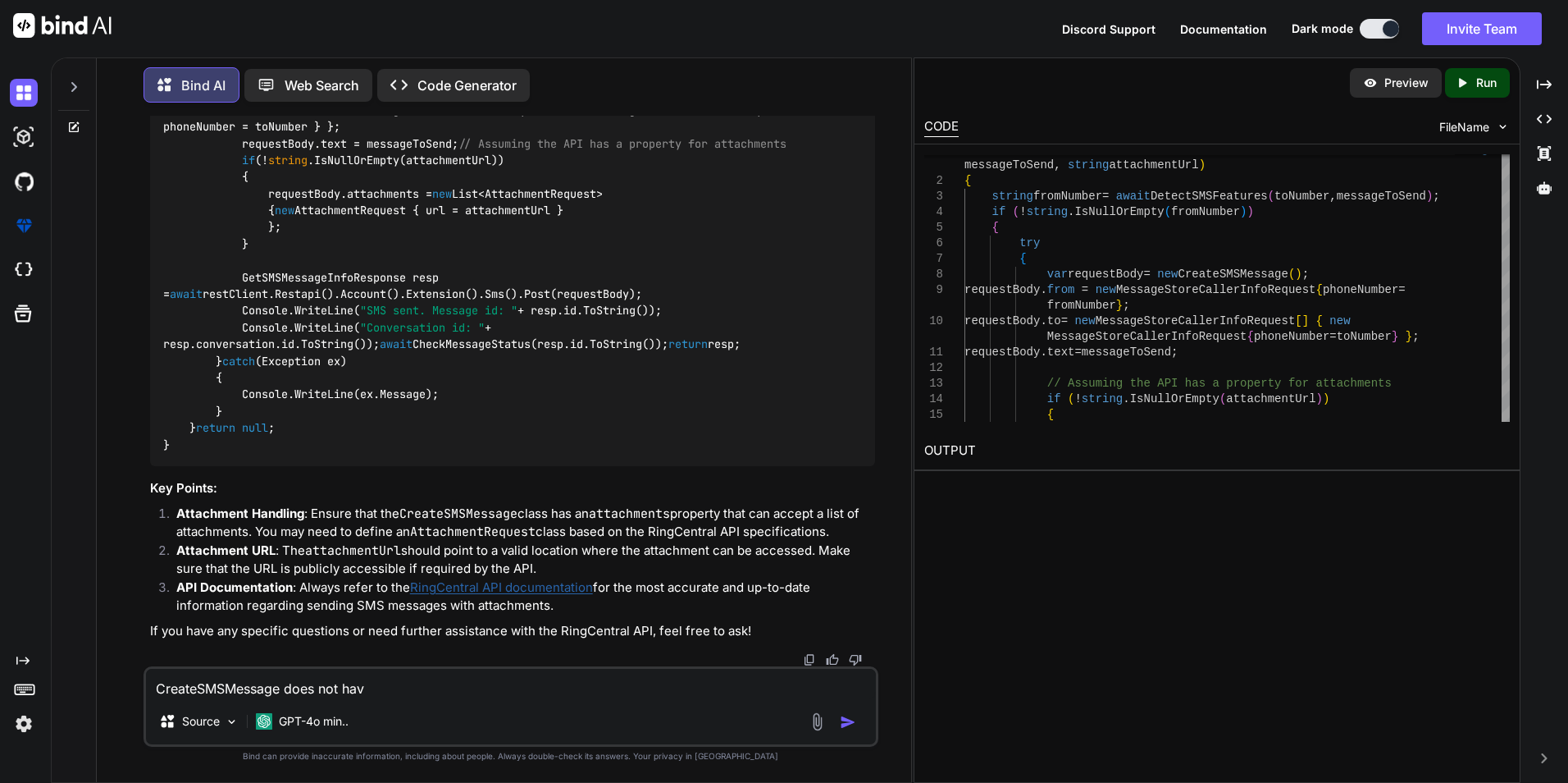
type textarea "x"
type textarea "CreateSMSMessage does not have"
type textarea "x"
type textarea "CreateSMSMessage does not have"
type textarea "x"
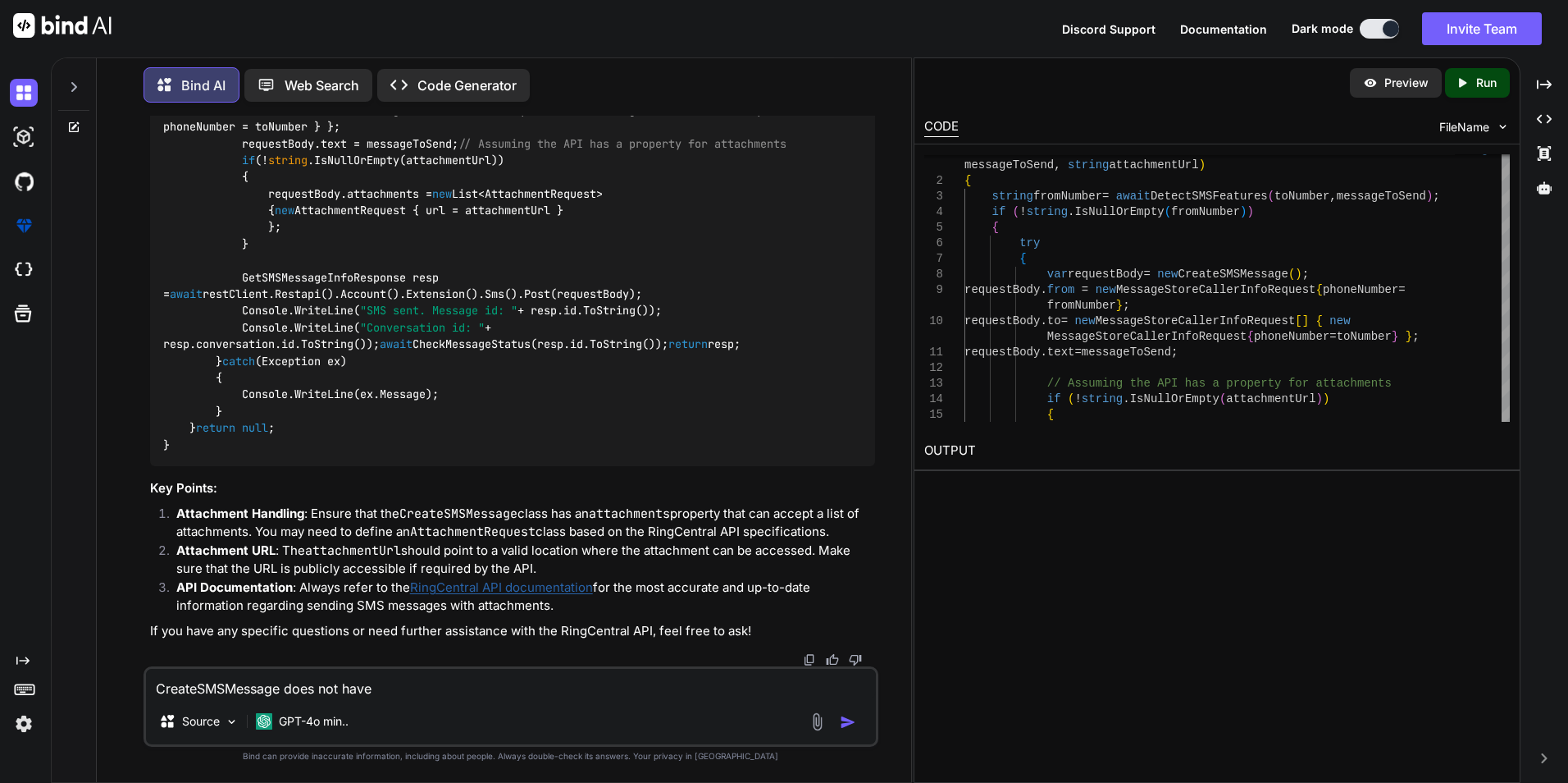
type textarea "CreateSMSMessage does not have t"
type textarea "x"
type textarea "CreateSMSMessage does not have th"
type textarea "x"
type textarea "CreateSMSMessage does not have the"
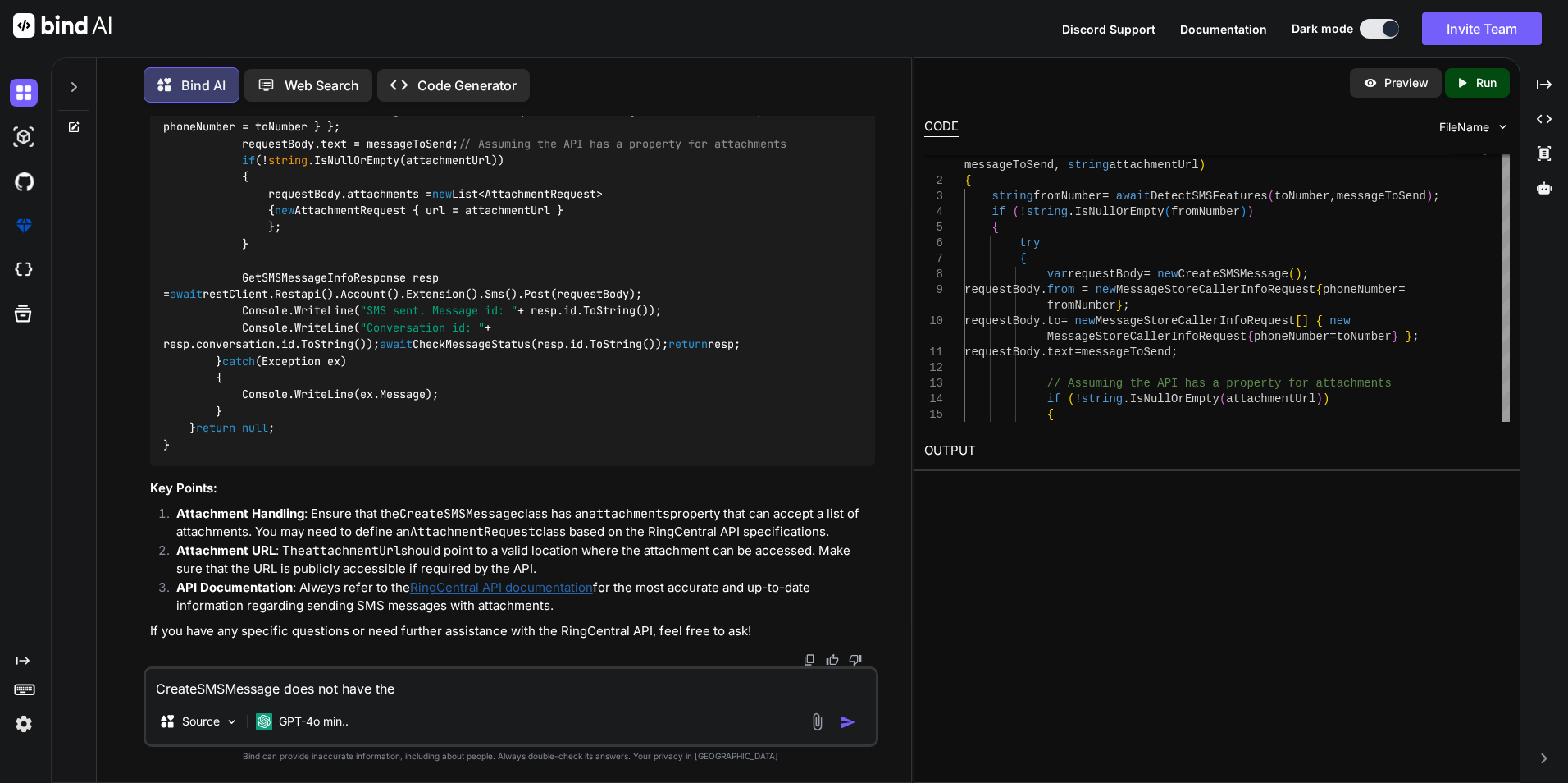
type textarea "x"
type textarea "CreateSMSMessage does not have the"
type textarea "x"
type textarea "CreateSMSMessage does not have the d"
type textarea "x"
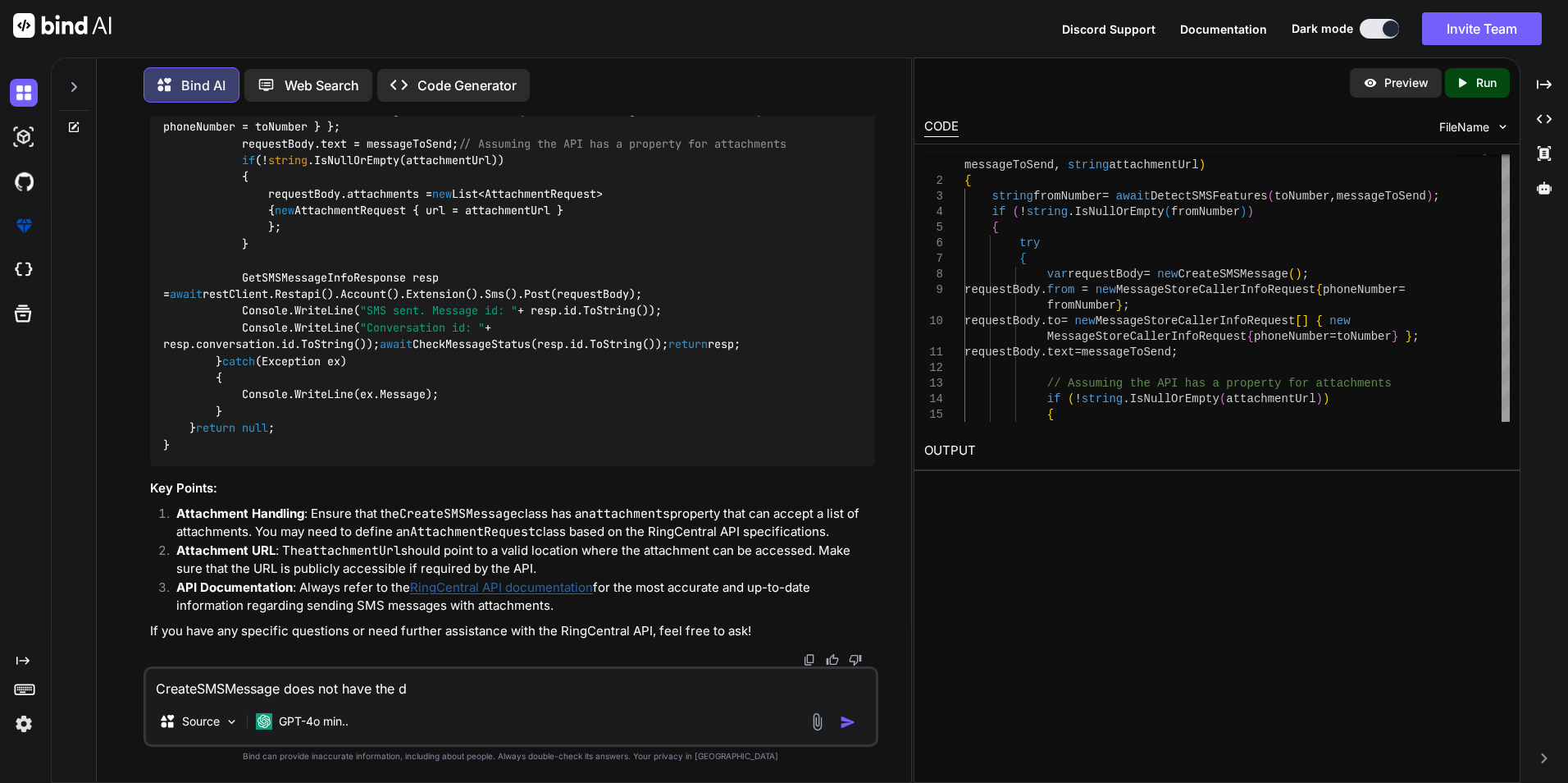
type textarea "CreateSMSMessage does not have the de"
type textarea "x"
type textarea "CreateSMSMessage does not have the def"
type textarea "x"
type textarea "CreateSMSMessage does not have the defi"
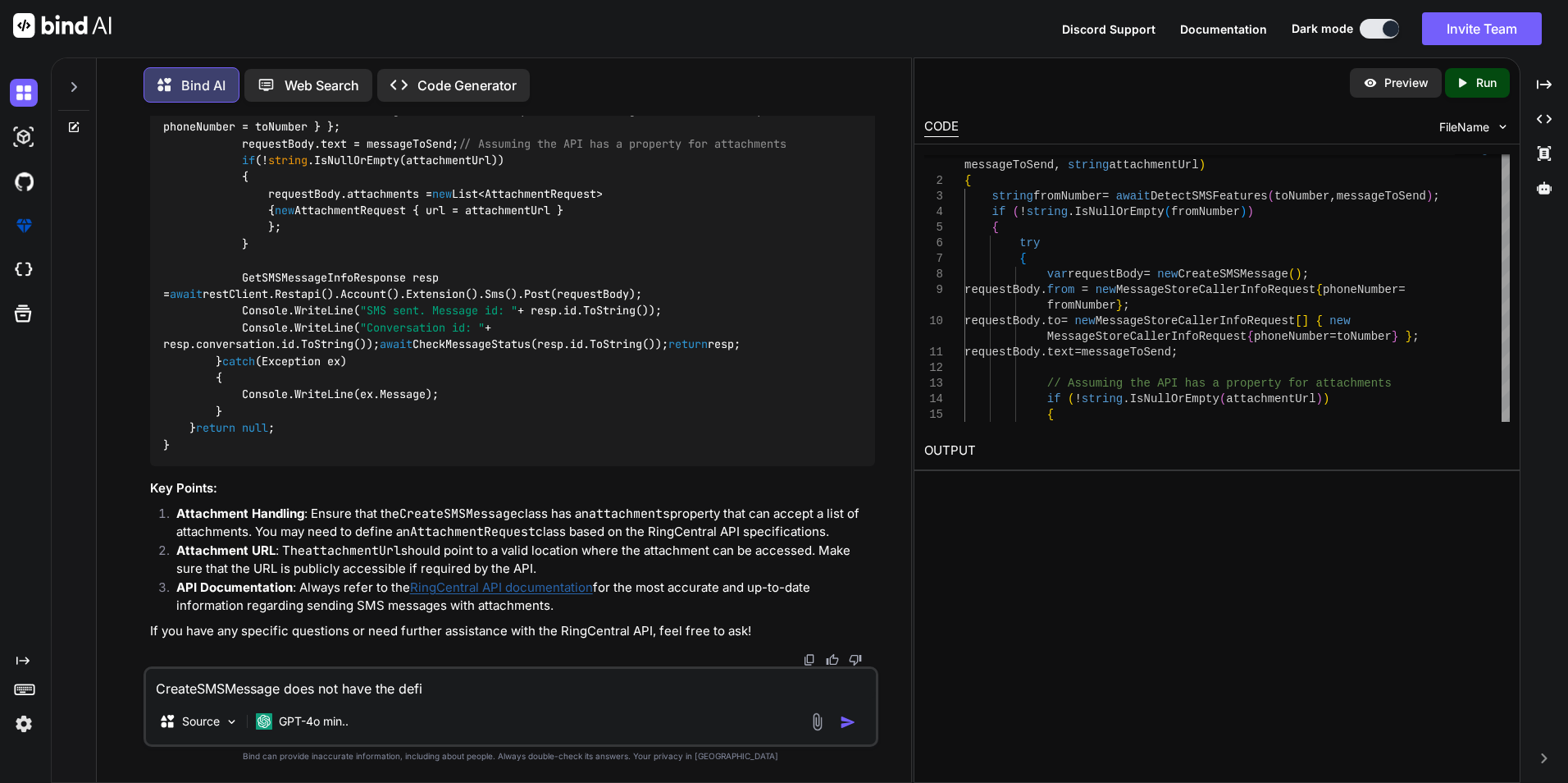
type textarea "x"
type textarea "CreateSMSMessage does not have the defin"
type textarea "x"
type textarea "CreateSMSMessage does not have the defini"
type textarea "x"
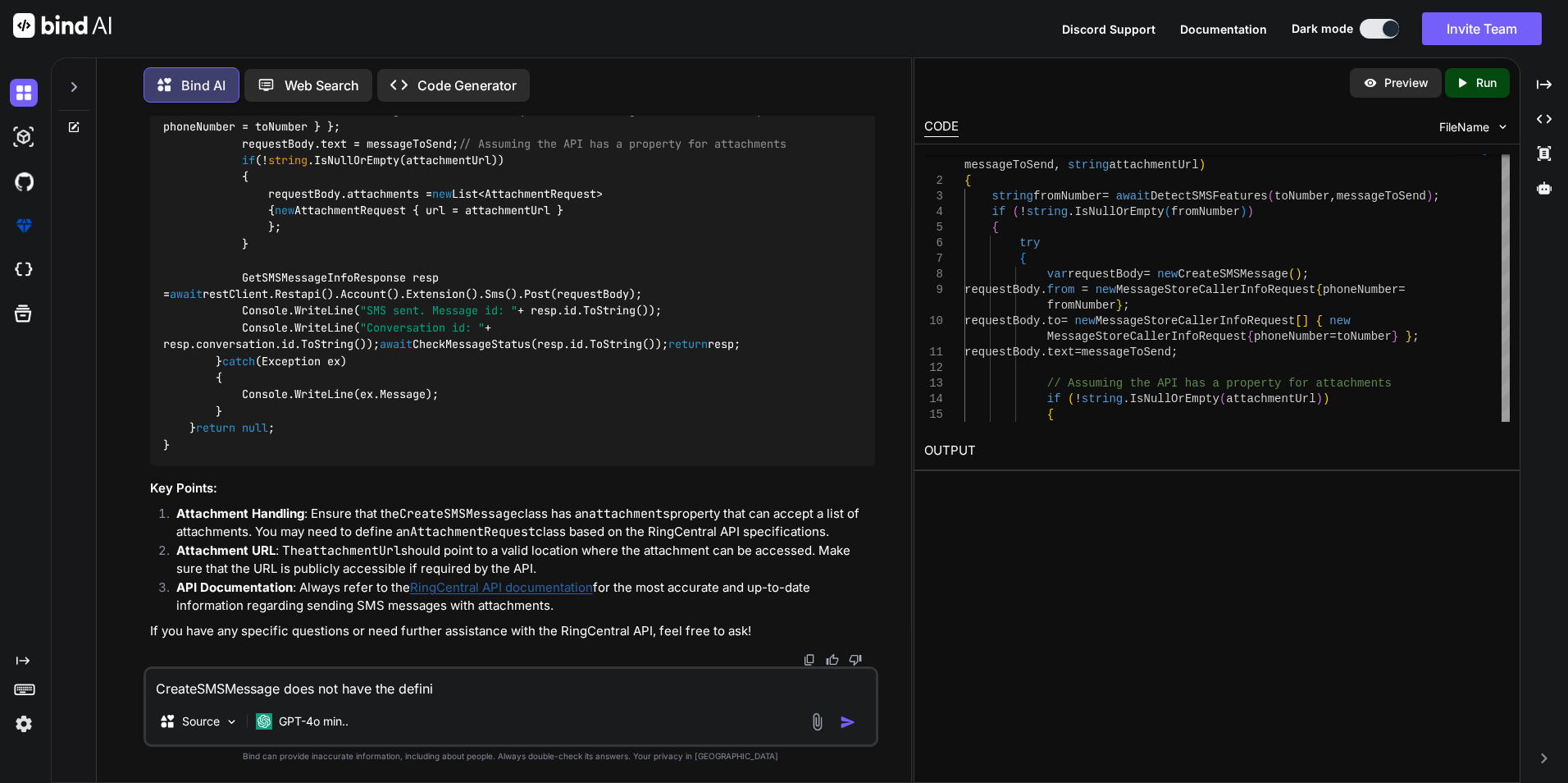
type textarea "CreateSMSMessage does not have the definit"
type textarea "x"
type textarea "CreateSMSMessage does not have the definiti"
type textarea "x"
type textarea "CreateSMSMessage does not have the definitio"
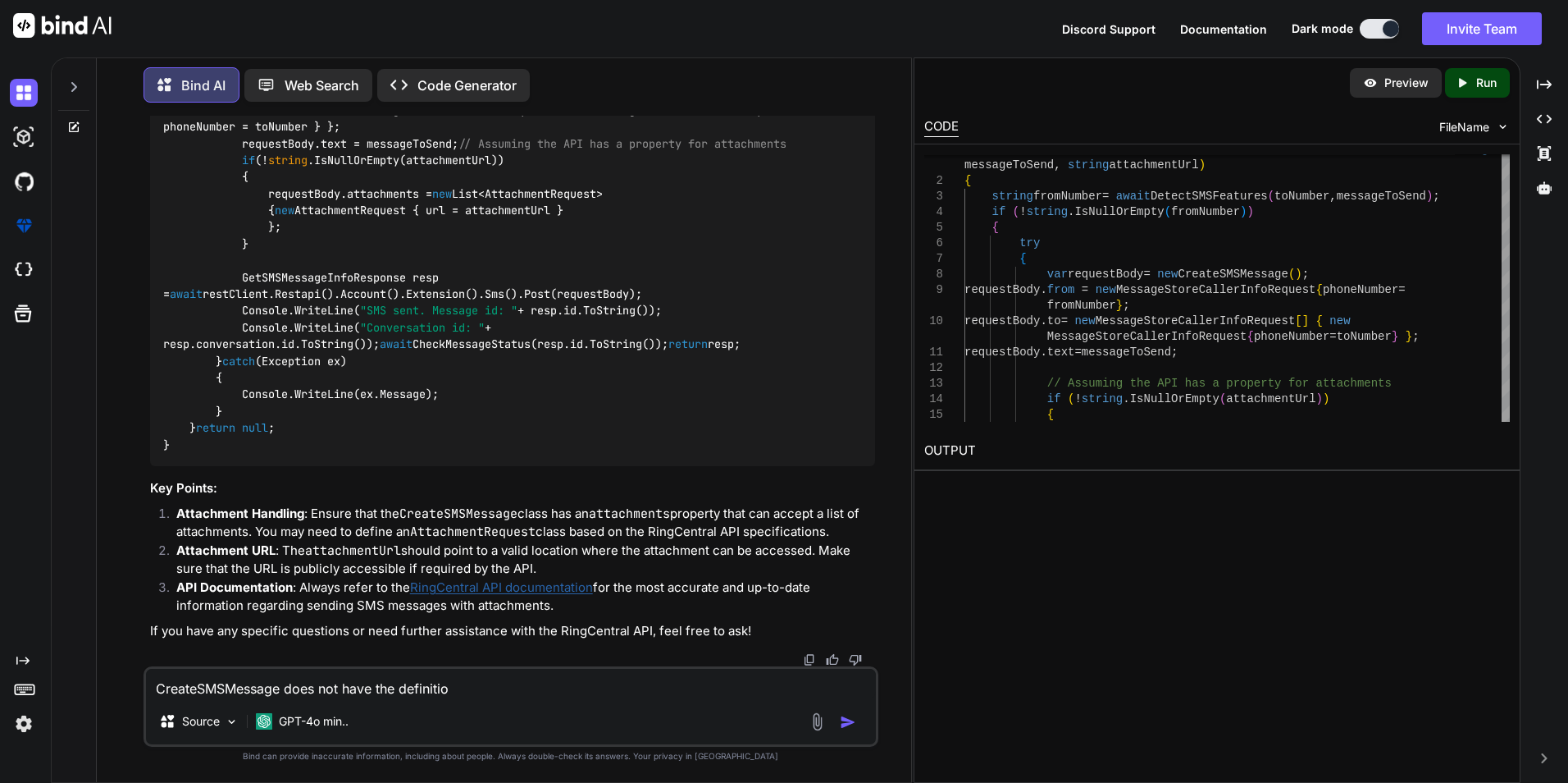
type textarea "x"
type textarea "CreateSMSMessage does not have the definition"
type textarea "x"
type textarea "CreateSMSMessage does not have the definition"
type textarea "x"
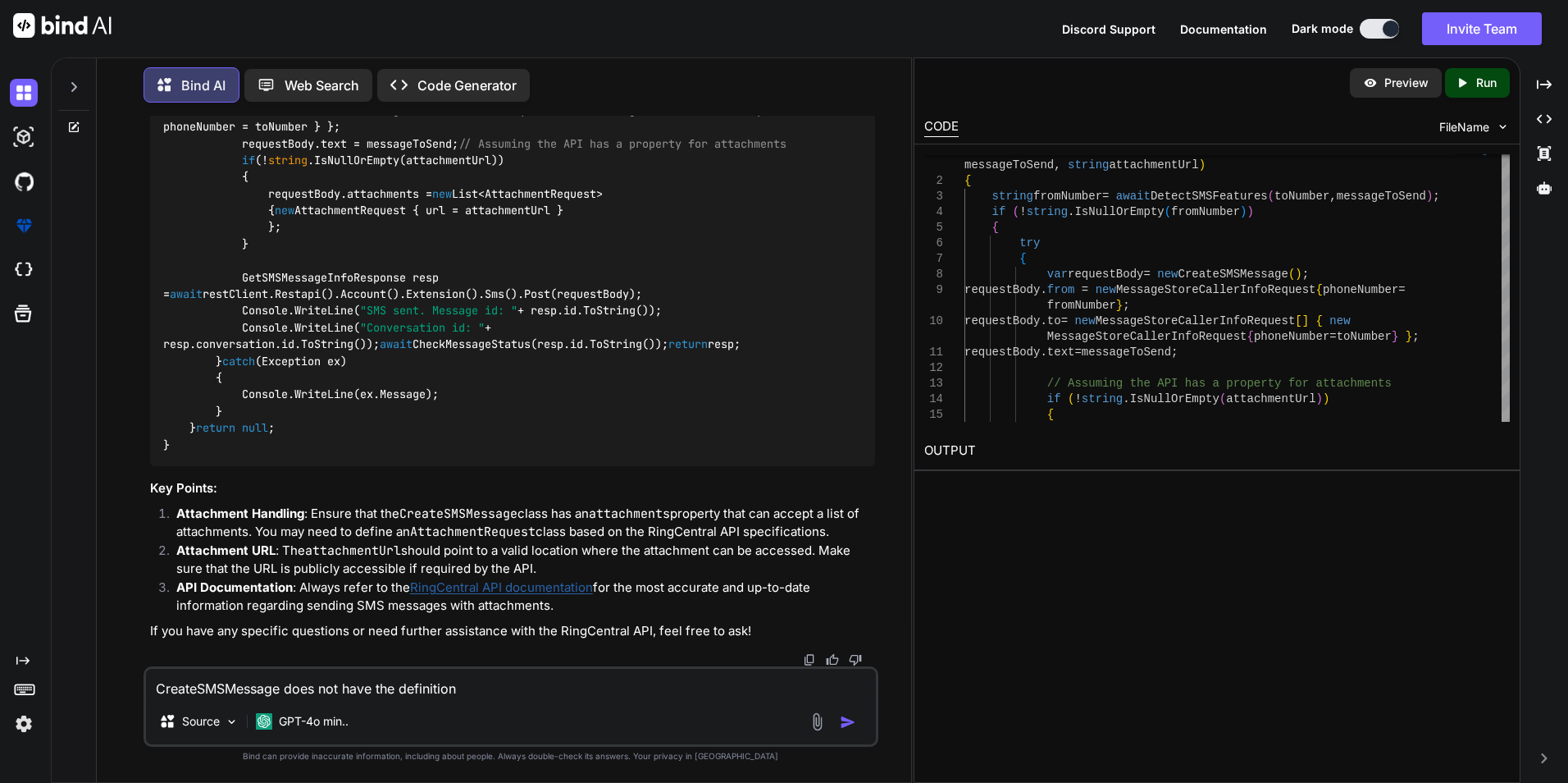
type textarea "CreateSMSMessage does not have the definition o"
type textarea "x"
type textarea "CreateSMSMessage does not have the definition of"
type textarea "x"
type textarea "CreateSMSMessage does not have the definition of"
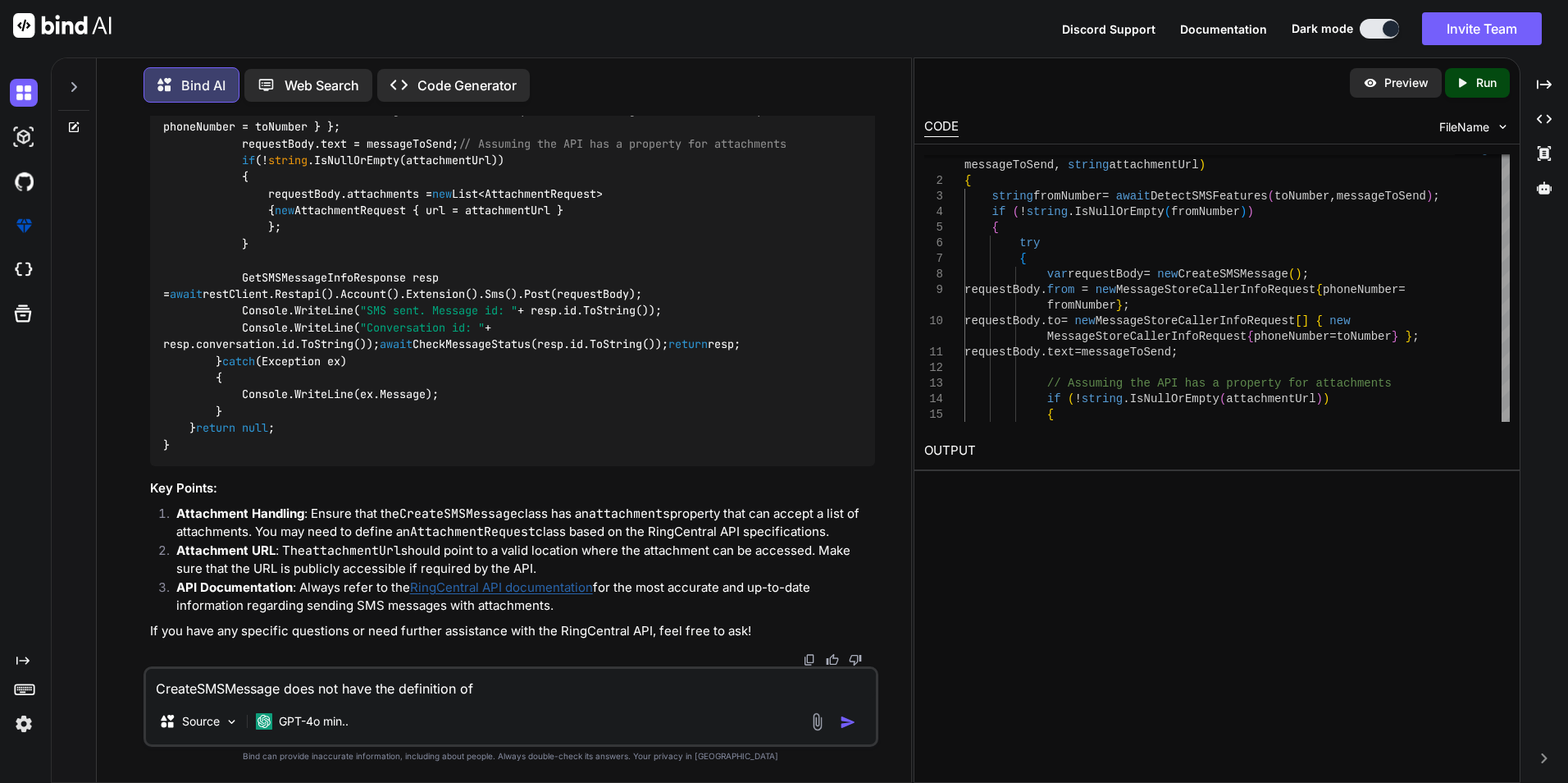
click at [380, 446] on code "public async Task<GetSMSMessageInfoResponse?> SendText( string toNumber, string…" at bounding box center [508, 236] width 689 height 435
click at [381, 446] on code "public async Task<GetSMSMessageInfoResponse?> SendText( string toNumber, string…" at bounding box center [508, 236] width 689 height 435
copy code "AttachmentRequest"
click at [387, 410] on code "public async Task<GetSMSMessageInfoResponse?> SendText( string toNumber, string…" at bounding box center [508, 236] width 689 height 435
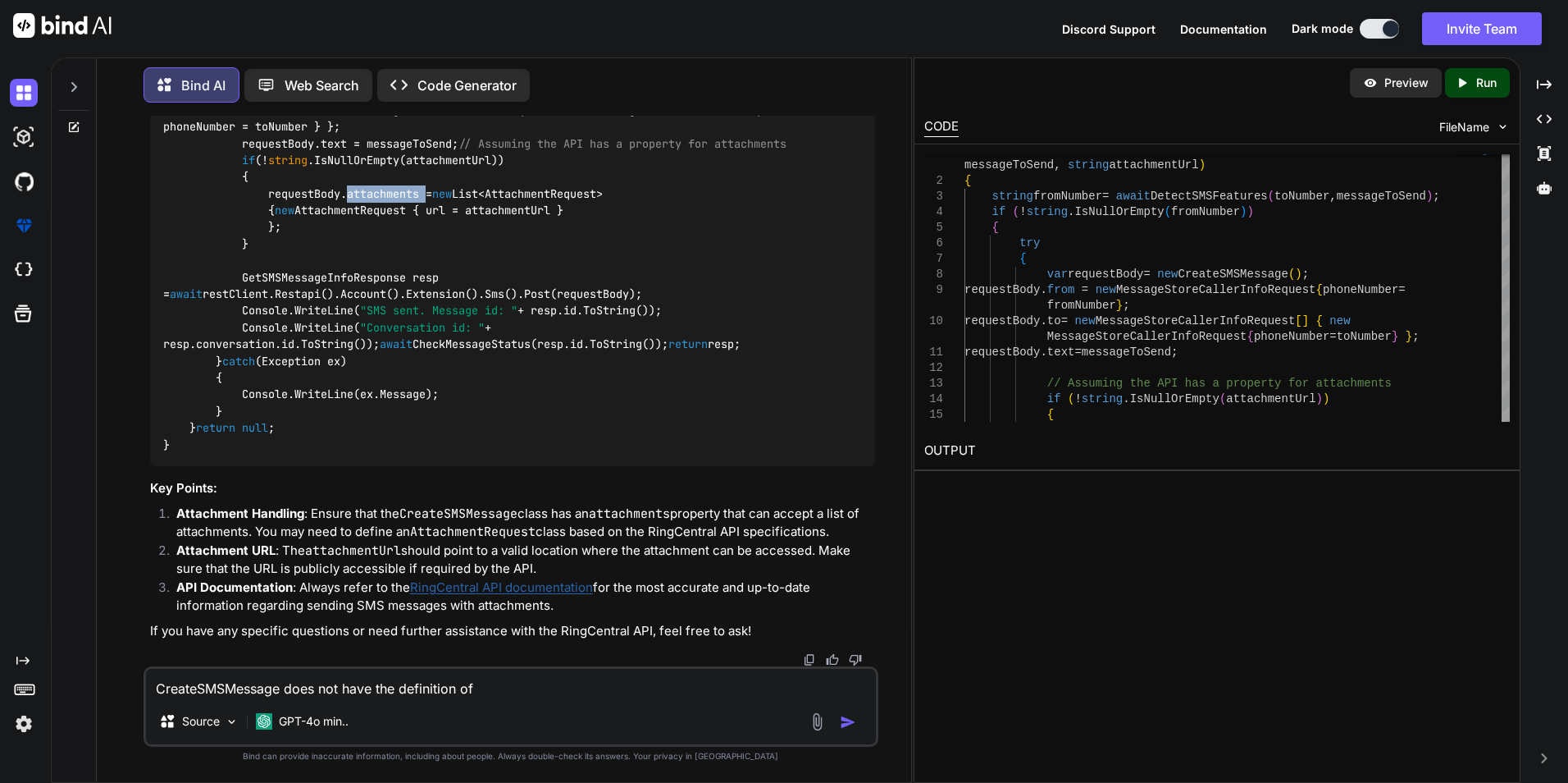
copy code "attachments"
click at [514, 689] on textarea "CreateSMSMessage does not have the definition of" at bounding box center [511, 683] width 730 height 29
paste textarea "attachments"
type textarea "x"
type textarea "CreateSMSMessage does not have the definition of attachments"
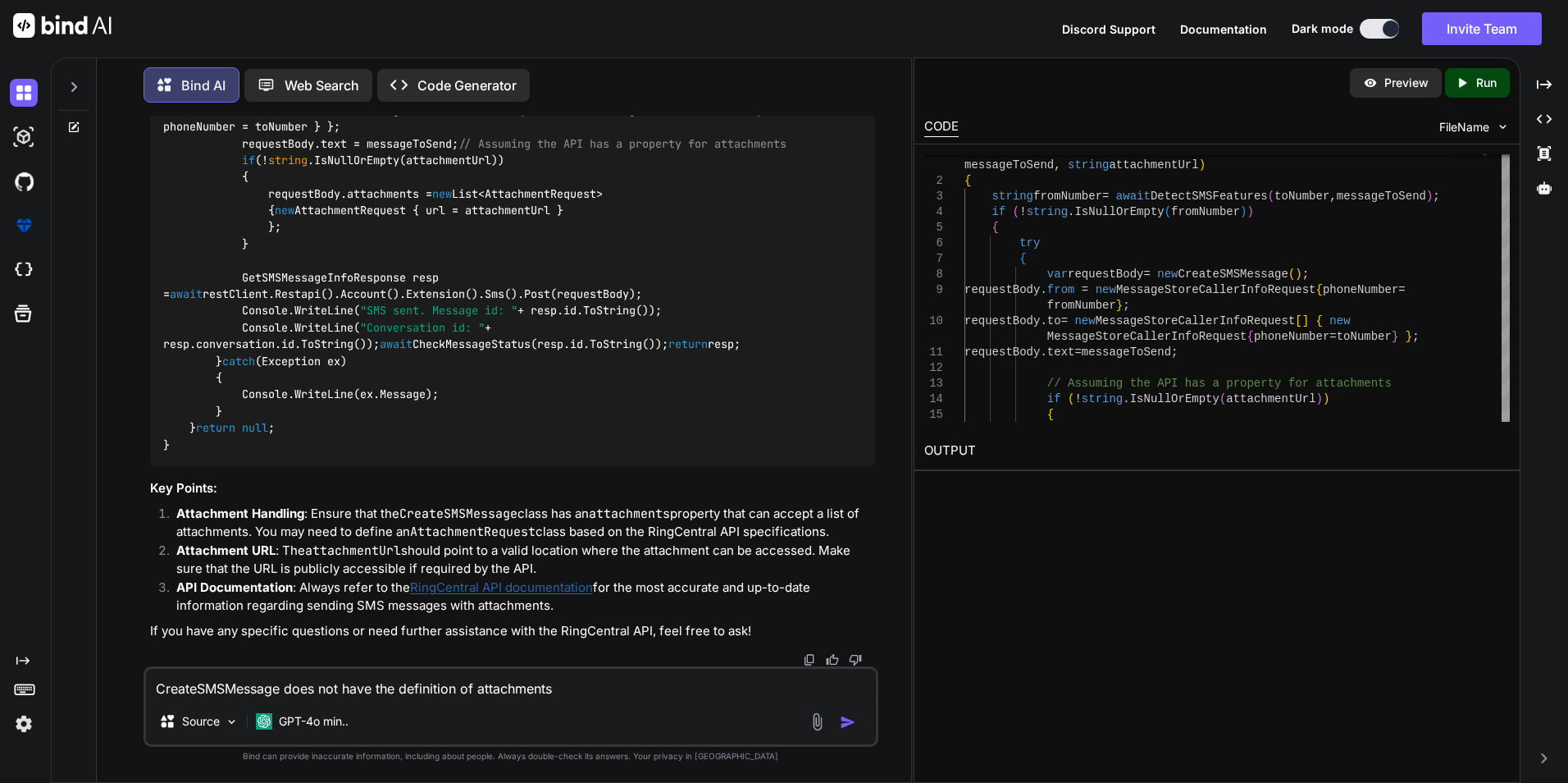
type textarea "x"
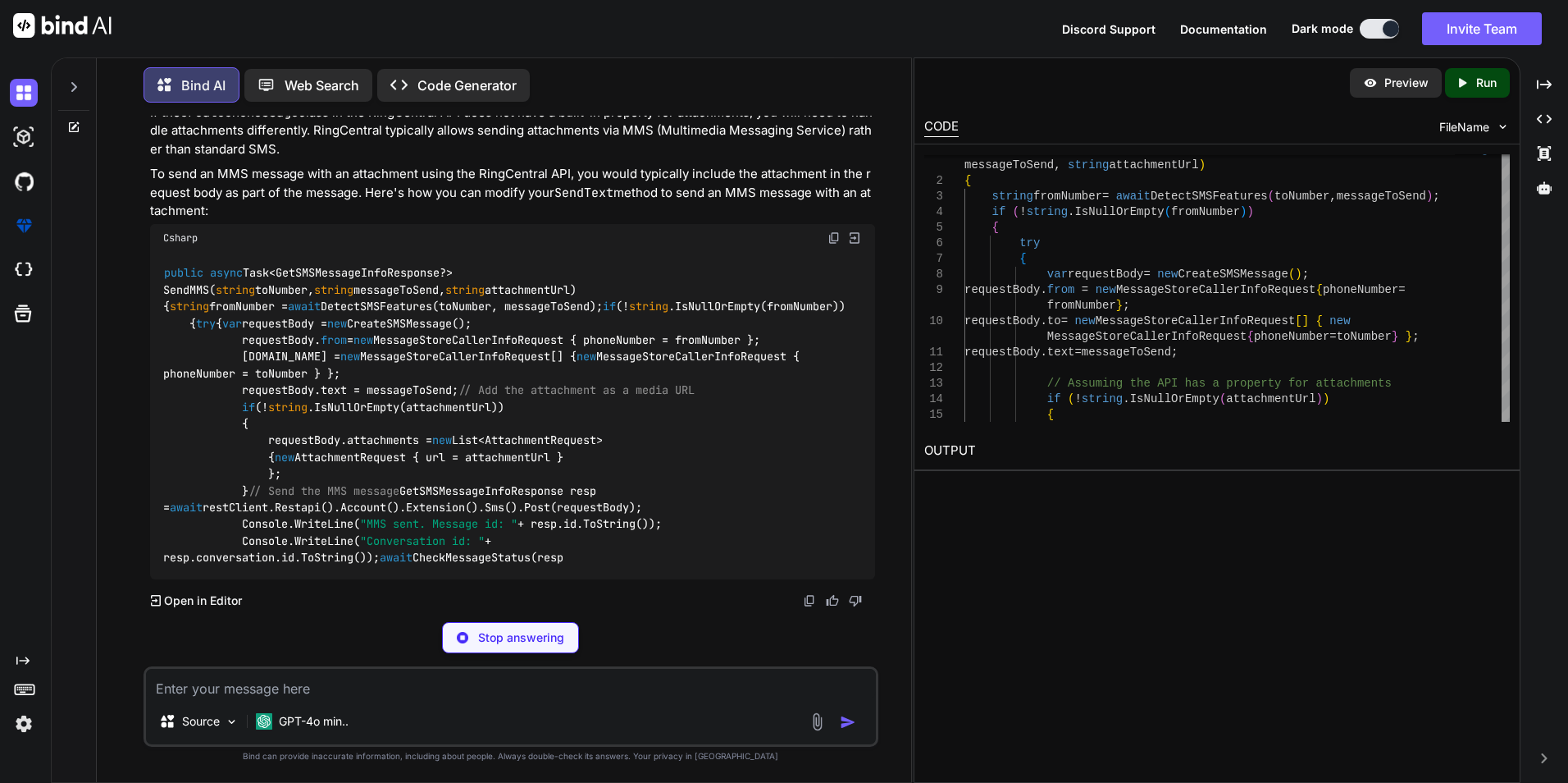
scroll to position [2500, 0]
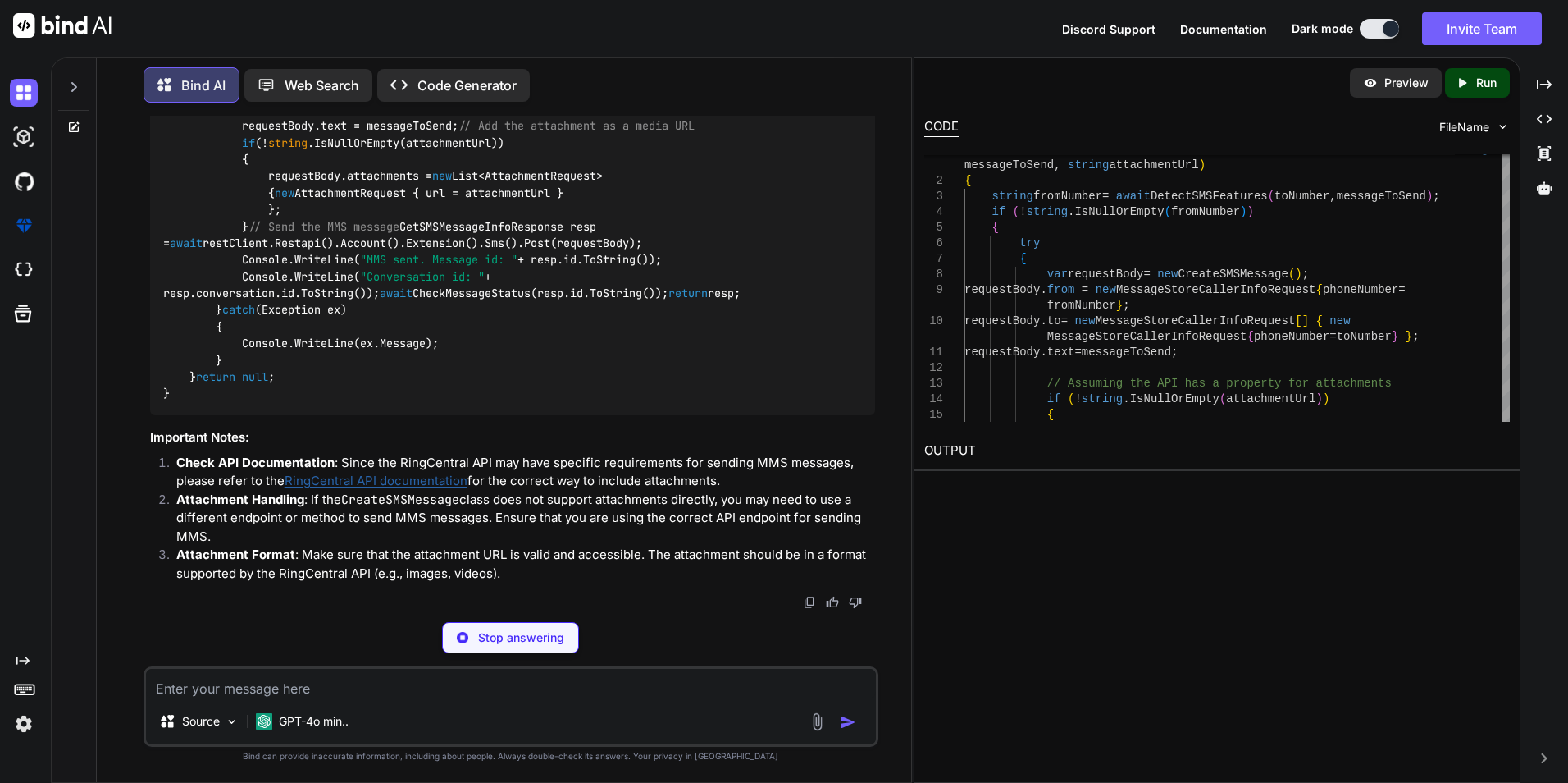
type textarea "x"
type textarea "await CheckMessageStatus(resp.id.ToString()); return resp; } catch (Exception e…"
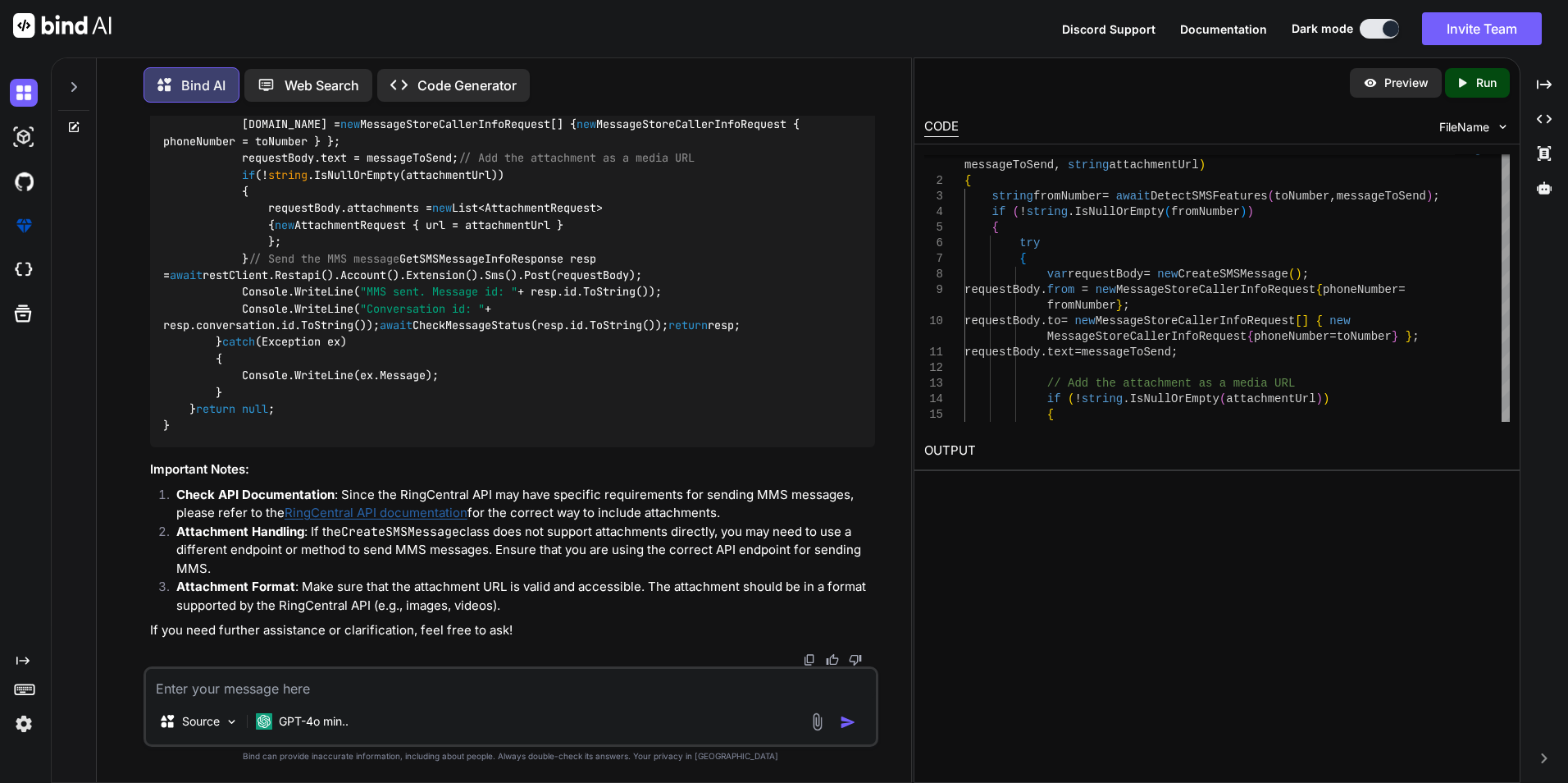
scroll to position [2964, 0]
click at [414, 515] on link "RingCentral API documentation" at bounding box center [375, 512] width 183 height 15
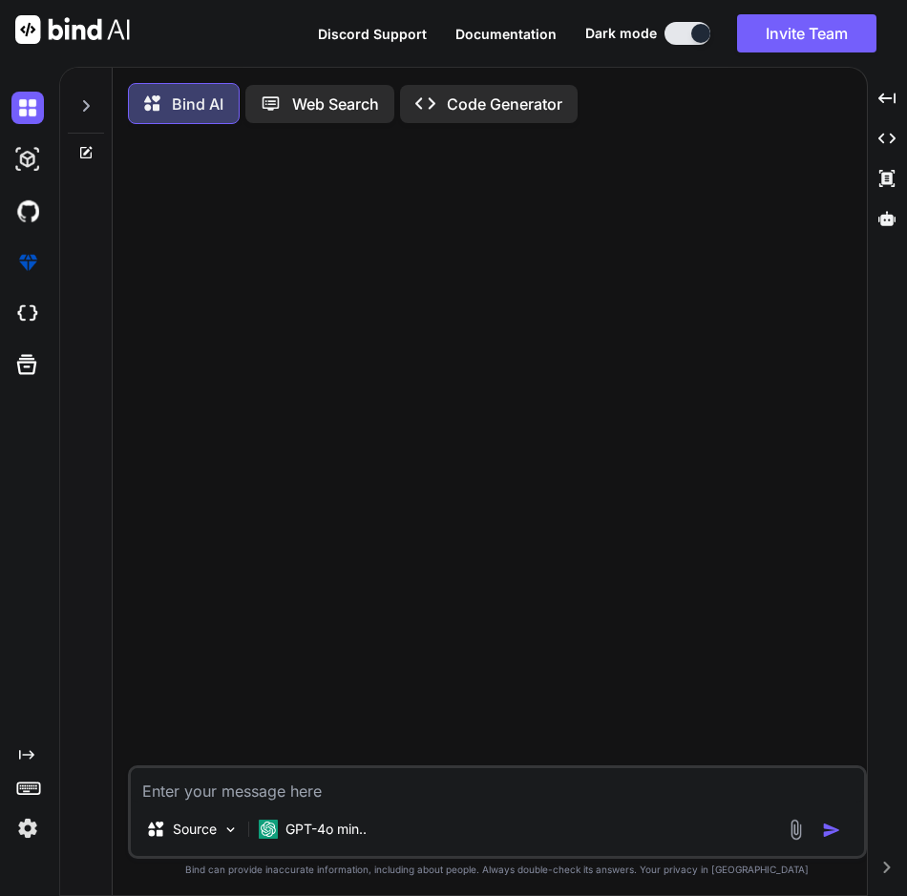
type textarea "x"
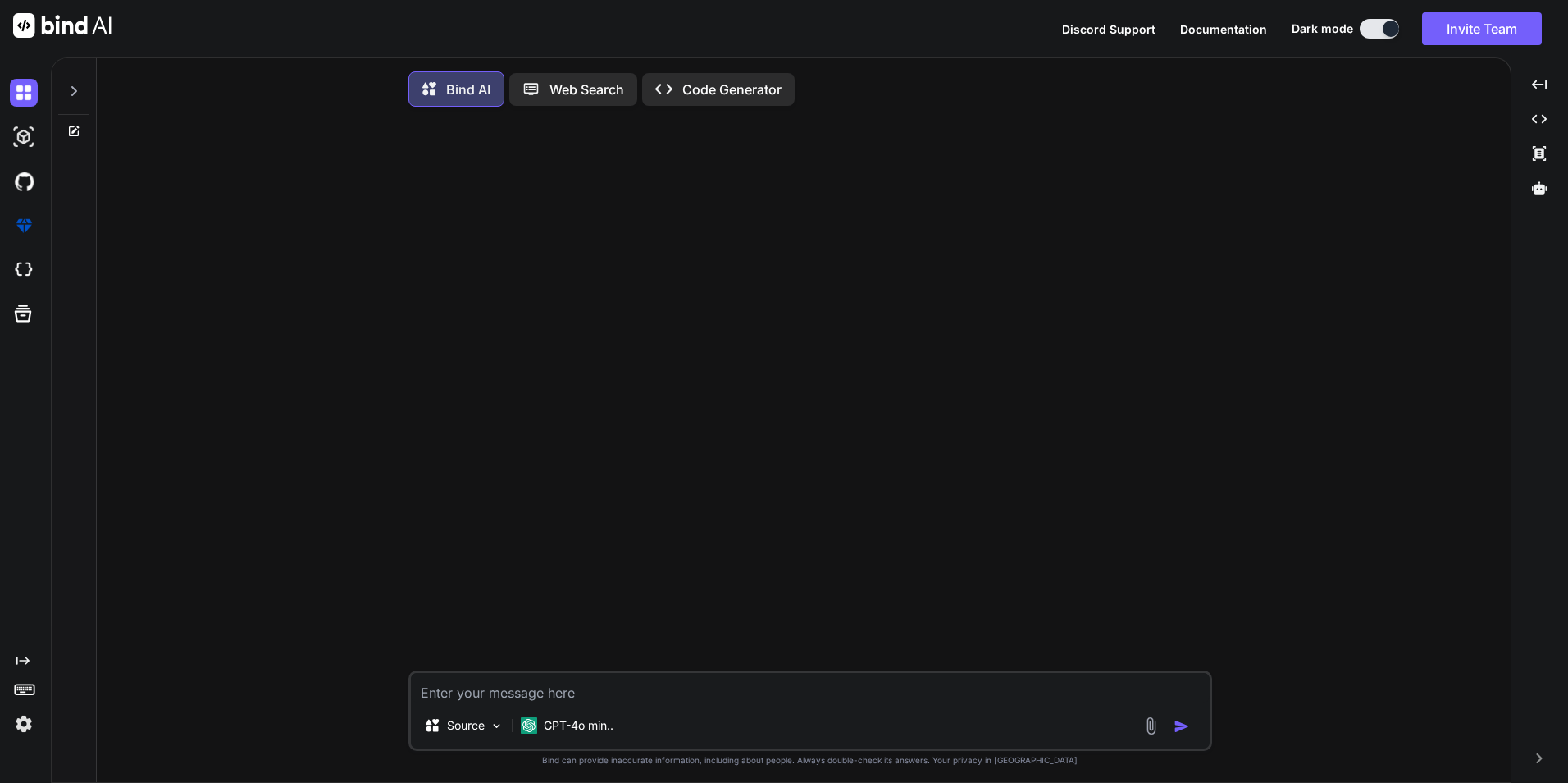
type textarea "requestBody"
type textarea "x"
click at [80, 89] on icon at bounding box center [73, 90] width 13 height 13
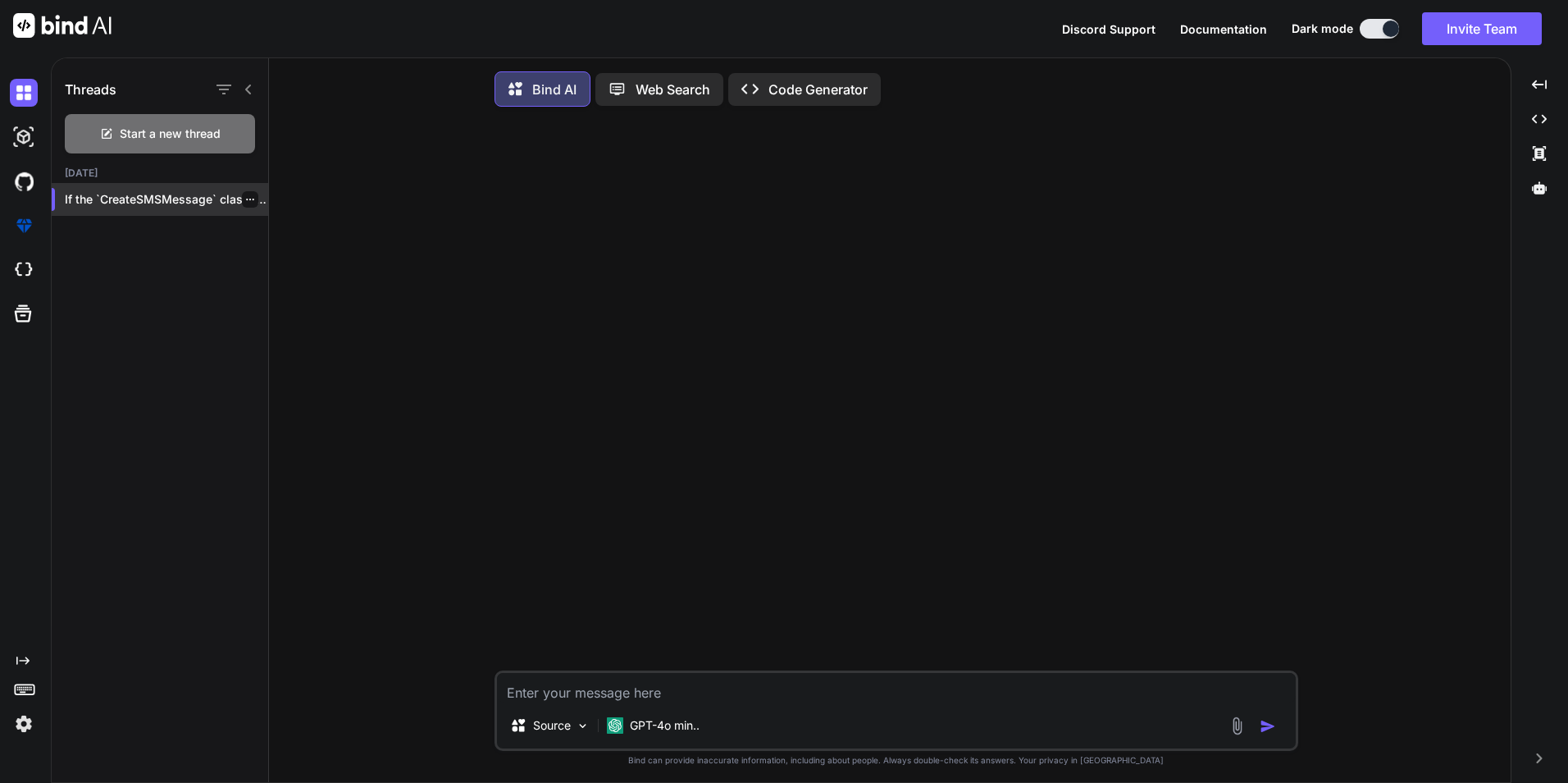
click at [149, 211] on div "If the `CreateSMSMessage` class in the RingCentral..." at bounding box center [160, 199] width 217 height 33
click at [142, 199] on p "If the `CreateSMSMessage` class in the RingCentral..." at bounding box center [166, 199] width 204 height 16
